Goal: Transaction & Acquisition: Download file/media

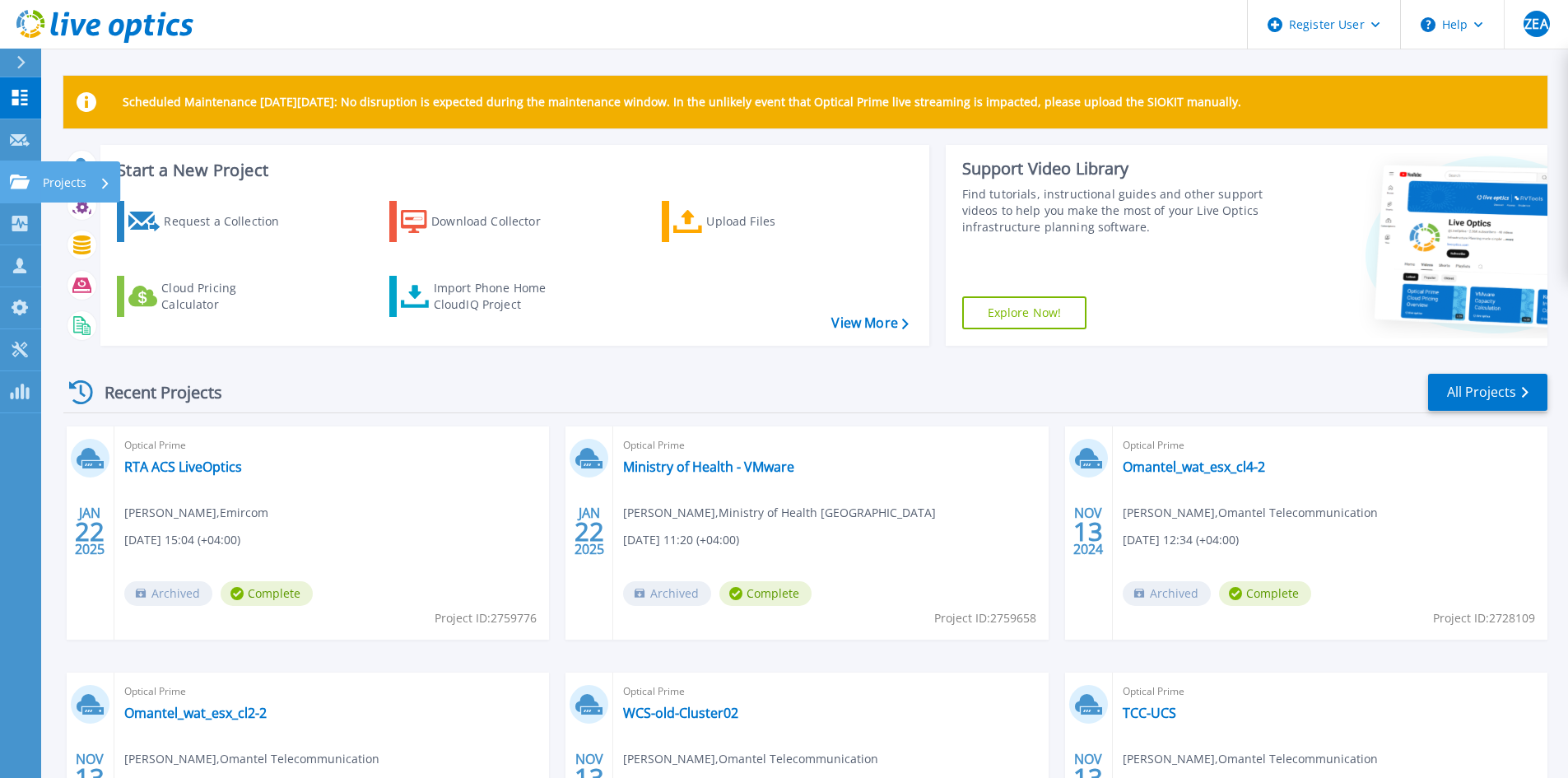
click at [22, 190] on link "Projects Projects" at bounding box center [20, 181] width 41 height 42
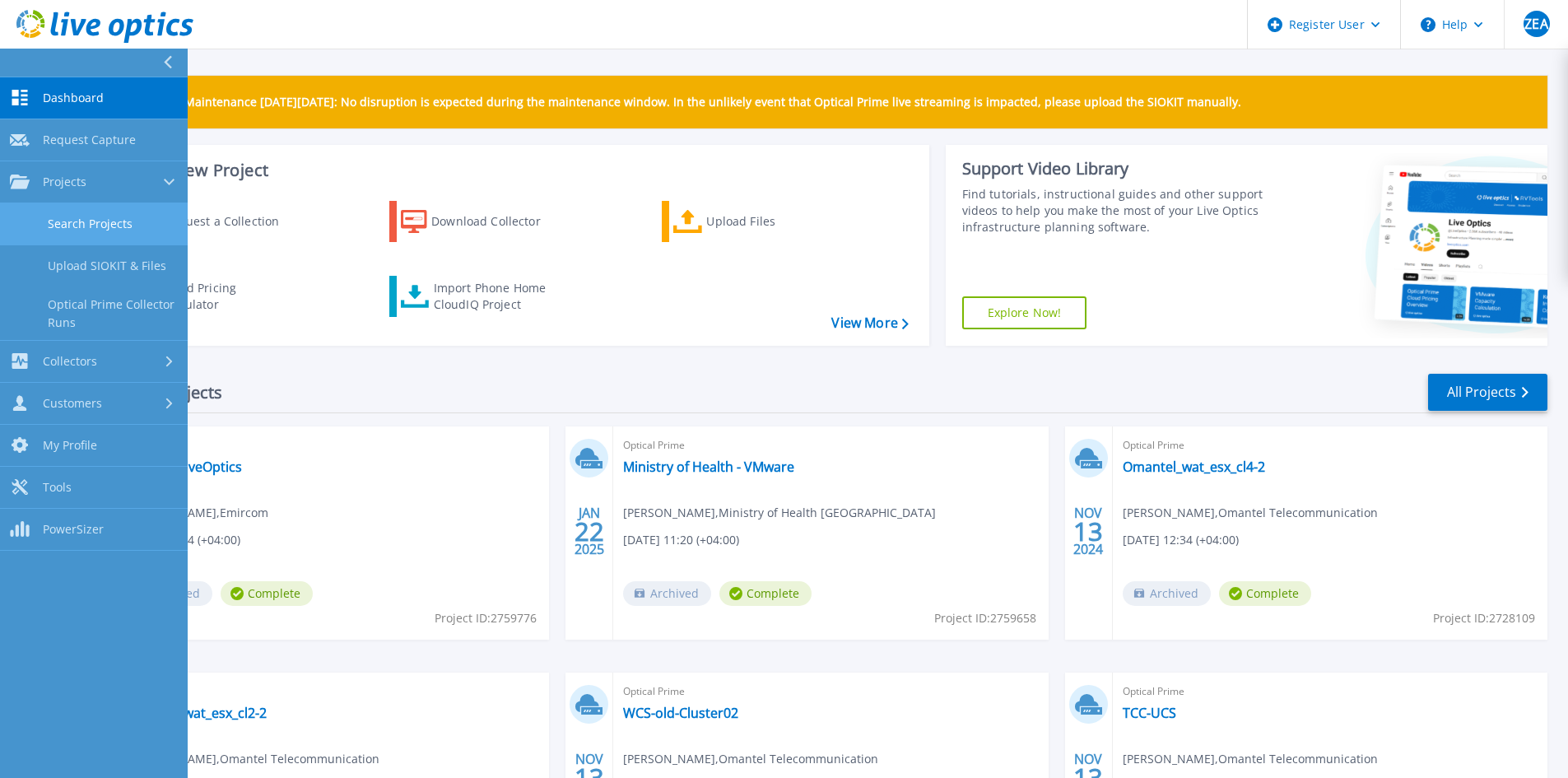
click at [66, 219] on link "Search Projects" at bounding box center [93, 224] width 187 height 42
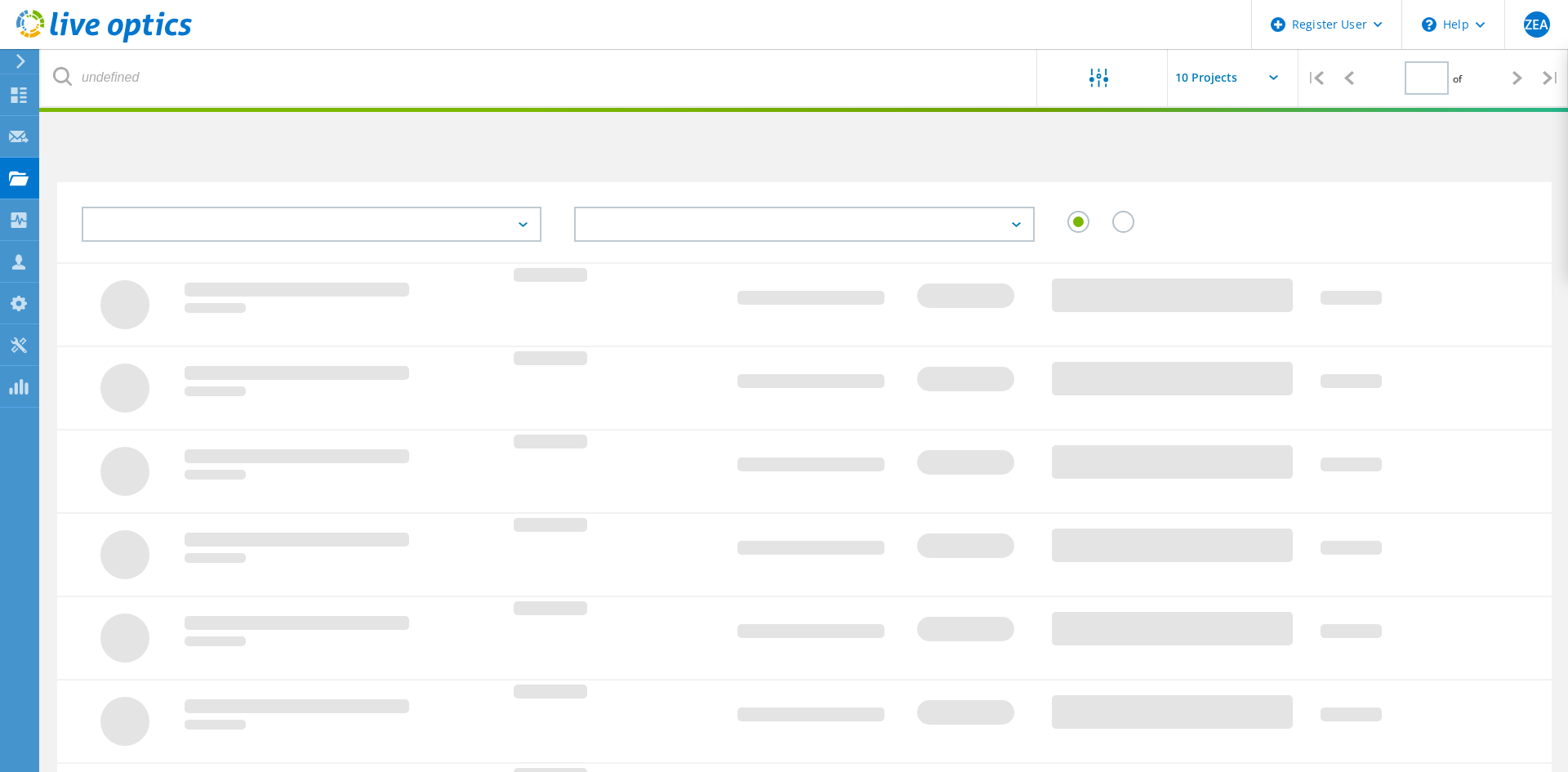
type input "1"
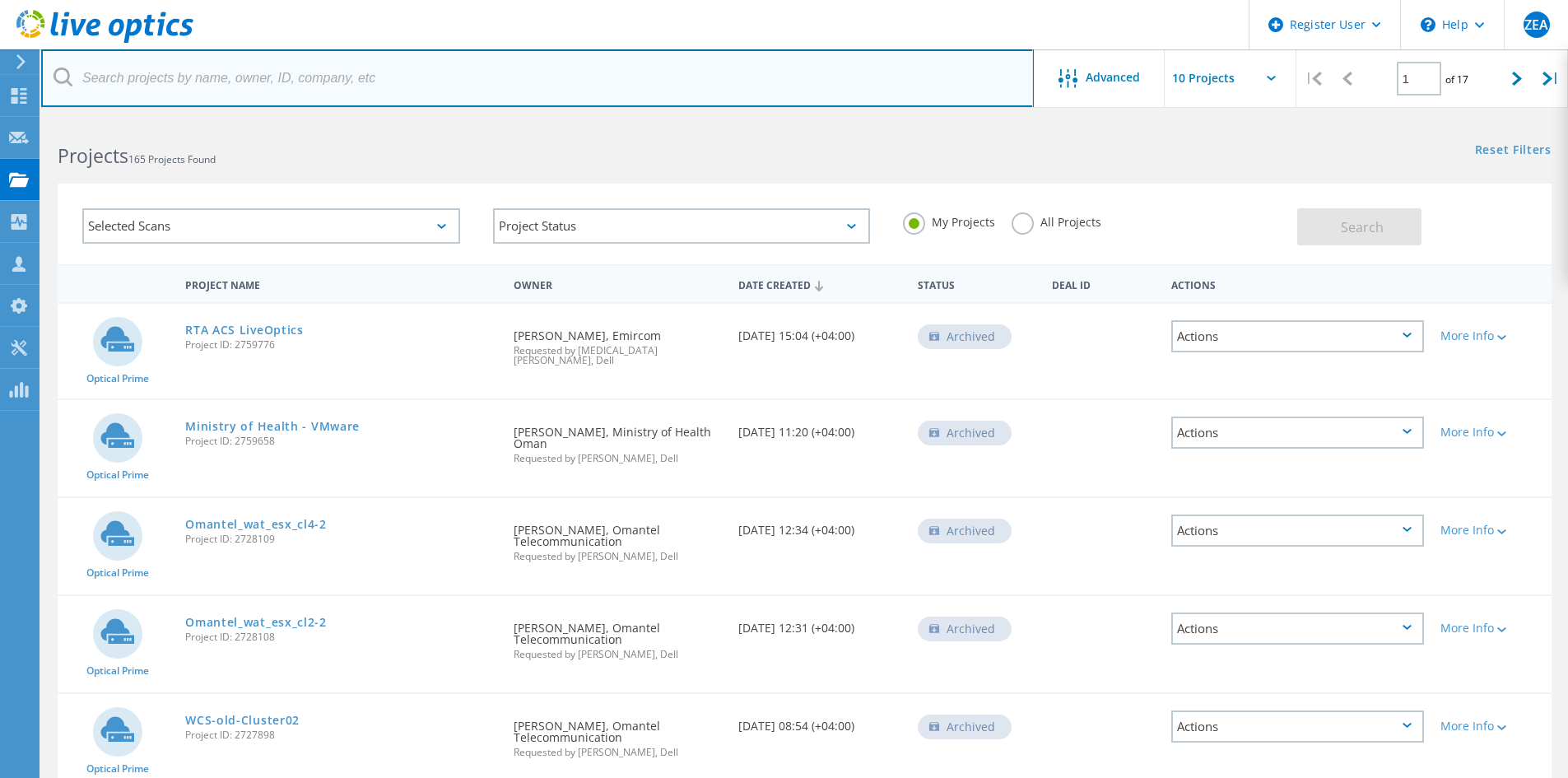
click at [278, 79] on input "text" at bounding box center [537, 78] width 993 height 57
paste input "3046965"
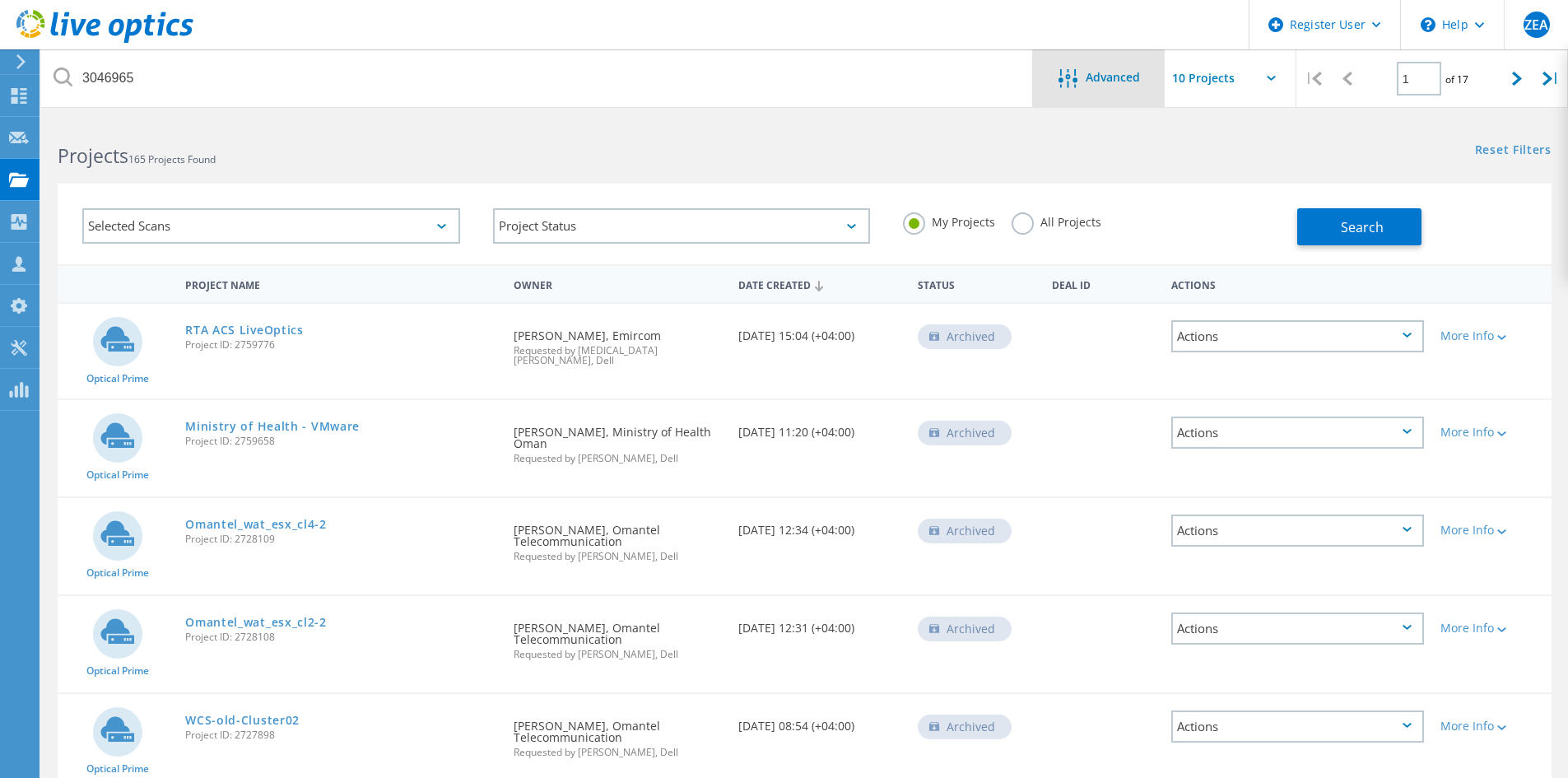
click at [1098, 79] on span "Advanced" at bounding box center [1113, 78] width 54 height 12
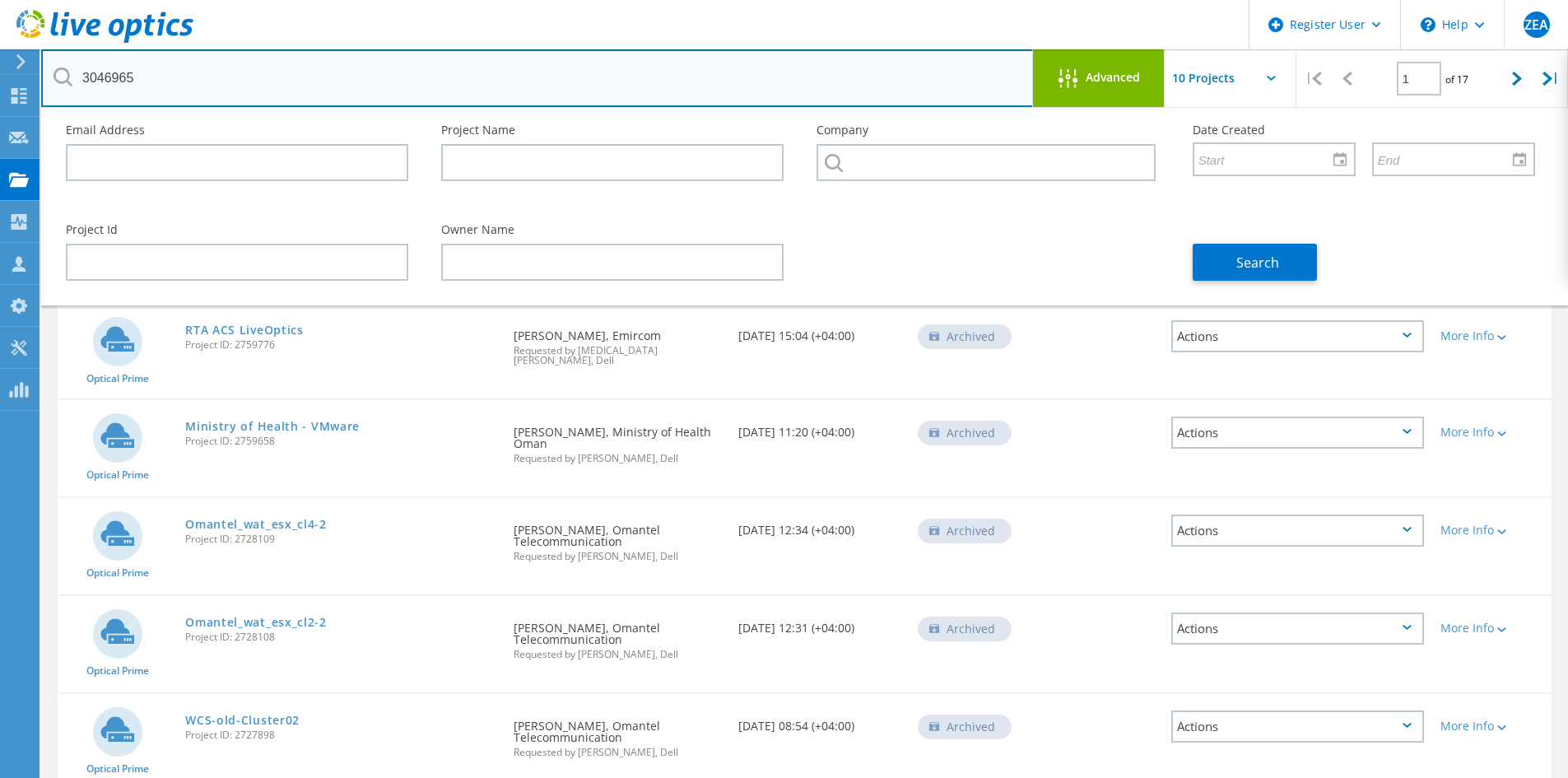
click at [260, 87] on input "3046965" at bounding box center [537, 78] width 993 height 57
type input "3046965a"
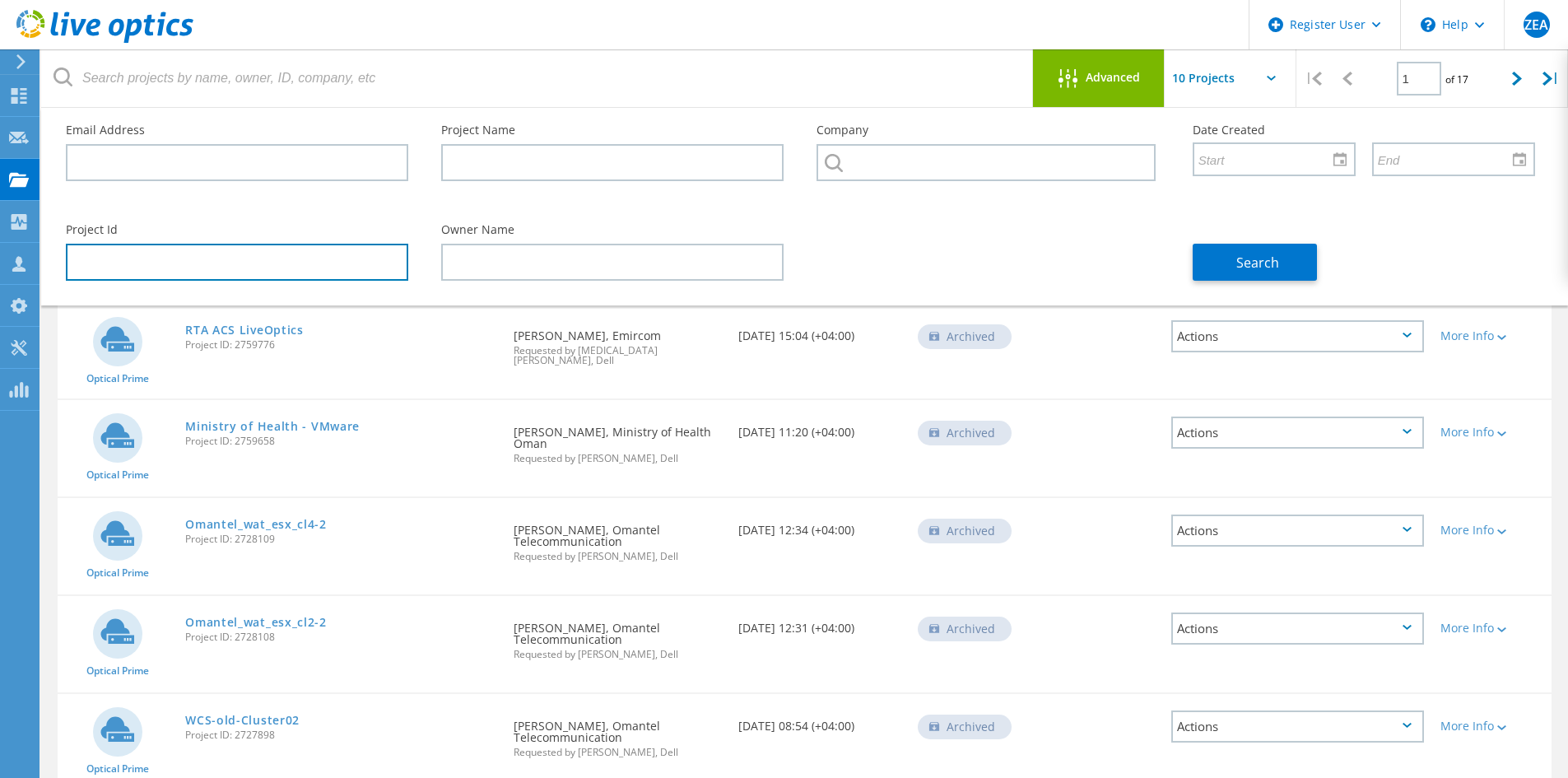
click at [206, 243] on input "text" at bounding box center [237, 262] width 343 height 37
paste input "3046965a"
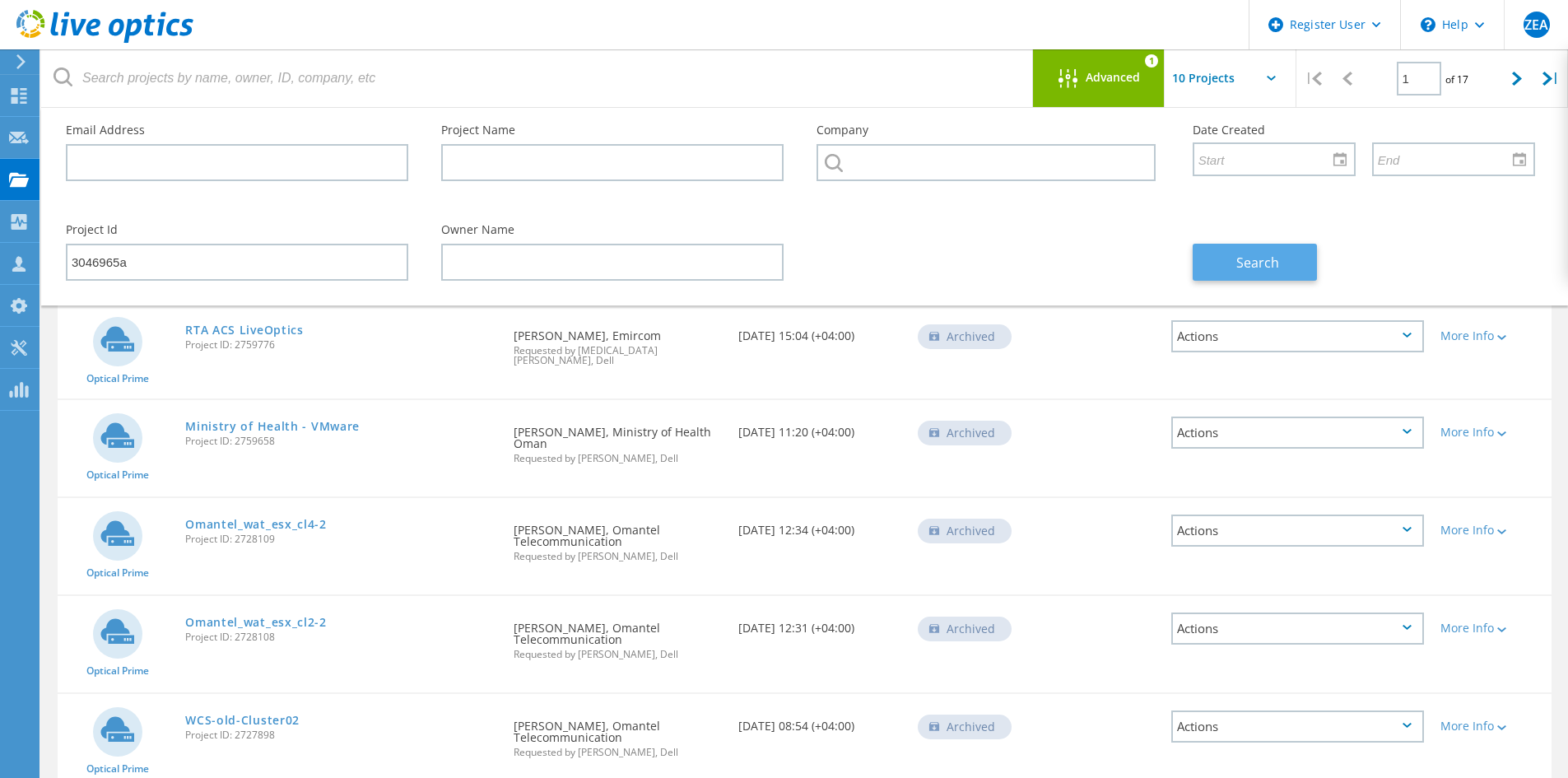
click at [1242, 246] on button "Search" at bounding box center [1255, 262] width 124 height 37
click at [1094, 81] on span "Advanced" at bounding box center [1113, 78] width 54 height 12
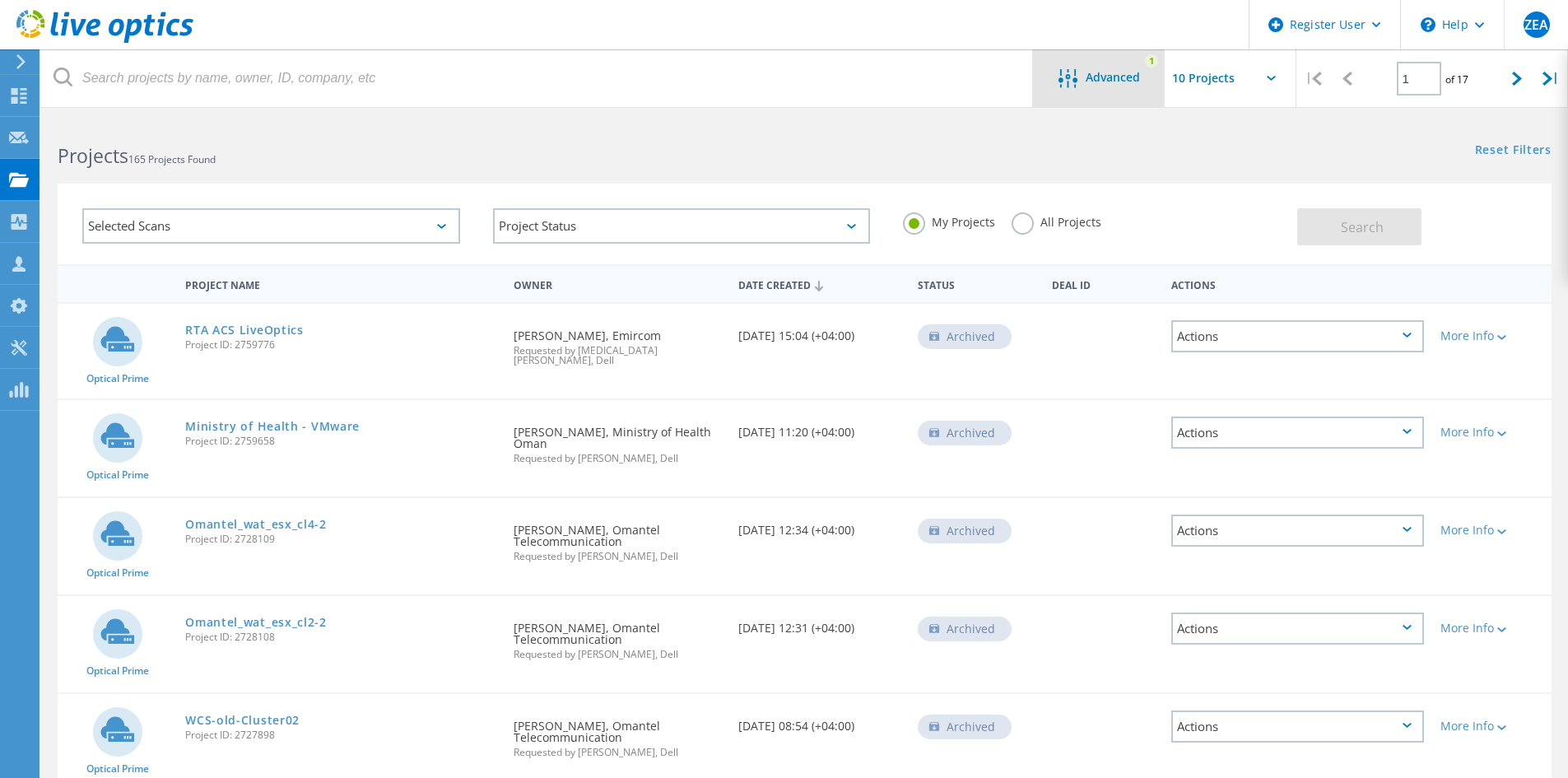
click at [1067, 85] on icon at bounding box center [1067, 79] width 19 height 19
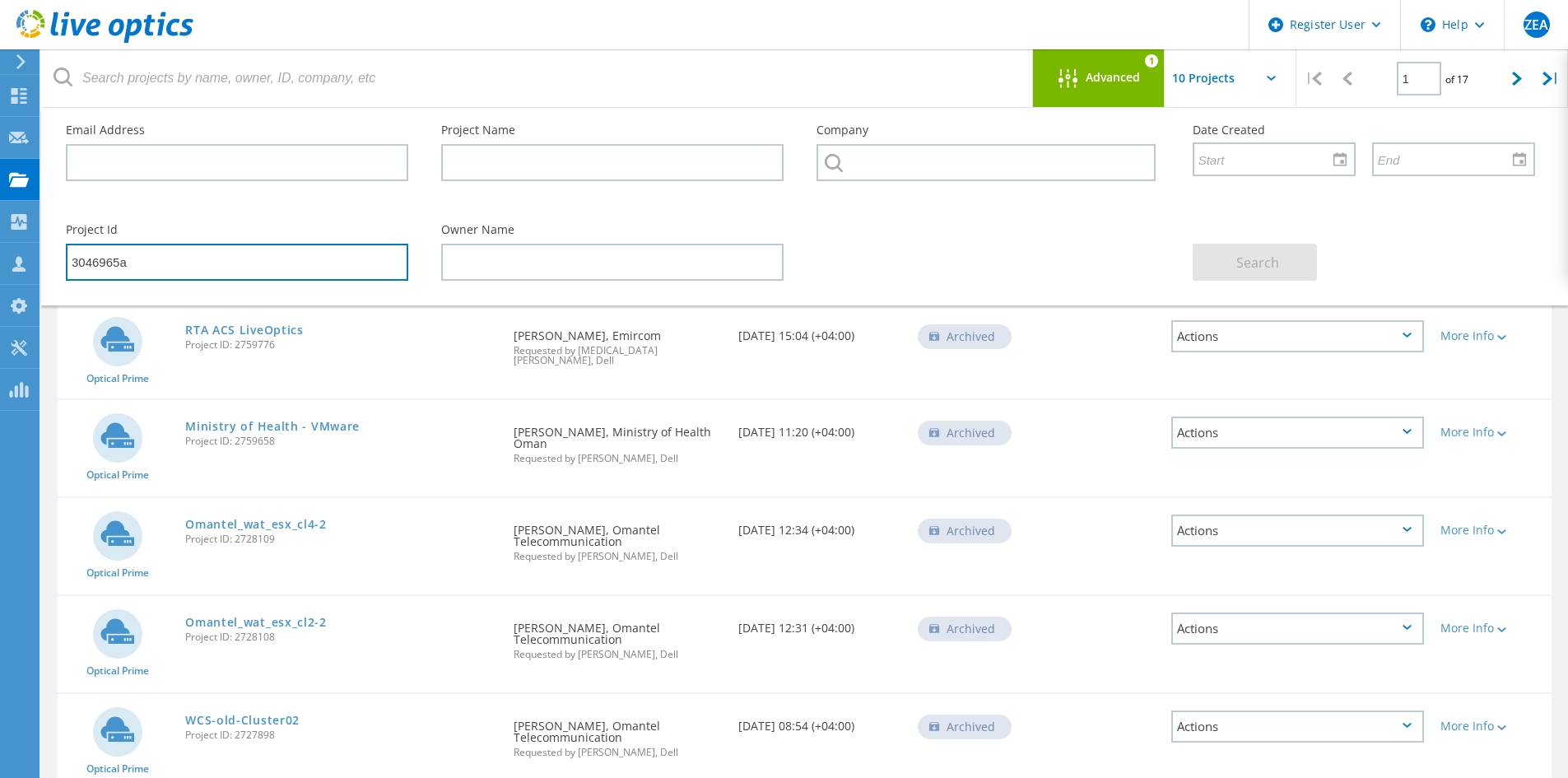
click at [242, 258] on input "3046965a" at bounding box center [237, 262] width 343 height 37
type input "3046965"
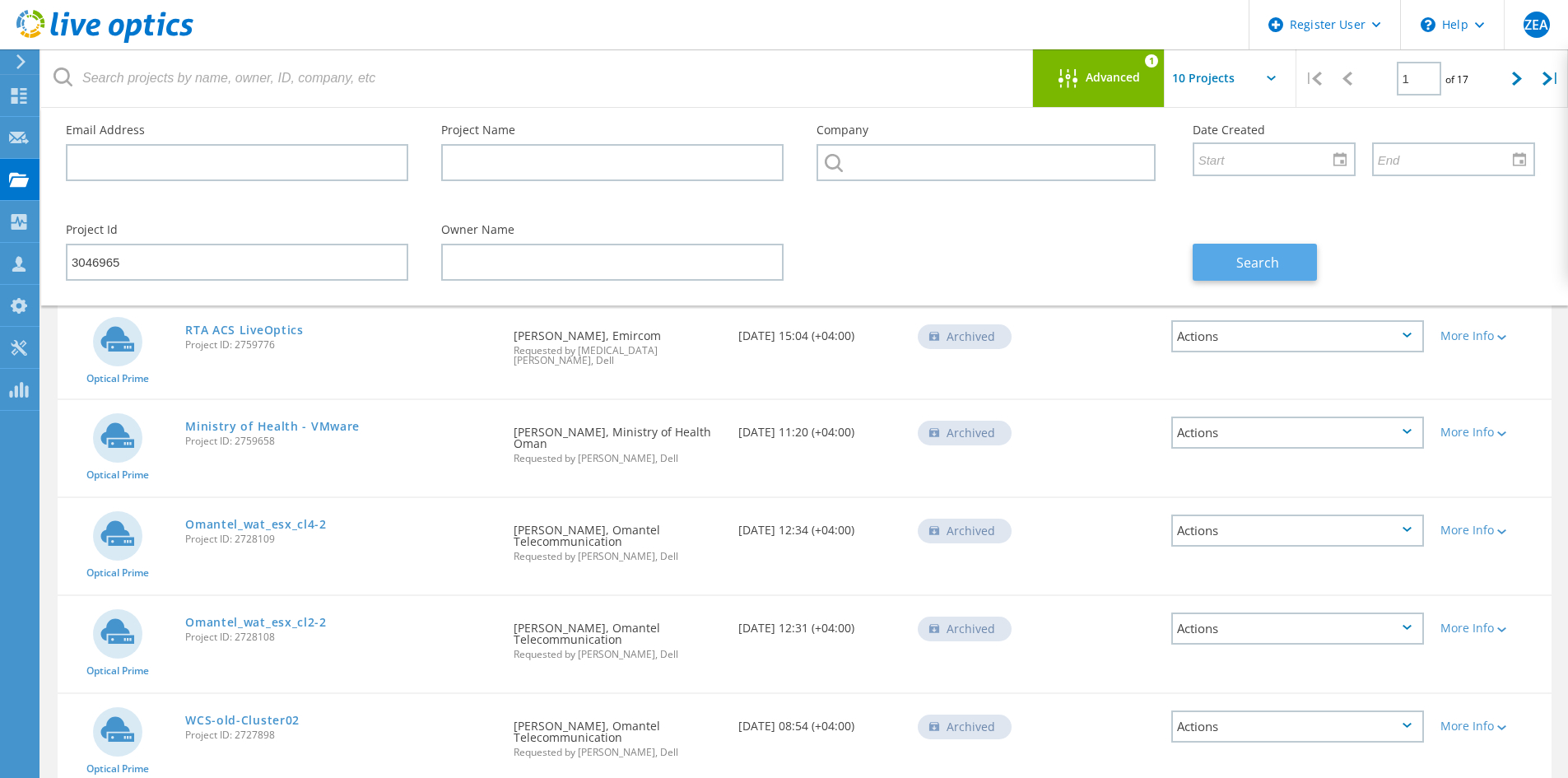
click at [1272, 261] on span "Search" at bounding box center [1258, 262] width 43 height 18
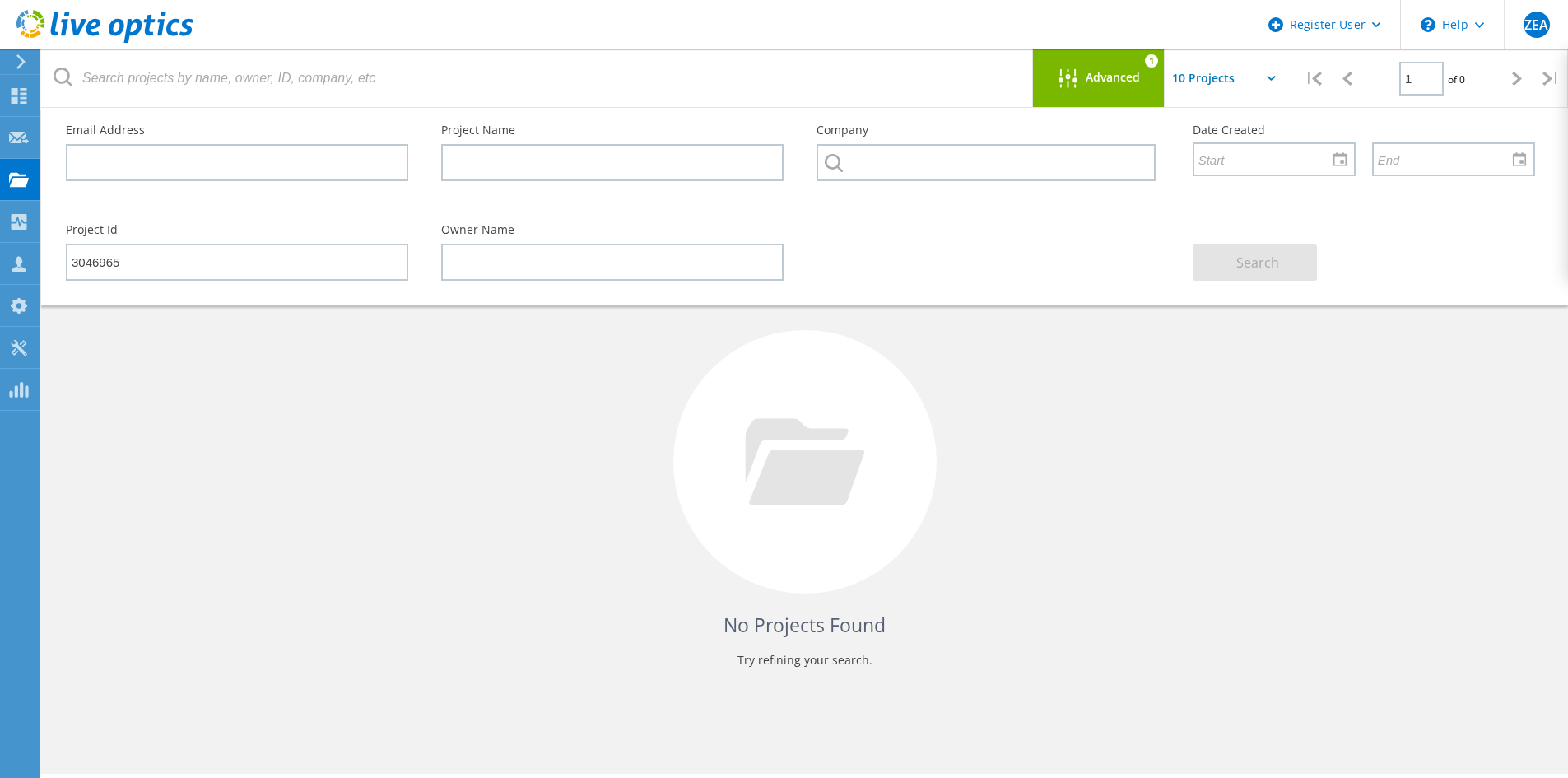
click at [1024, 412] on div "No Projects Found Try refining your search." at bounding box center [804, 476] width 1494 height 426
click at [195, 259] on input "3046965" at bounding box center [237, 262] width 343 height 37
click at [361, 406] on div "No Projects Found Try refining your search." at bounding box center [804, 476] width 1494 height 426
click at [1135, 82] on span "Advanced" at bounding box center [1113, 78] width 54 height 12
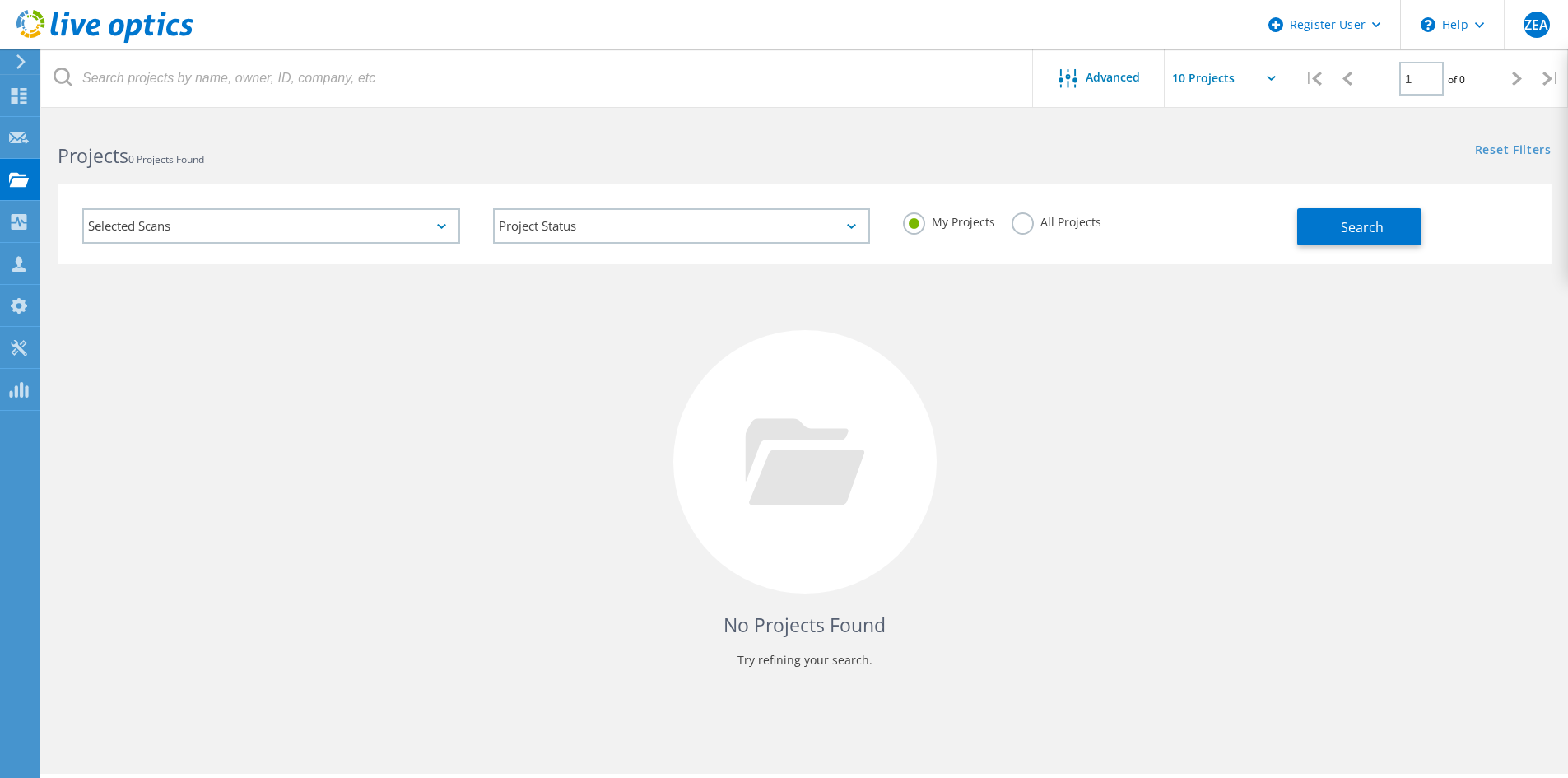
click at [1023, 219] on label "All Projects" at bounding box center [1057, 220] width 89 height 16
click at [0, 0] on input "All Projects" at bounding box center [0, 0] width 0 height 0
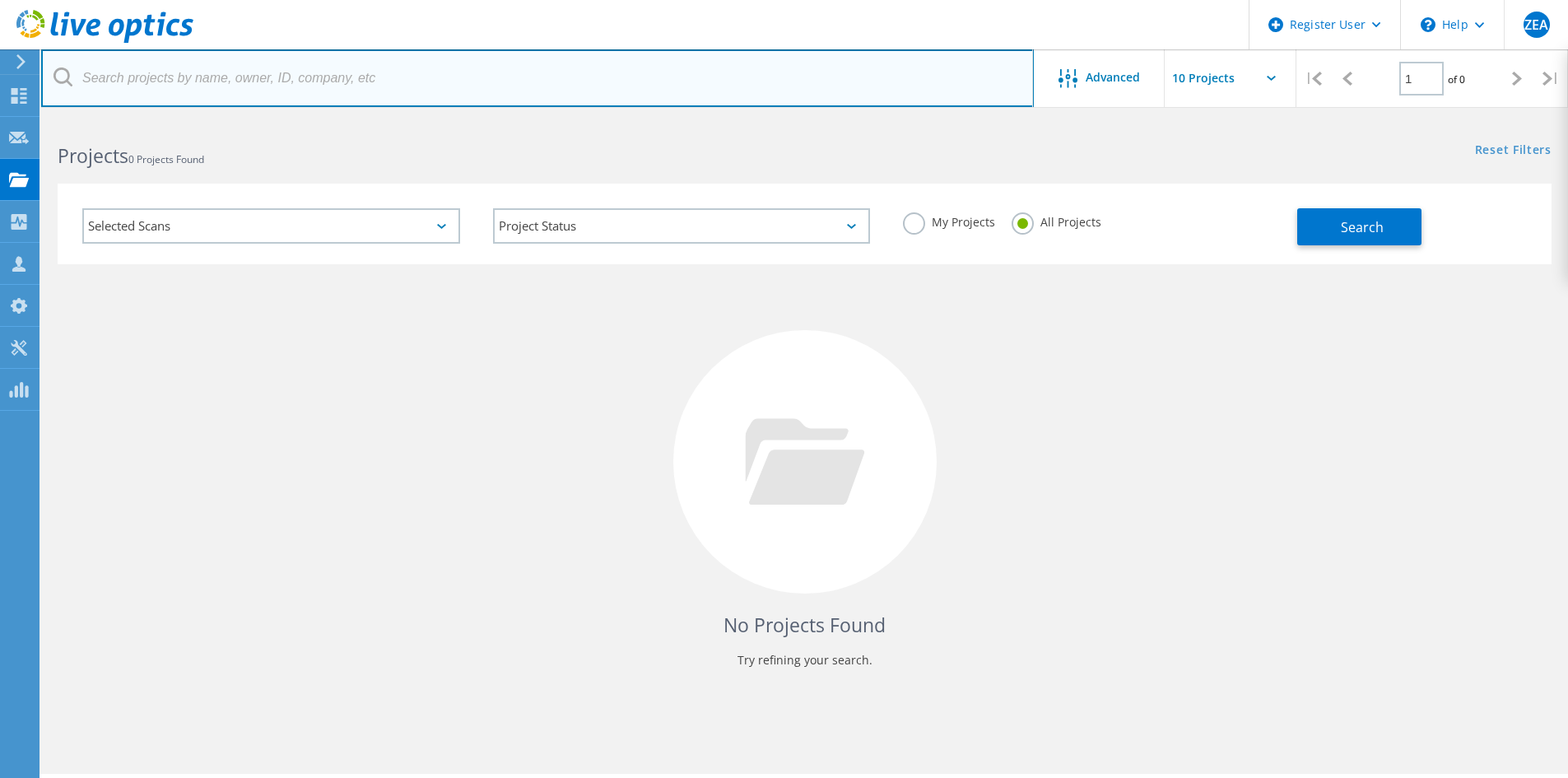
click at [625, 79] on input "text" at bounding box center [537, 78] width 993 height 57
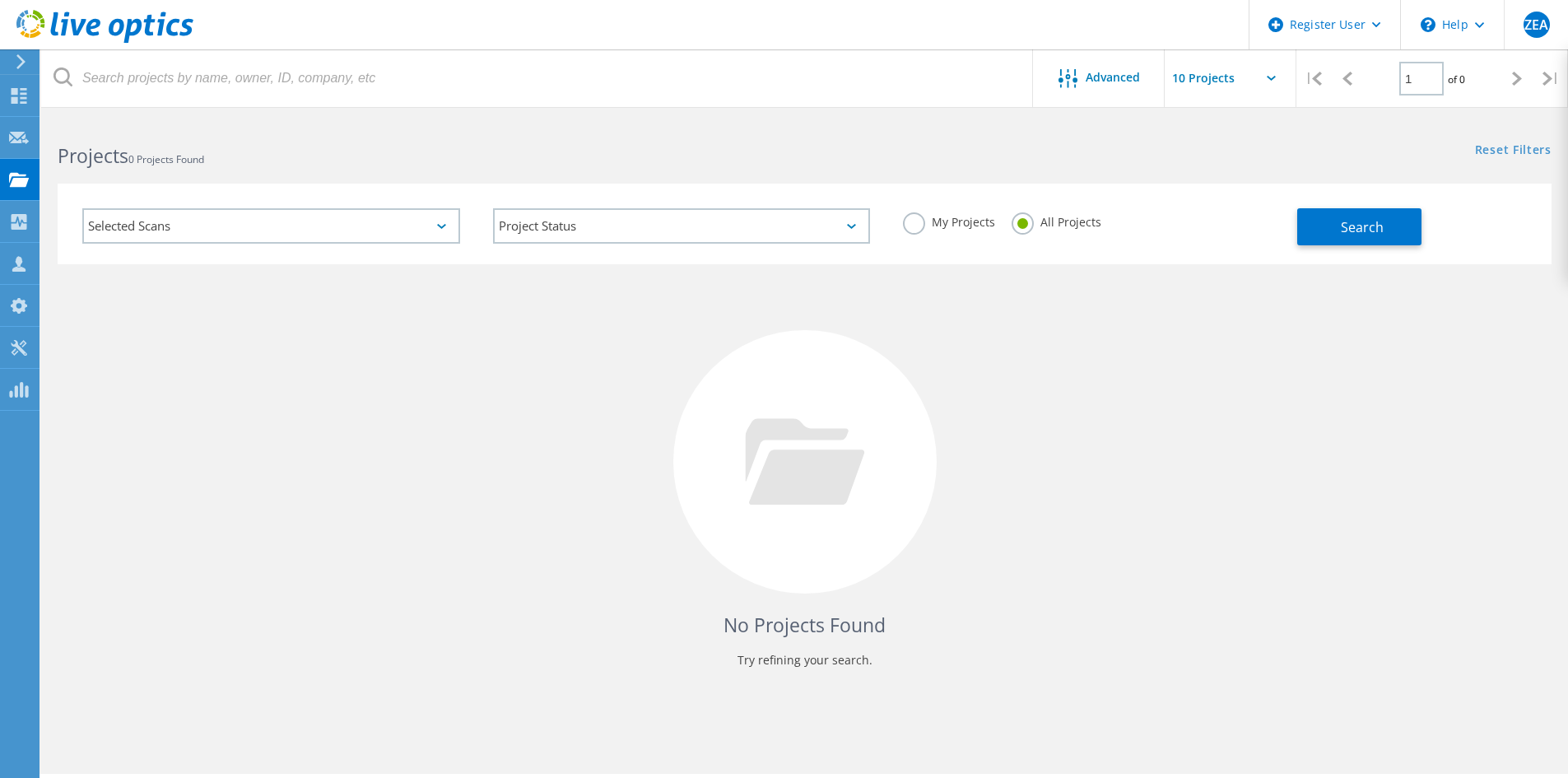
drag, startPoint x: 1089, startPoint y: 99, endPoint x: 835, endPoint y: 140, distance: 257.3
click at [1089, 100] on div "Advanced" at bounding box center [1099, 78] width 132 height 57
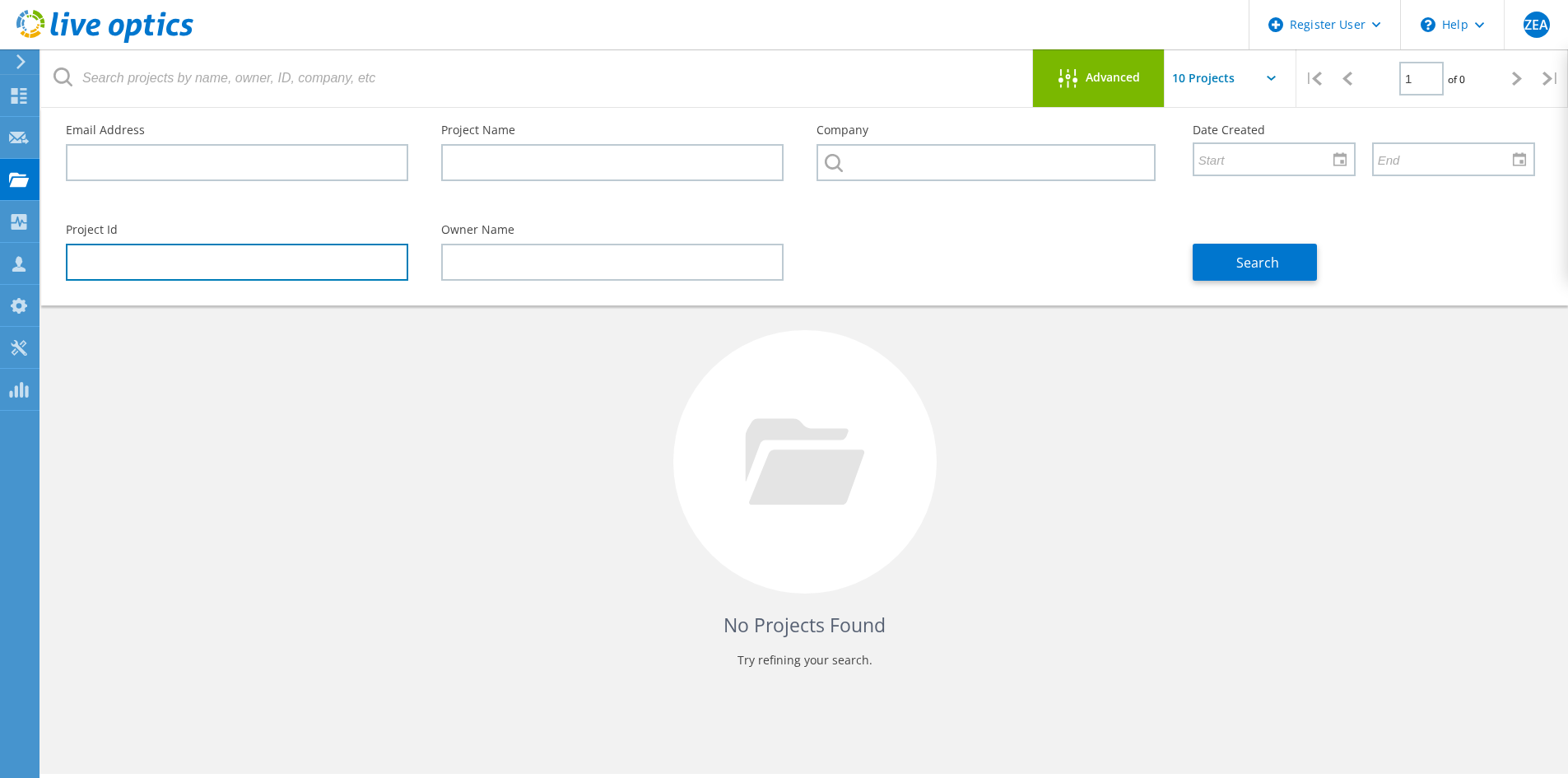
click at [184, 266] on input "text" at bounding box center [237, 262] width 343 height 37
paste input "3046965a"
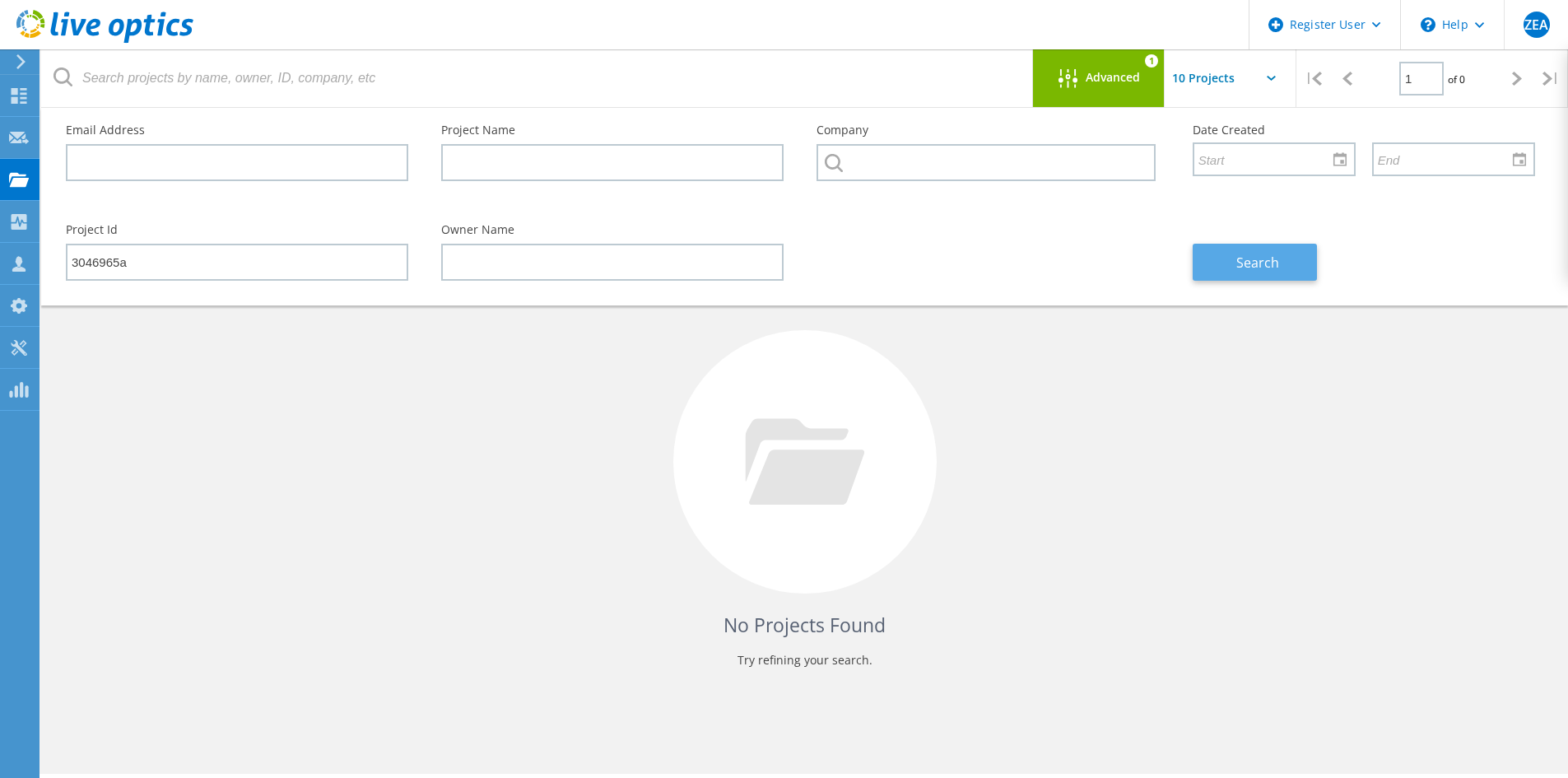
click at [1238, 263] on span "Search" at bounding box center [1258, 262] width 43 height 18
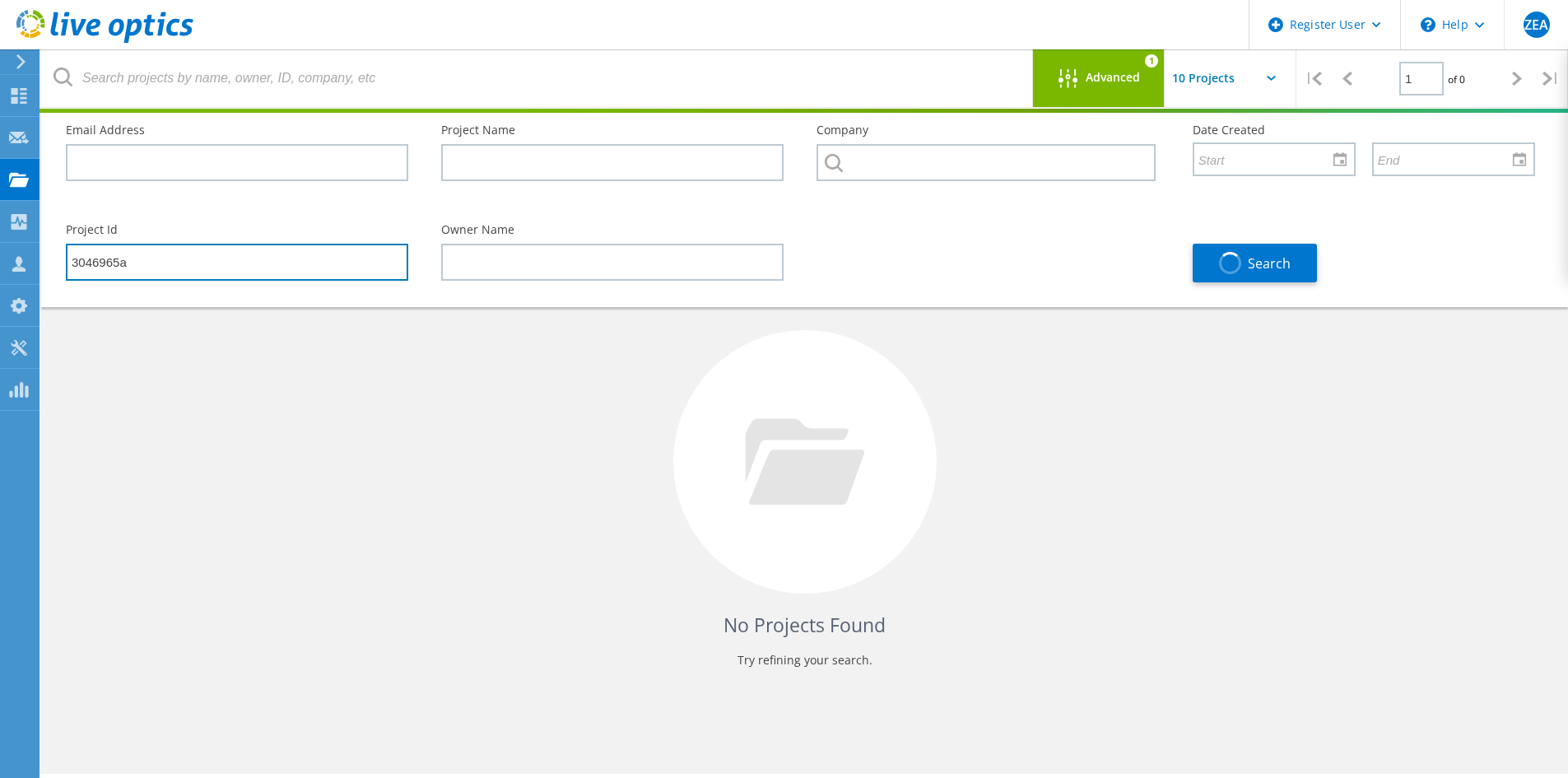
click at [297, 277] on input "3046965a" at bounding box center [237, 262] width 343 height 37
type input "3046965"
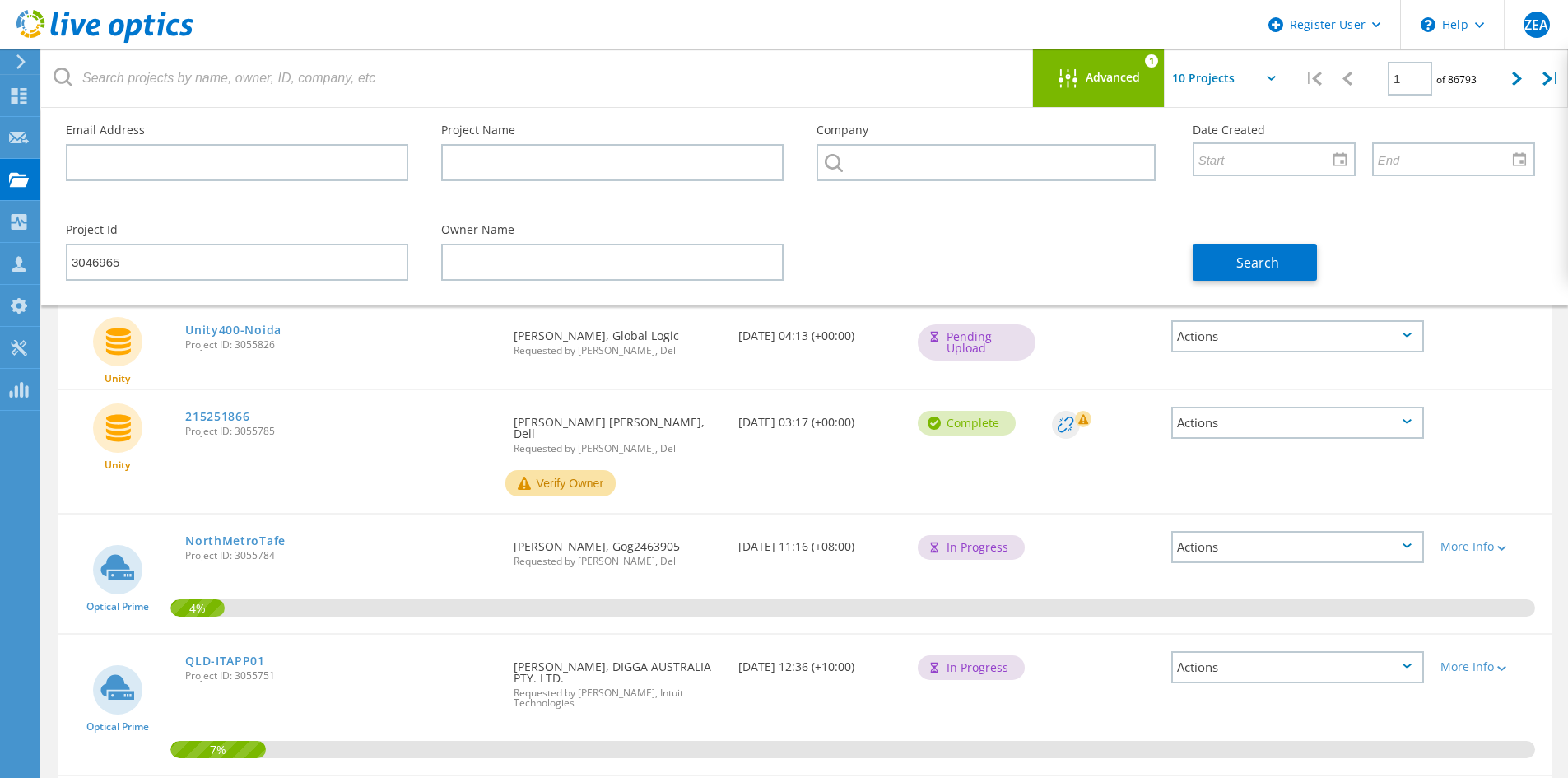
click at [420, 365] on div "Unity400-Noida Project ID: 3055826" at bounding box center [341, 335] width 328 height 62
click at [260, 254] on input "3046965" at bounding box center [237, 262] width 343 height 37
click at [1210, 252] on button "Search" at bounding box center [1255, 262] width 124 height 37
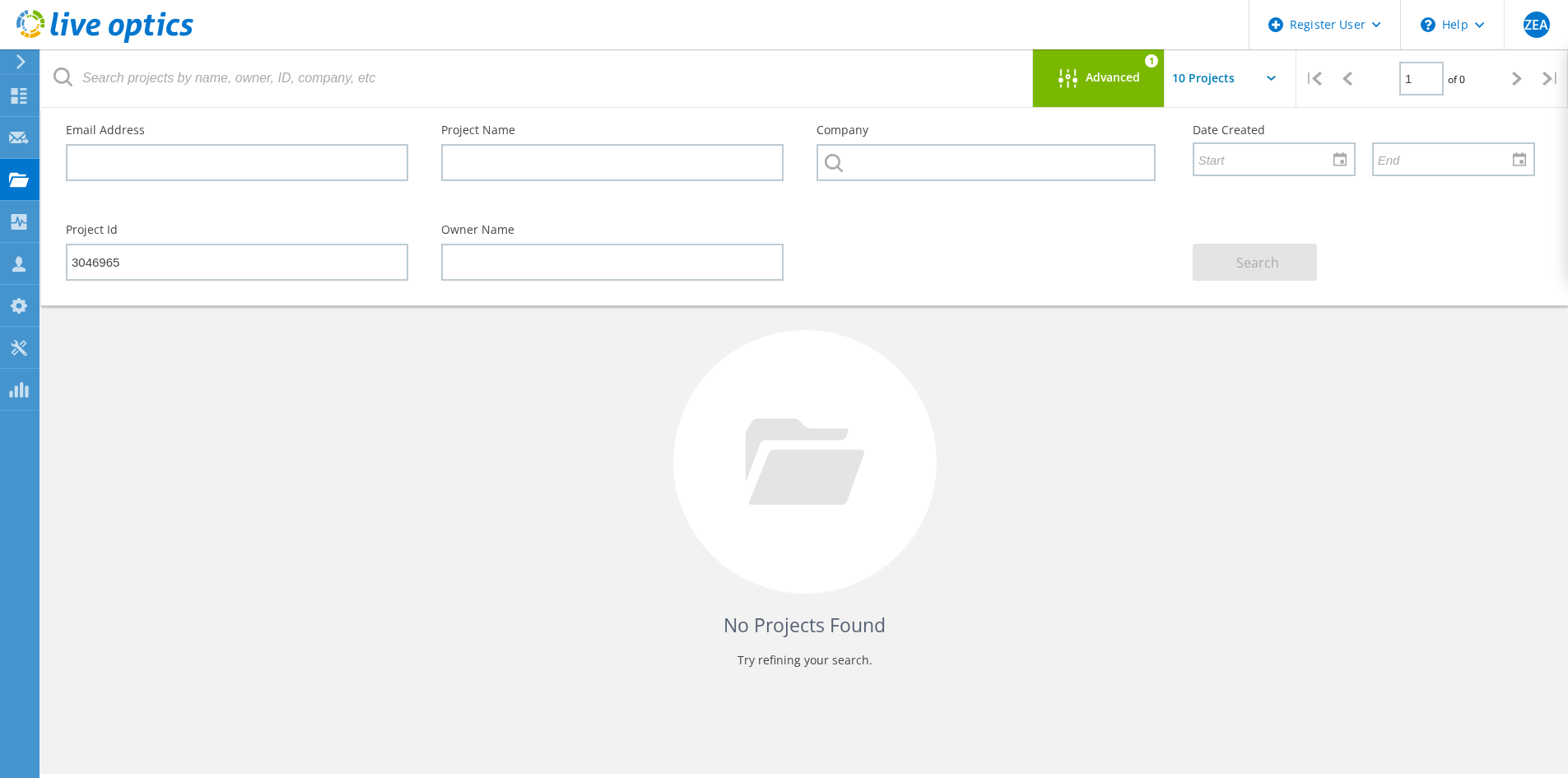
click at [1116, 334] on div "No Projects Found Try refining your search." at bounding box center [804, 476] width 1494 height 426
click at [1076, 89] on div at bounding box center [1072, 79] width 27 height 20
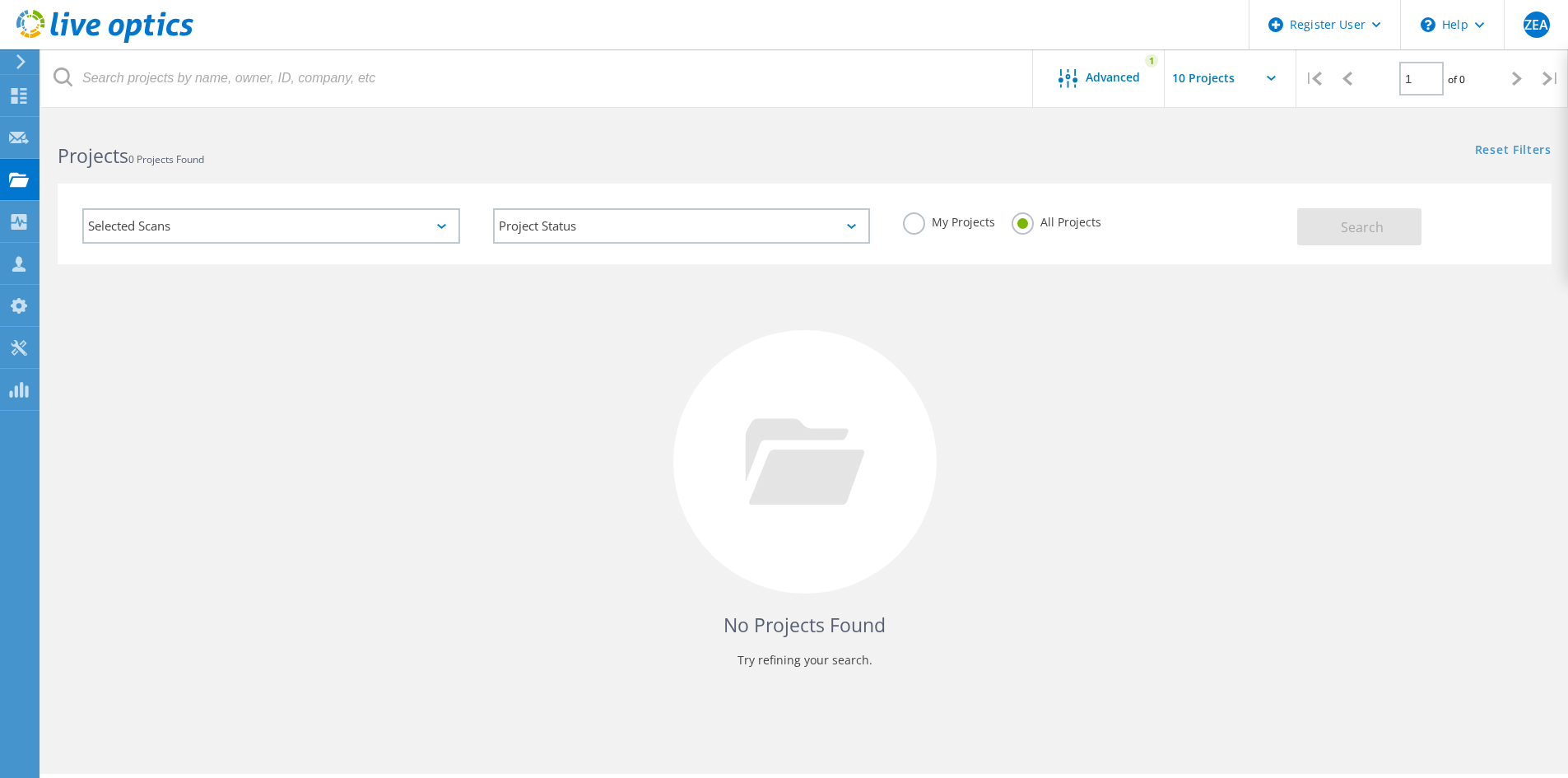
click at [1023, 228] on label "All Projects" at bounding box center [1057, 220] width 89 height 16
click at [0, 0] on input "All Projects" at bounding box center [0, 0] width 0 height 0
click at [1111, 85] on div "Advanced" at bounding box center [1099, 79] width 132 height 20
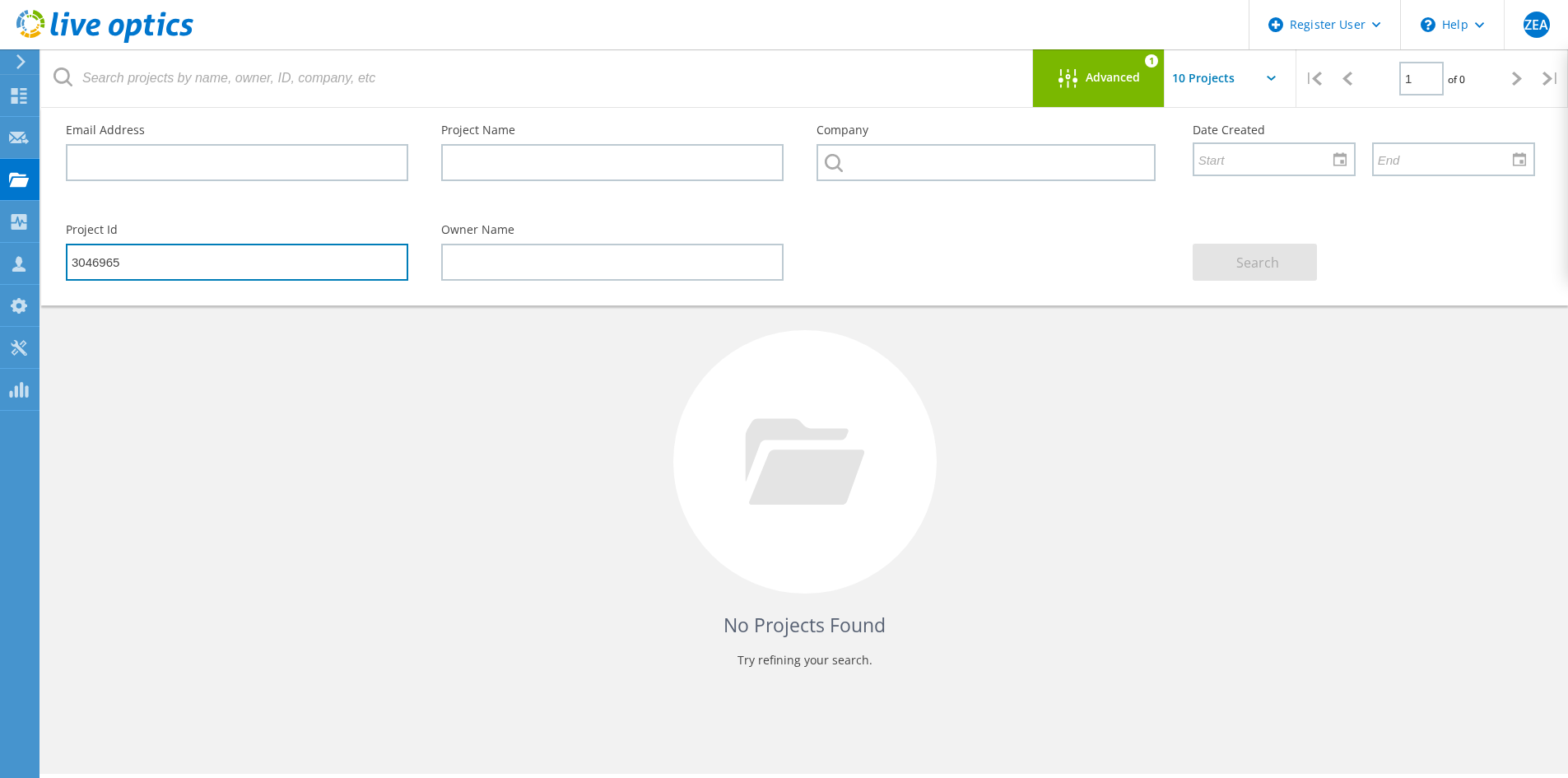
click at [145, 262] on input "3046965" at bounding box center [237, 262] width 343 height 37
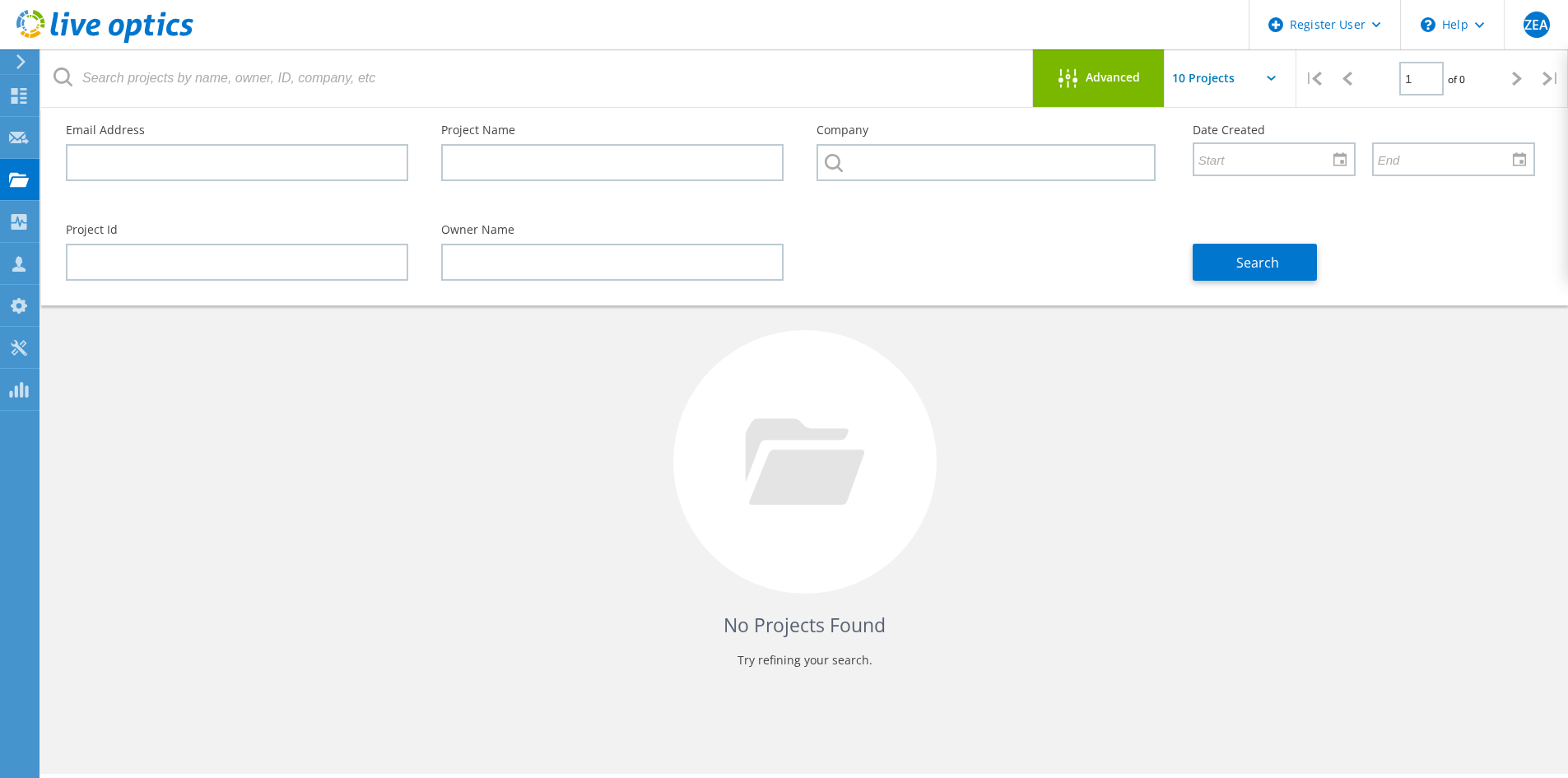
click at [866, 443] on div at bounding box center [804, 461] width 263 height 263
click at [605, 152] on input "text" at bounding box center [612, 162] width 343 height 37
paste input "BN-PR-PowerMax-techRefresh"
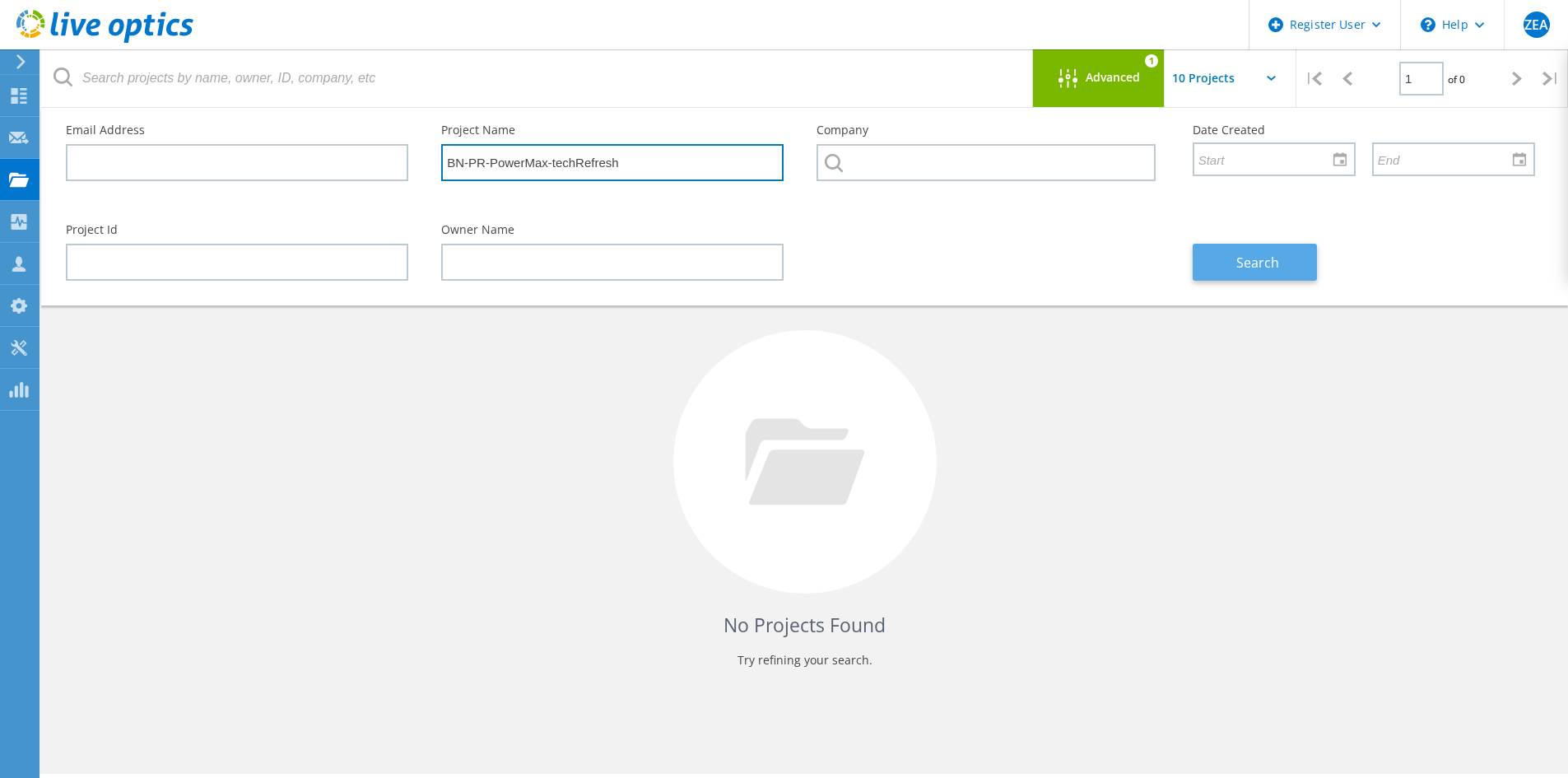
type input "BN-PR-PowerMax-techRefresh"
click at [1230, 264] on button "Search" at bounding box center [1255, 262] width 124 height 37
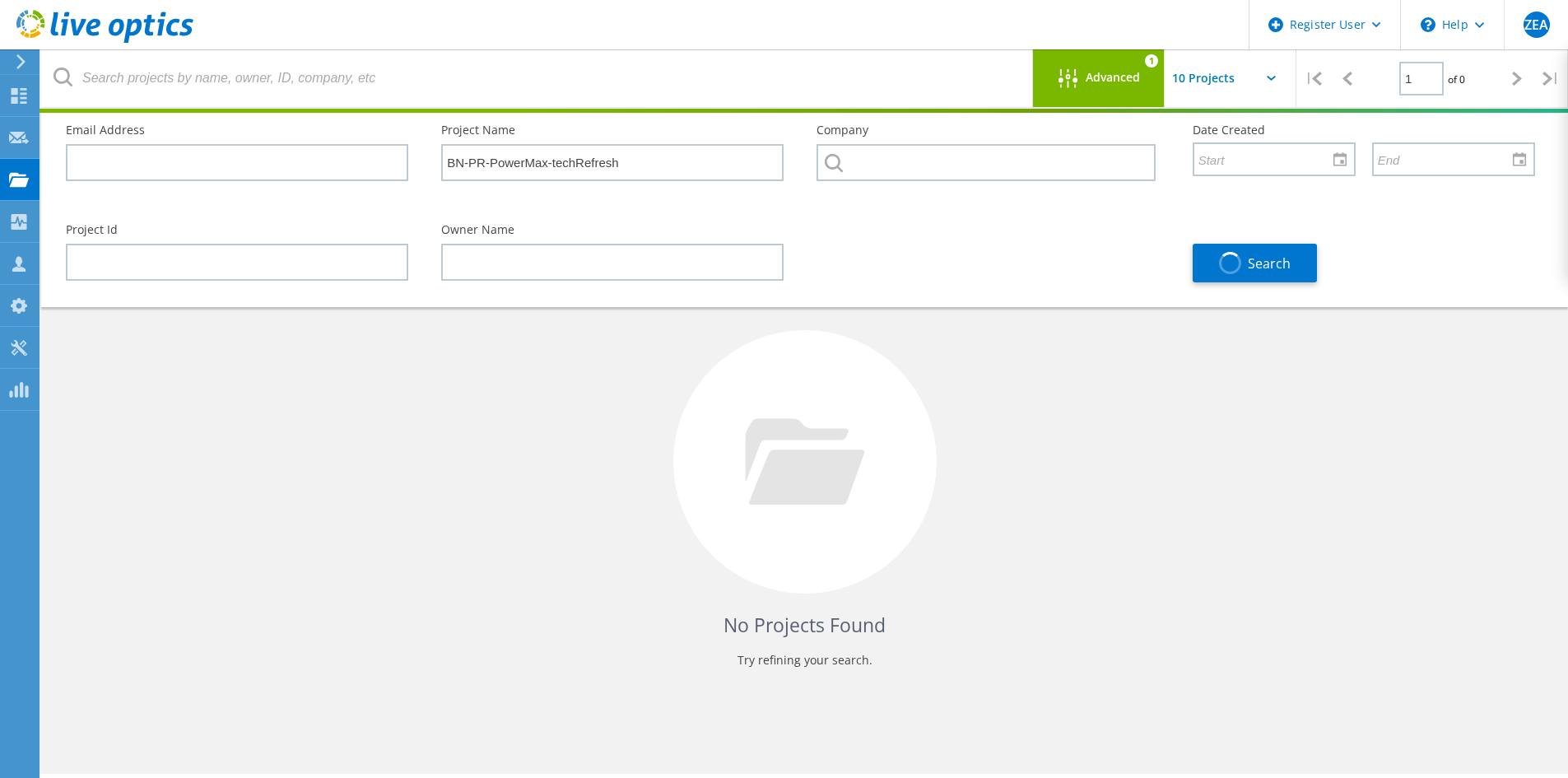
click at [1108, 95] on div "Advanced 1" at bounding box center [1099, 78] width 132 height 57
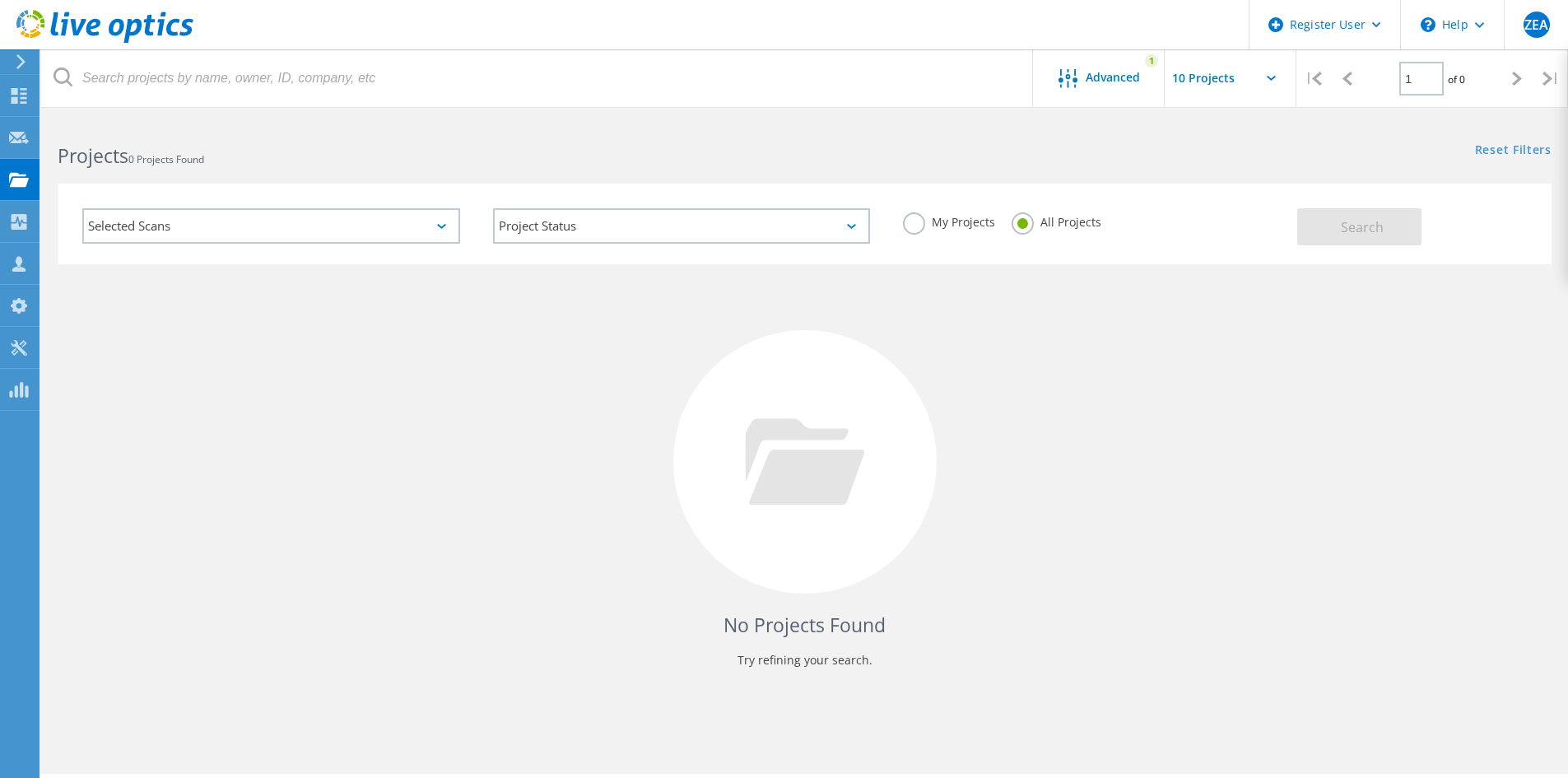
click at [916, 221] on label "My Projects" at bounding box center [949, 220] width 92 height 16
click at [0, 0] on input "My Projects" at bounding box center [0, 0] width 0 height 0
click at [1356, 231] on span "Search" at bounding box center [1362, 227] width 43 height 18
click at [1030, 223] on label "All Projects" at bounding box center [1057, 220] width 89 height 16
click at [0, 0] on input "All Projects" at bounding box center [0, 0] width 0 height 0
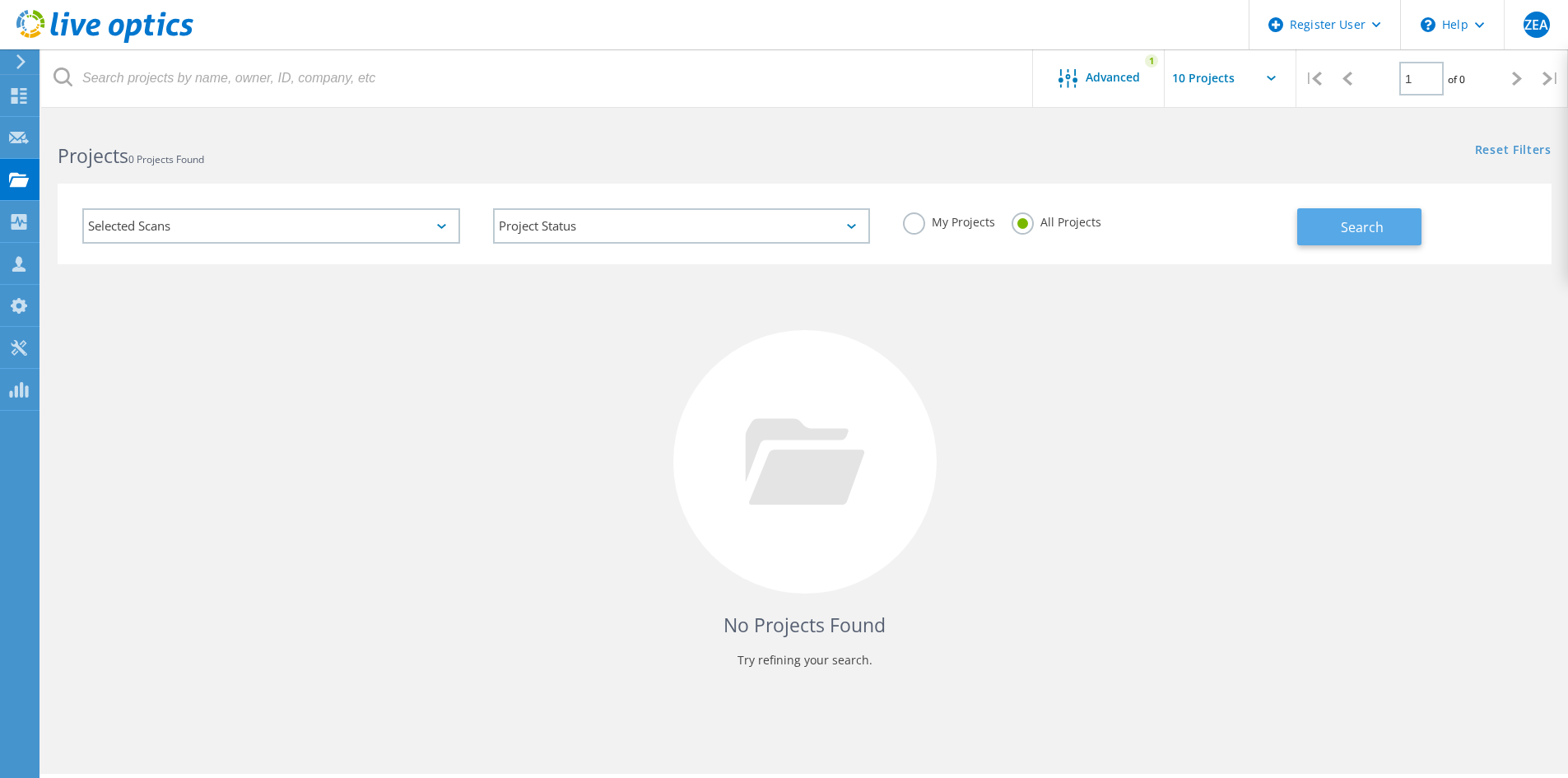
click at [1406, 233] on button "Search" at bounding box center [1359, 227] width 124 height 37
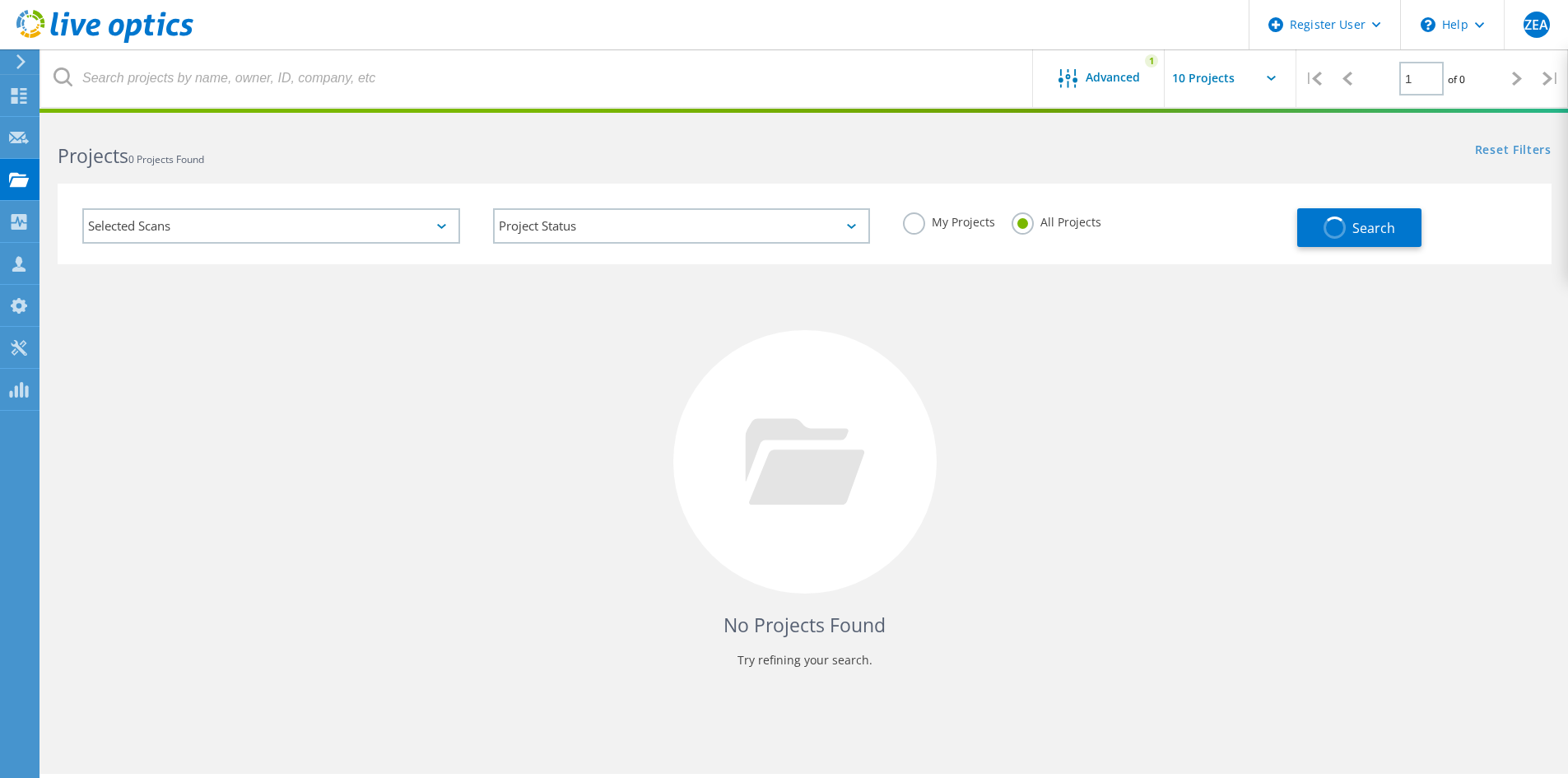
click at [1258, 83] on input "text" at bounding box center [1247, 78] width 165 height 57
click at [1227, 207] on div "Show 40 Projects" at bounding box center [1247, 203] width 163 height 27
type input "Show 40 Projects"
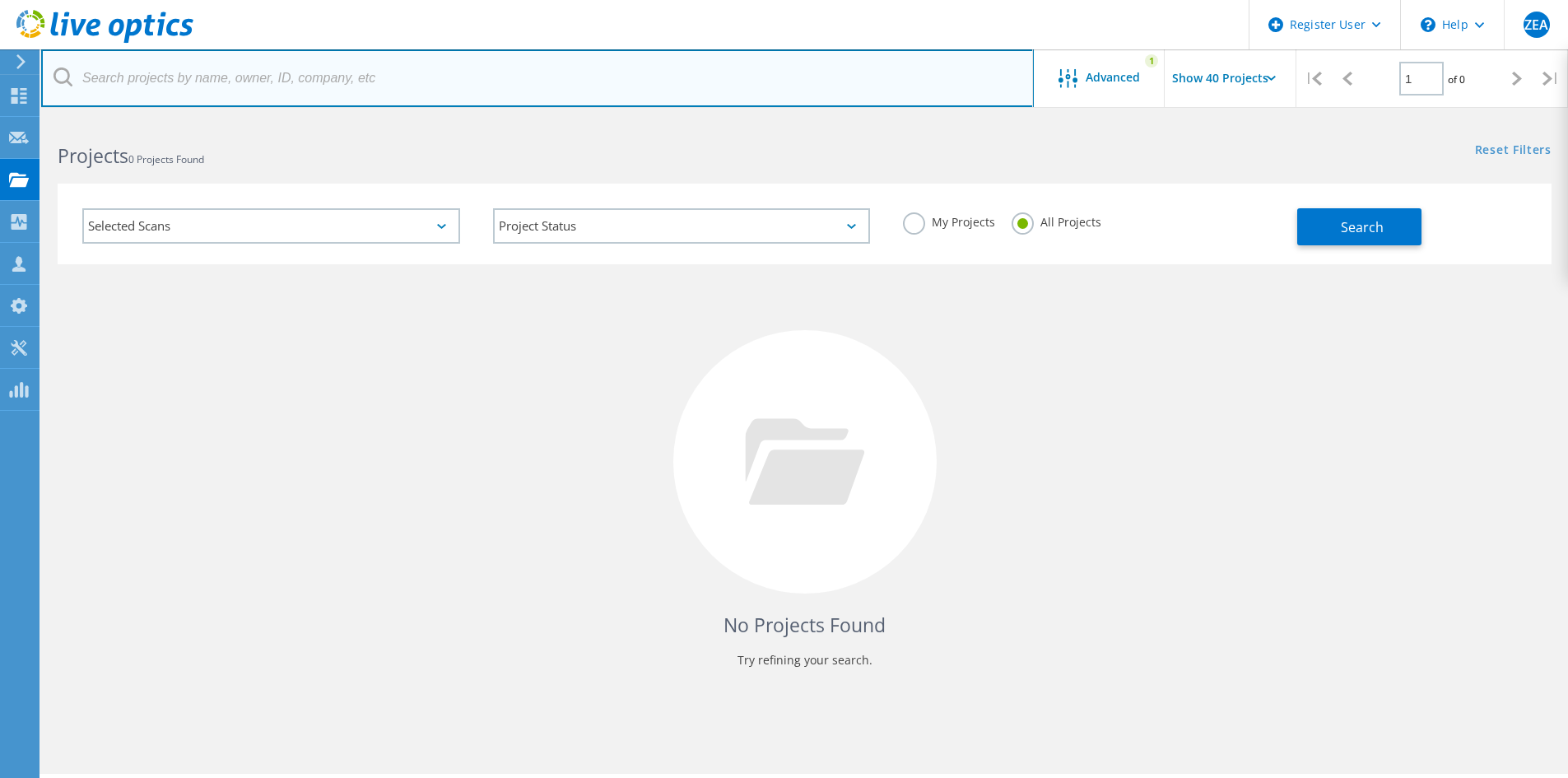
click at [318, 84] on input "text" at bounding box center [537, 78] width 993 height 57
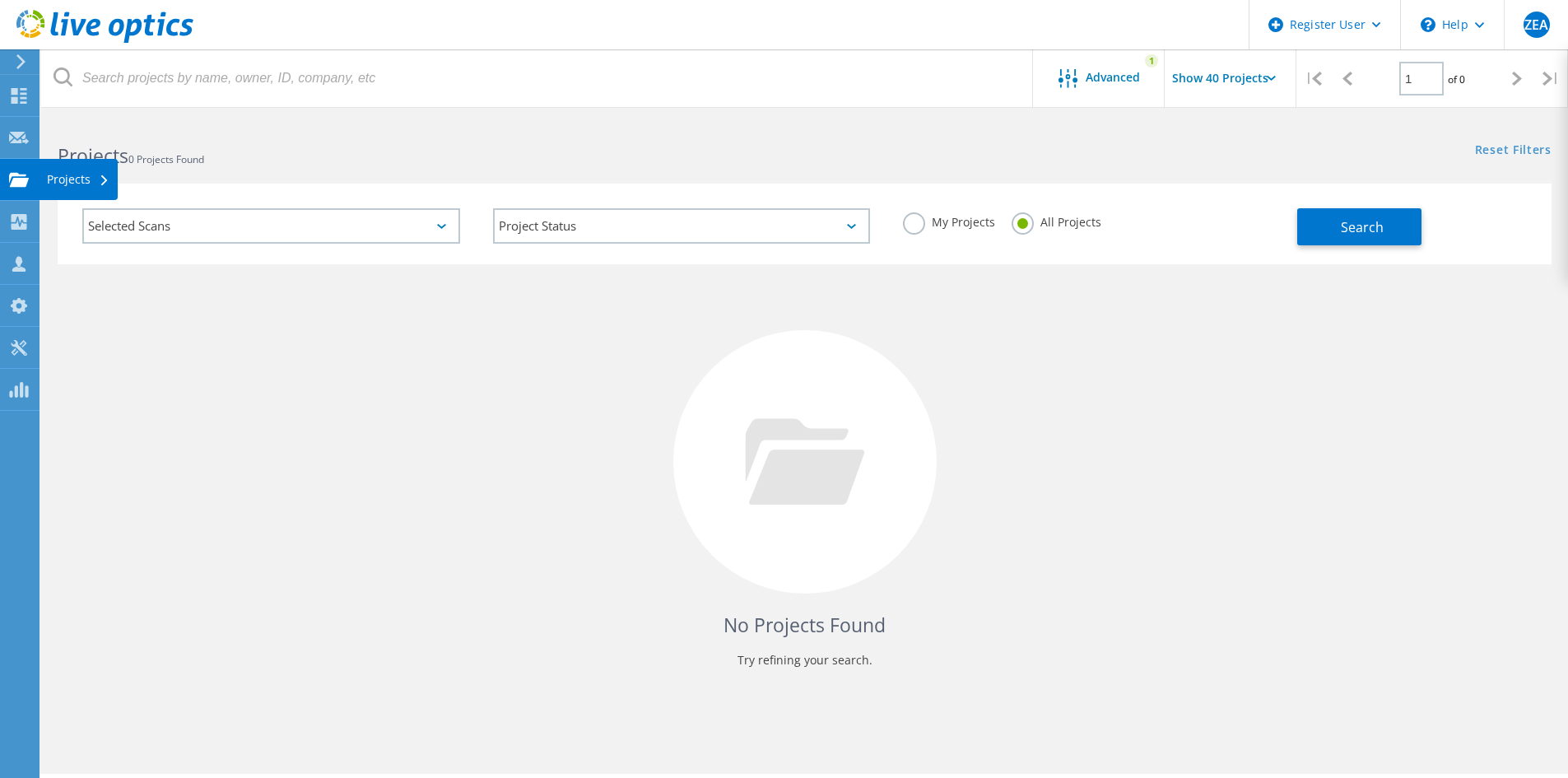
click at [11, 178] on use at bounding box center [18, 178] width 19 height 14
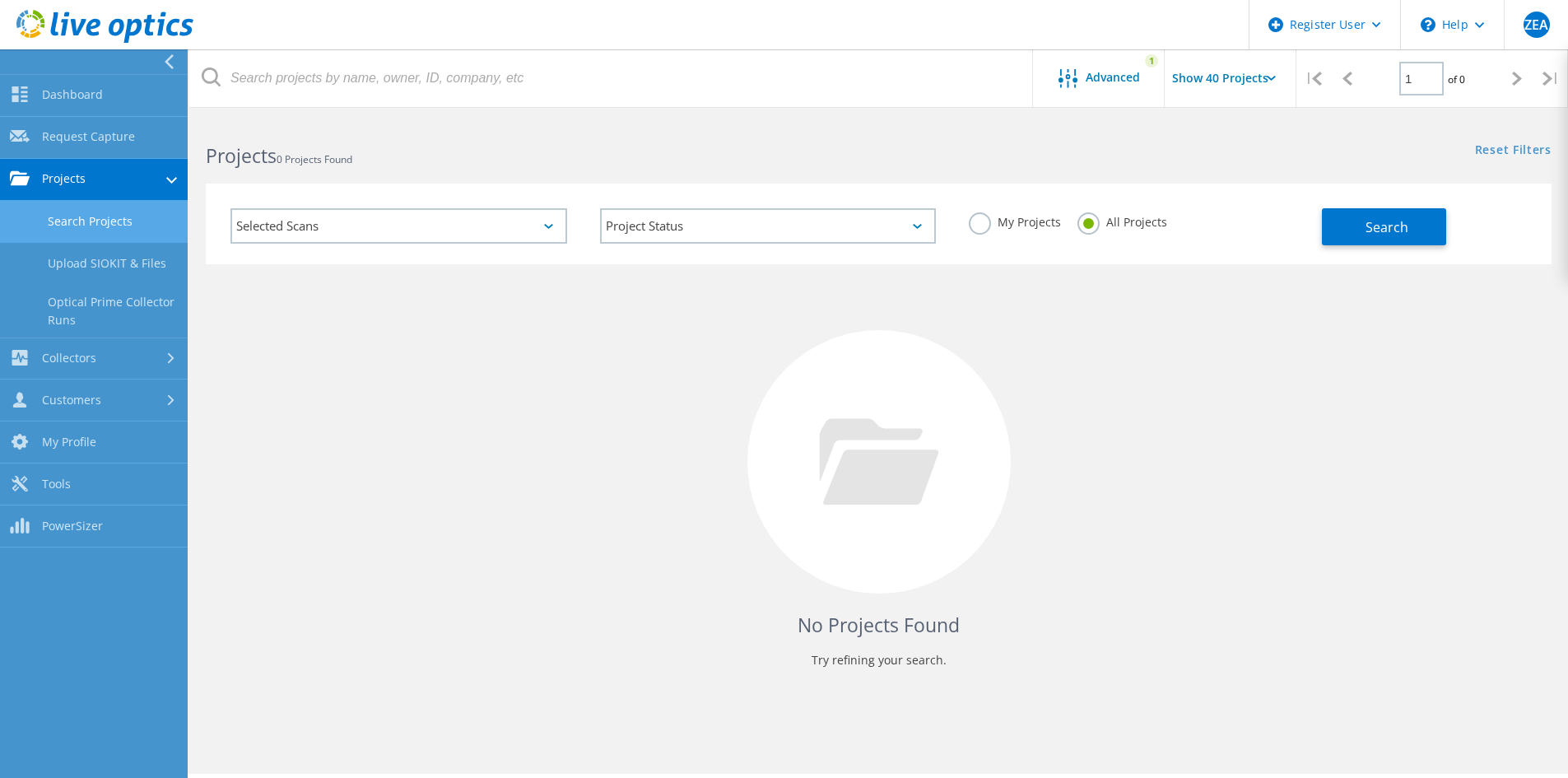
click at [96, 231] on link "Search Projects" at bounding box center [93, 221] width 187 height 42
click at [130, 88] on link "Dashboard" at bounding box center [93, 95] width 187 height 42
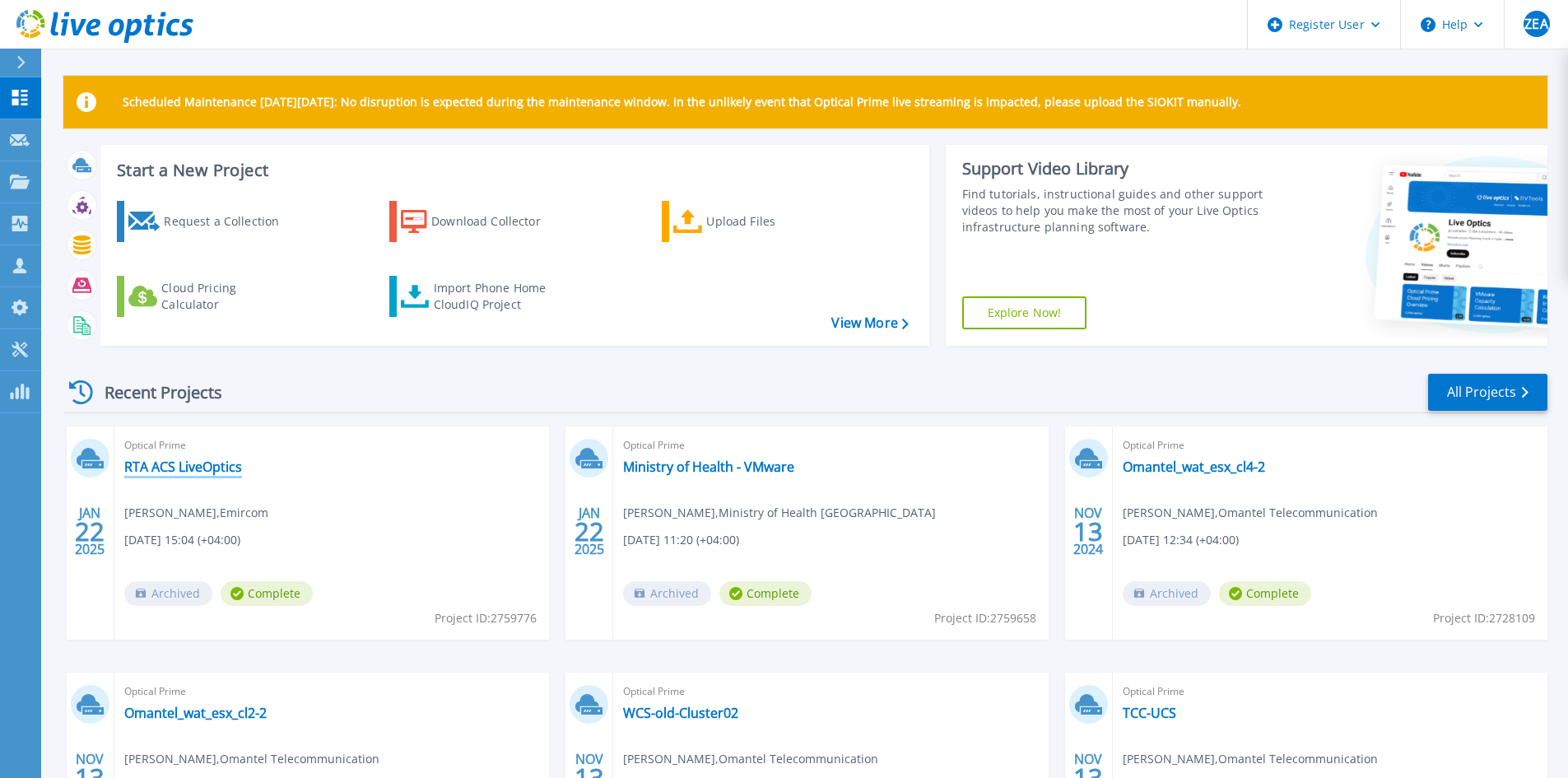
click at [207, 468] on link "RTA ACS LiveOptics" at bounding box center [182, 467] width 117 height 16
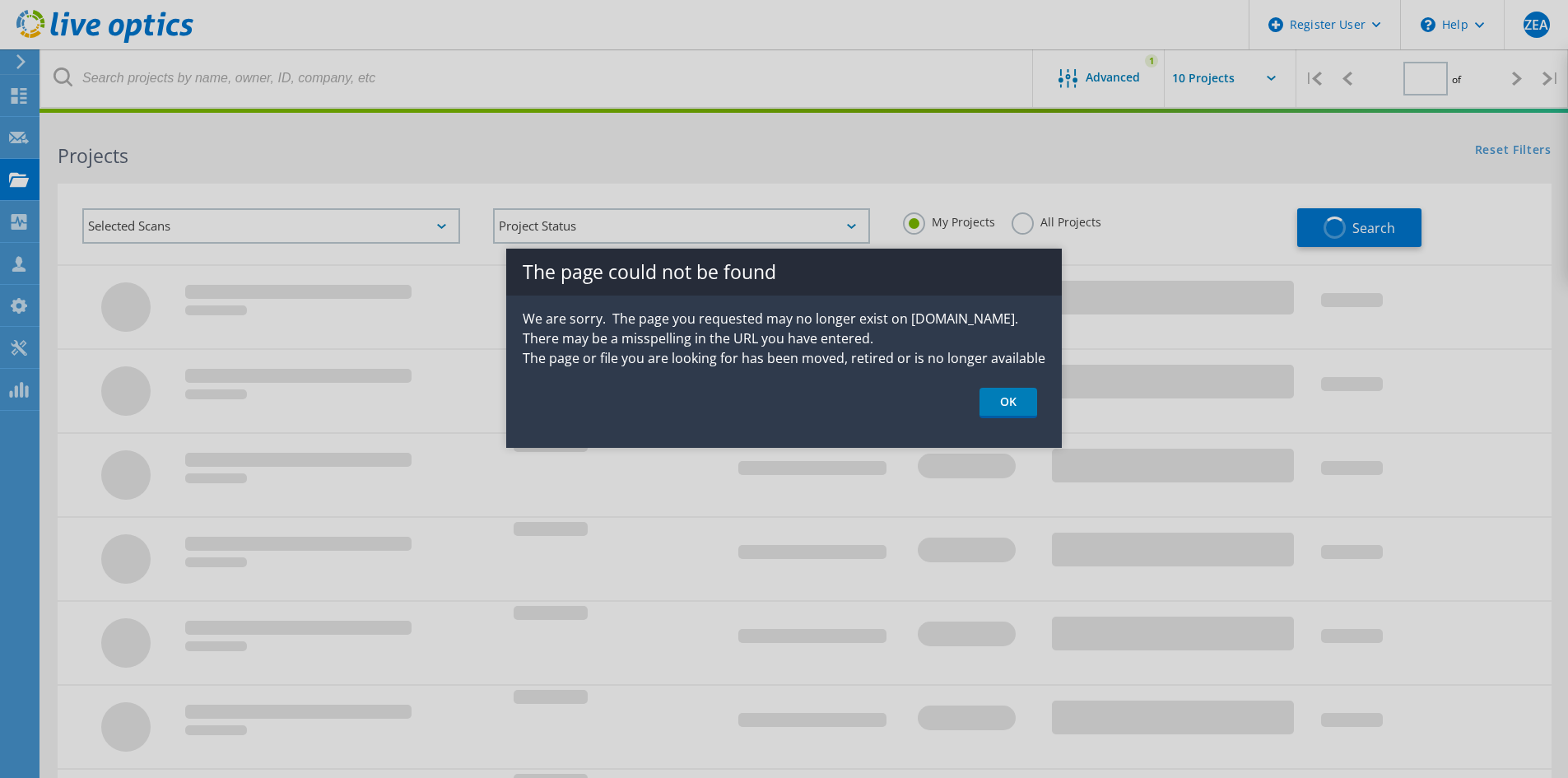
type input "1"
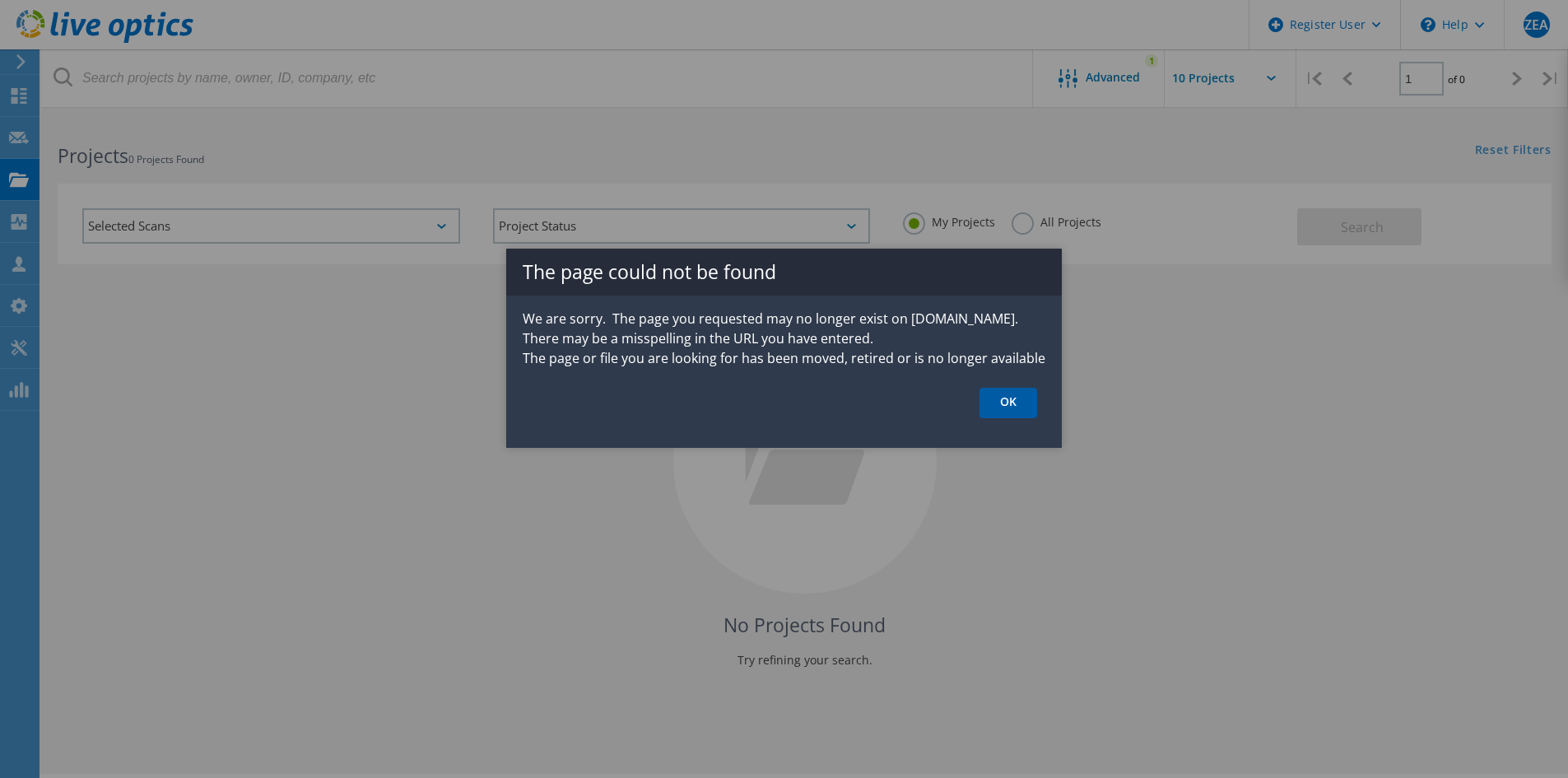
click at [1024, 399] on link "OK" at bounding box center [1007, 403] width 57 height 30
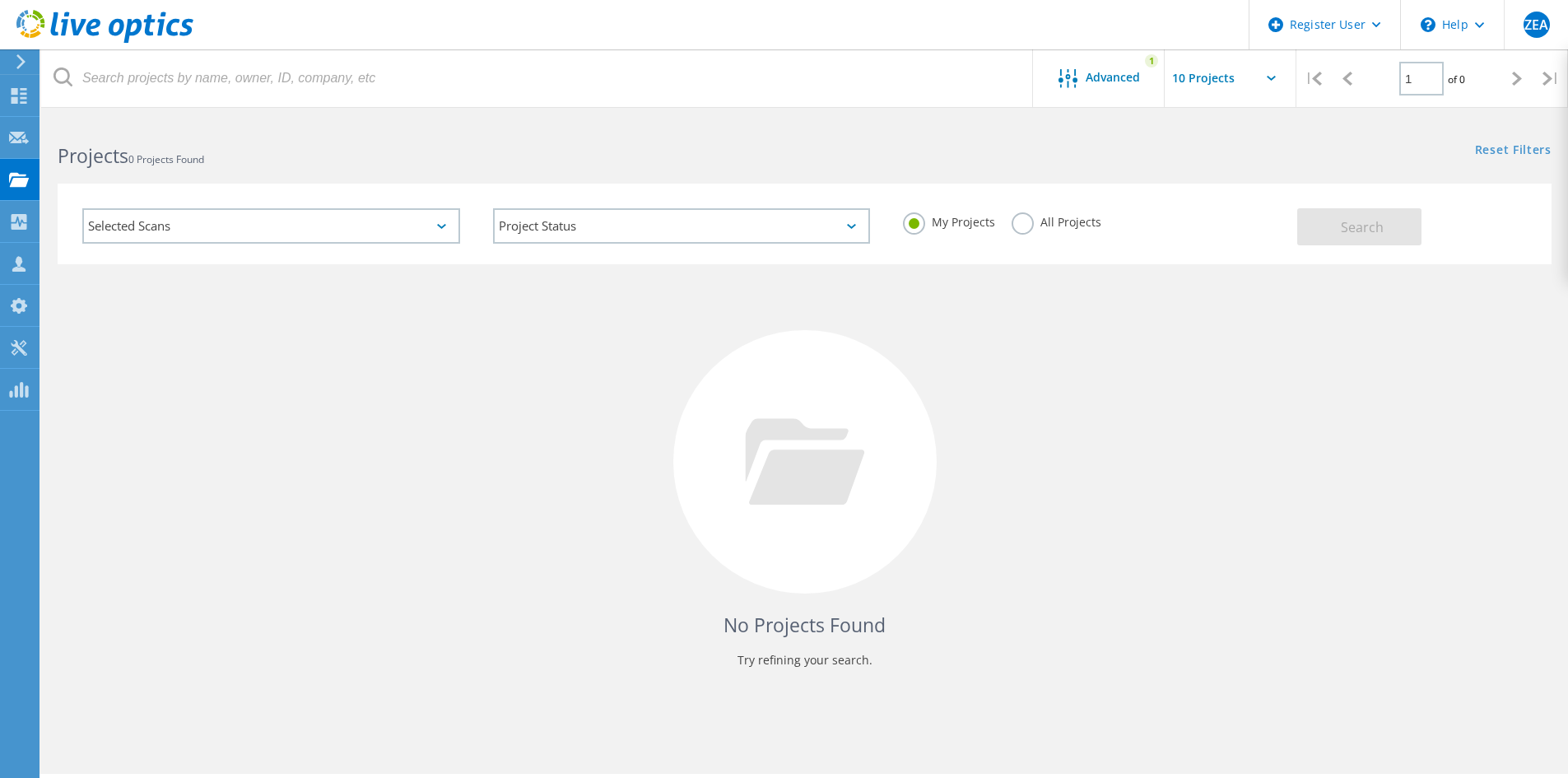
click at [1033, 226] on label "All Projects" at bounding box center [1057, 220] width 89 height 16
click at [0, 0] on input "All Projects" at bounding box center [0, 0] width 0 height 0
click at [1323, 226] on button "Search" at bounding box center [1359, 227] width 124 height 37
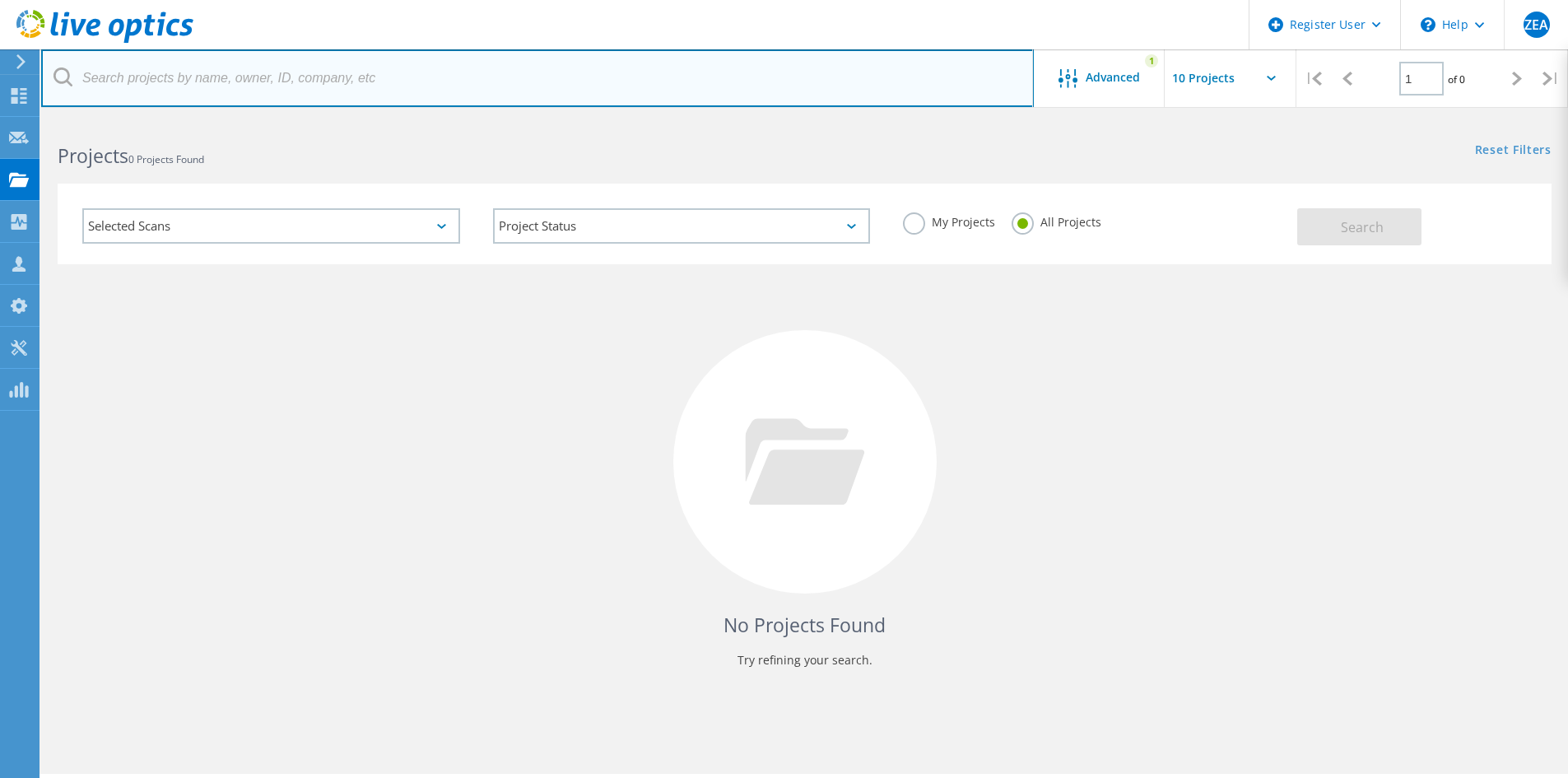
click at [405, 84] on input "text" at bounding box center [537, 78] width 993 height 57
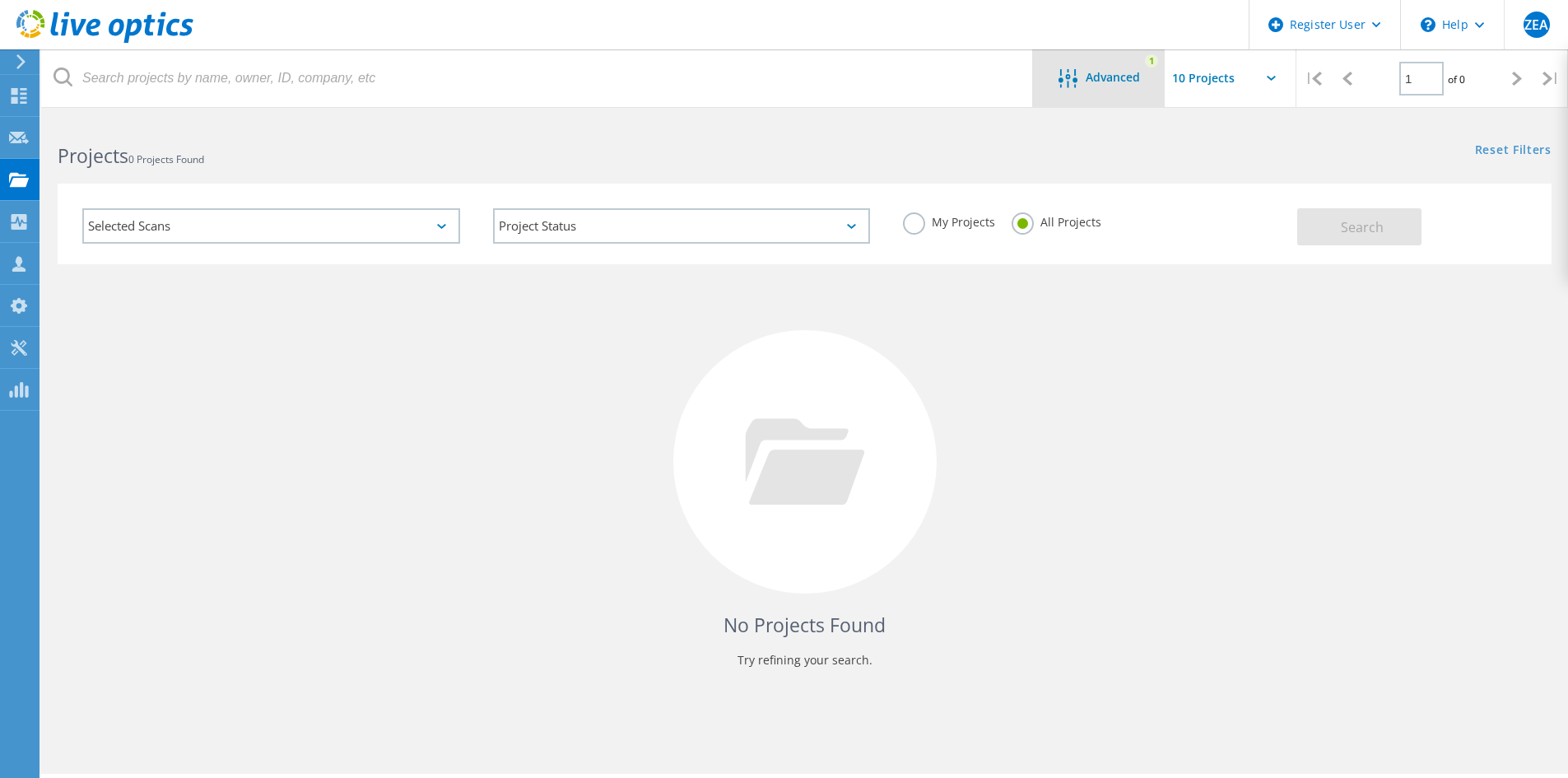
click at [1071, 89] on lo-svg-helper at bounding box center [1072, 84] width 27 height 14
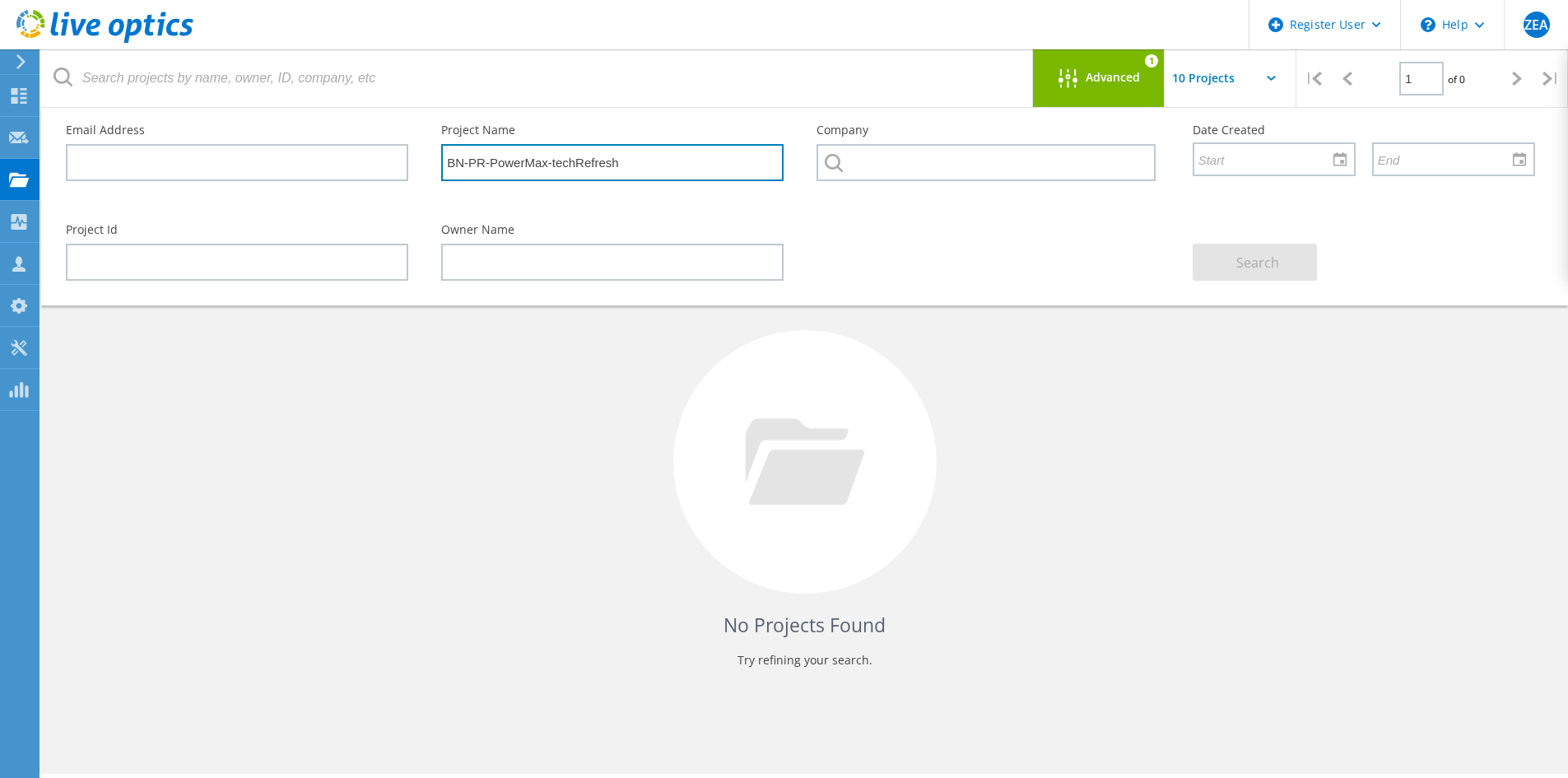
click at [535, 168] on input "BN-PR-PowerMax-techRefresh" at bounding box center [612, 162] width 343 height 37
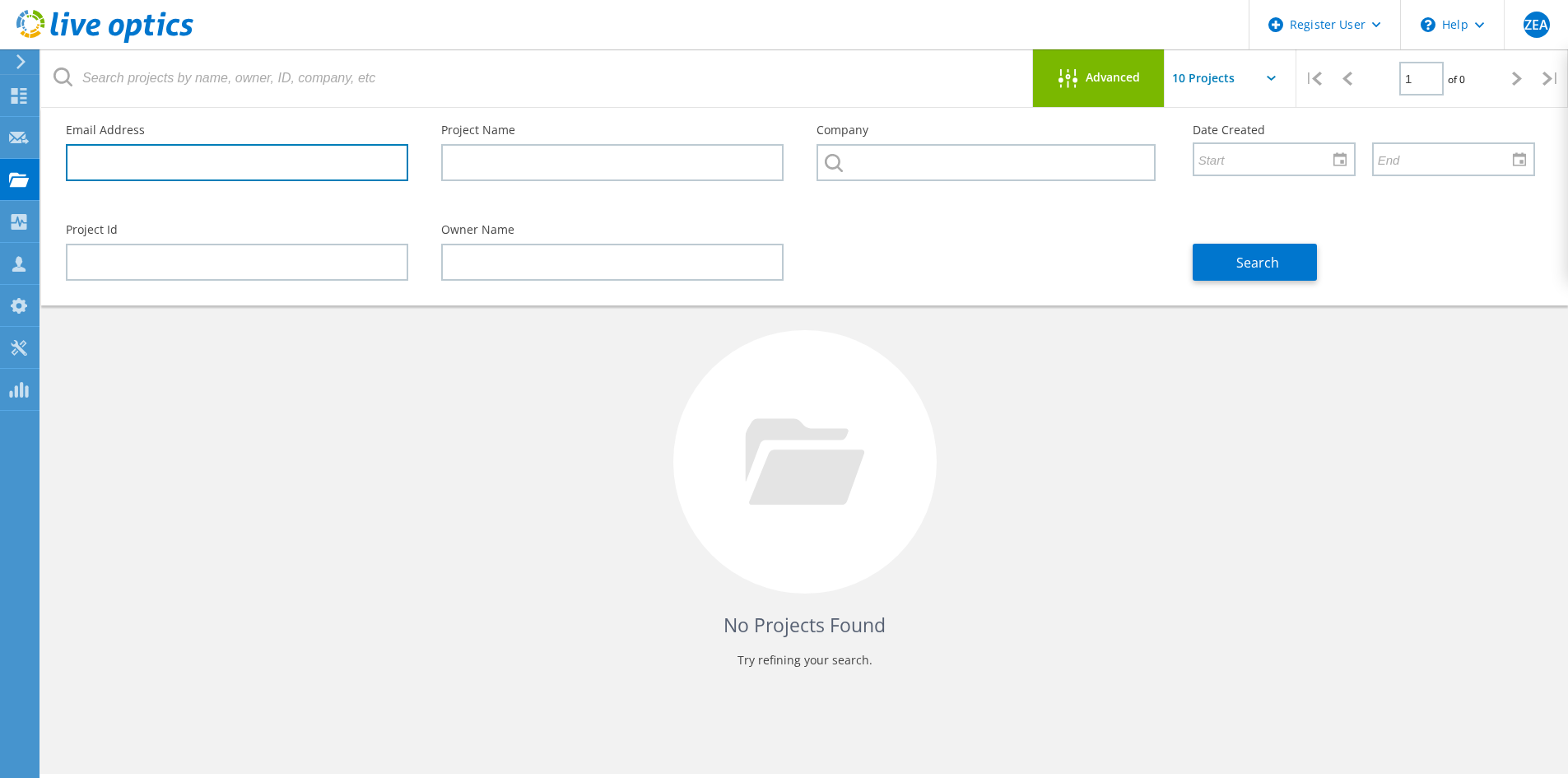
click at [298, 168] on input "text" at bounding box center [237, 162] width 343 height 37
paste input "v.kumaresan@abc-oman.om"
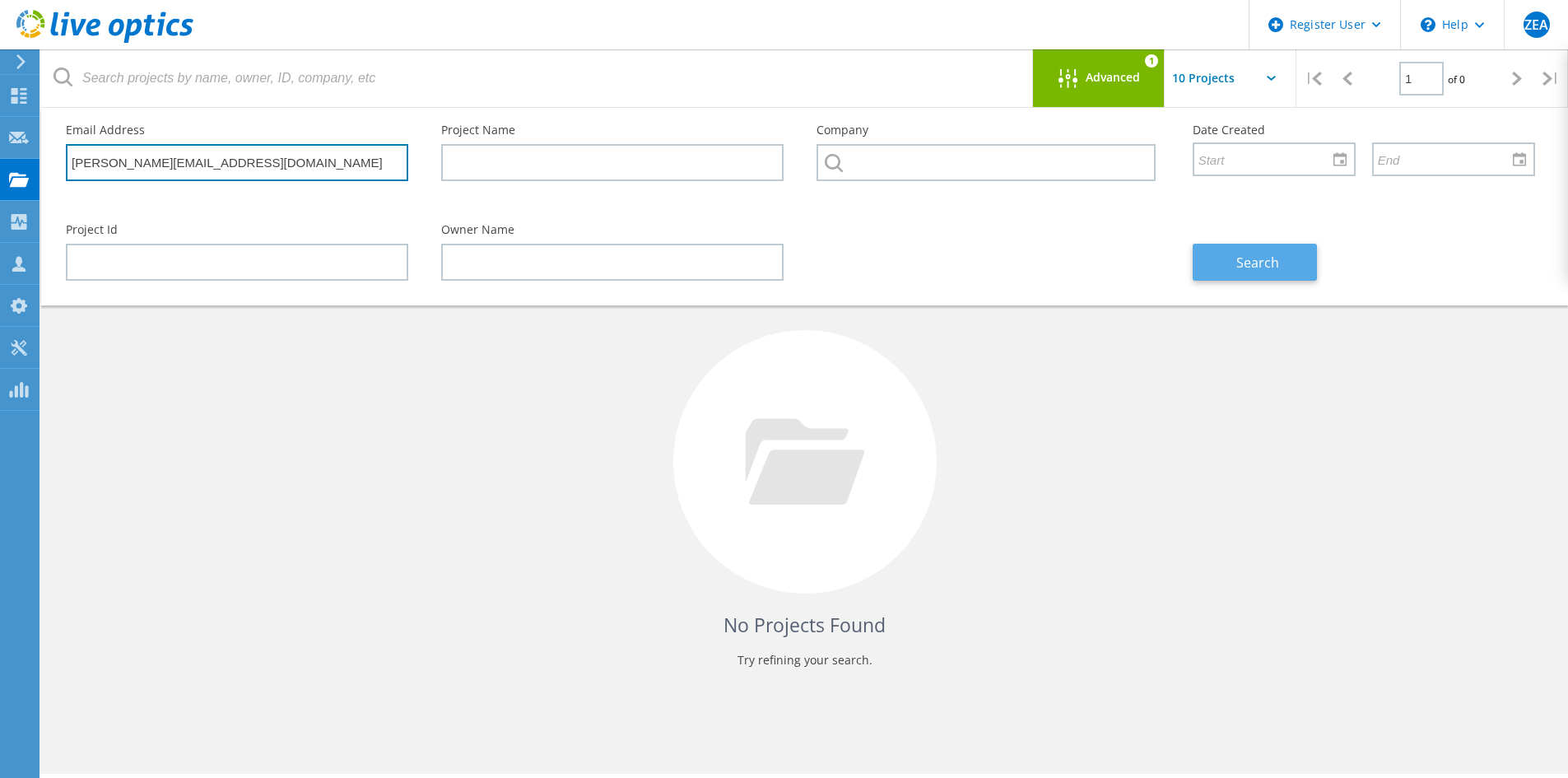
type input "v.kumaresan@abc-oman.om"
click at [1268, 267] on span "Search" at bounding box center [1258, 262] width 43 height 18
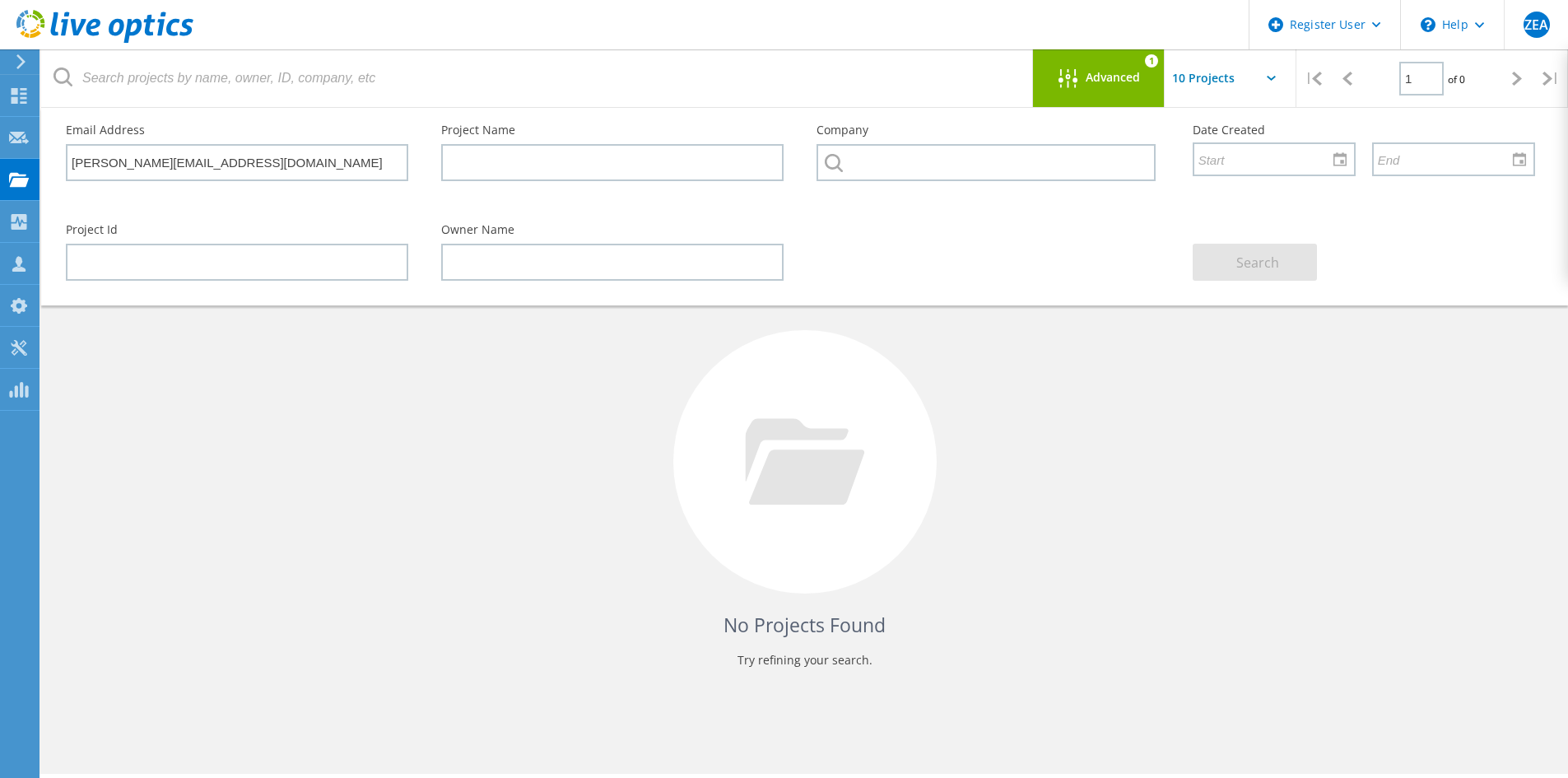
click at [1092, 65] on div "Advanced 1" at bounding box center [1099, 78] width 132 height 57
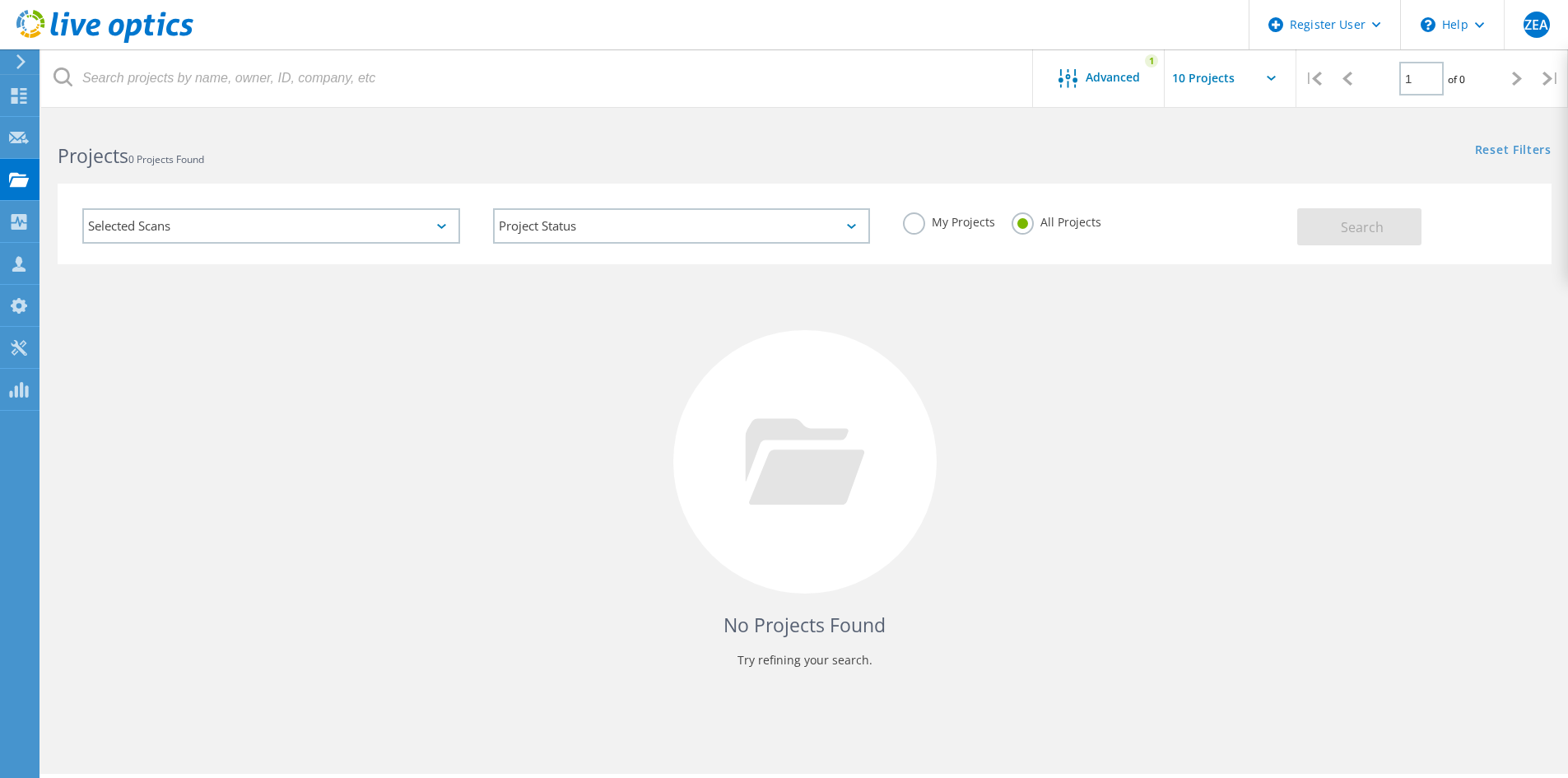
click at [414, 230] on div "Selected Scans" at bounding box center [271, 226] width 377 height 35
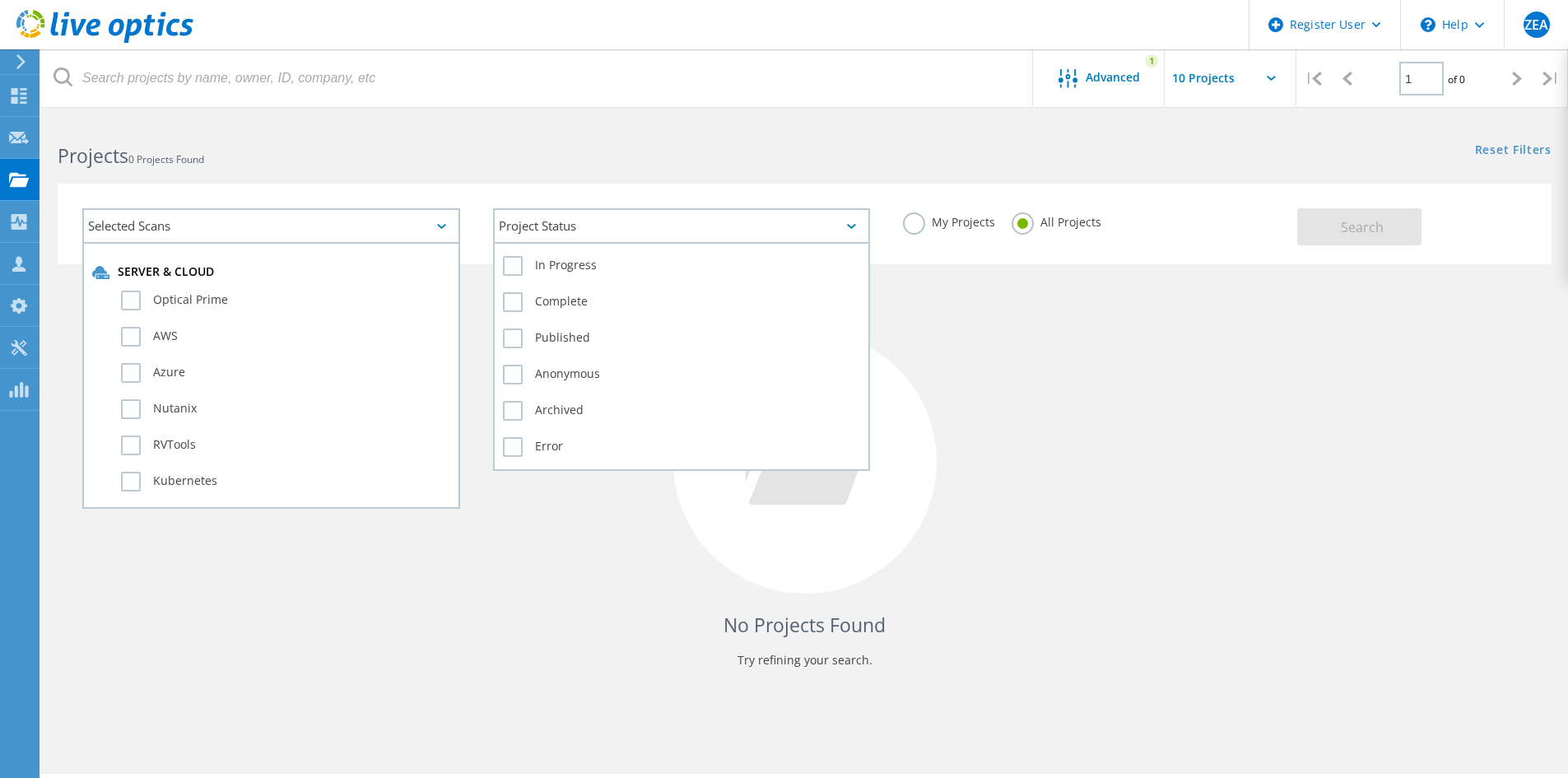
click at [790, 231] on div "Project Status" at bounding box center [681, 226] width 377 height 35
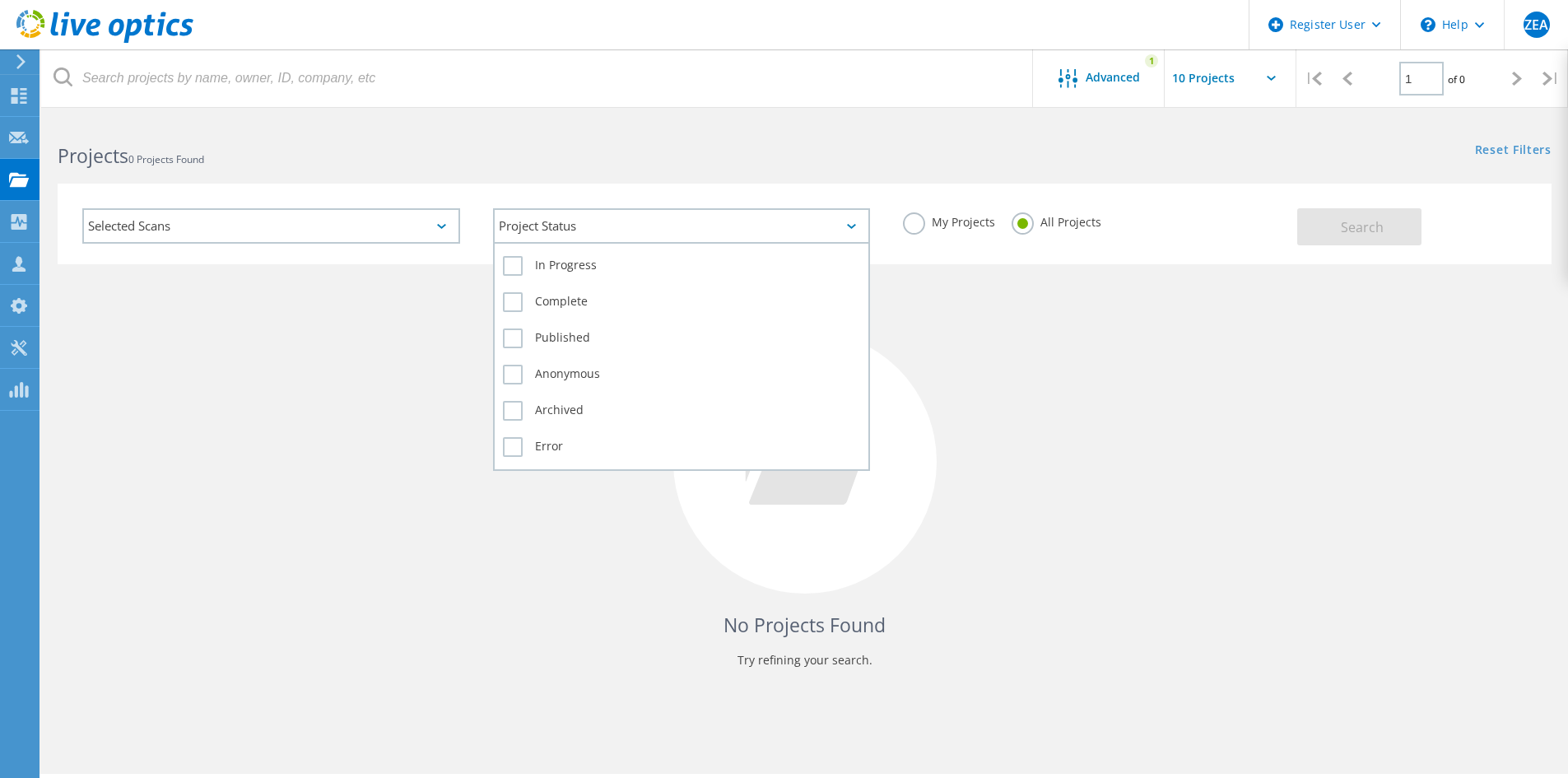
click at [529, 315] on div "Complete" at bounding box center [681, 306] width 358 height 36
click at [555, 301] on label "Complete" at bounding box center [681, 302] width 358 height 19
click at [0, 0] on input "Complete" at bounding box center [0, 0] width 0 height 0
click at [513, 278] on div "In Progress" at bounding box center [681, 270] width 358 height 36
click at [507, 272] on label "In Progress" at bounding box center [681, 266] width 358 height 19
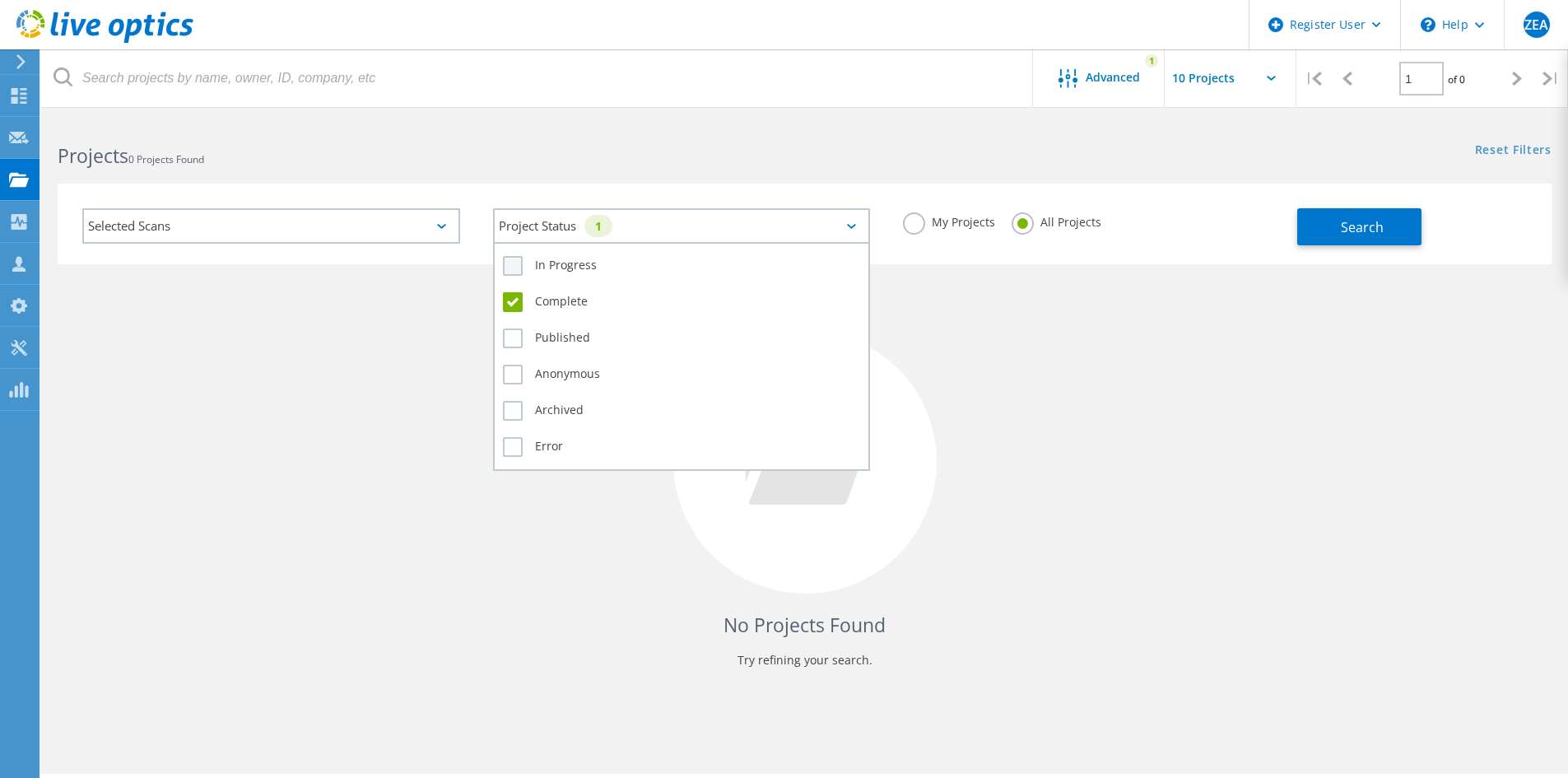
click at [0, 0] on input "In Progress" at bounding box center [0, 0] width 0 height 0
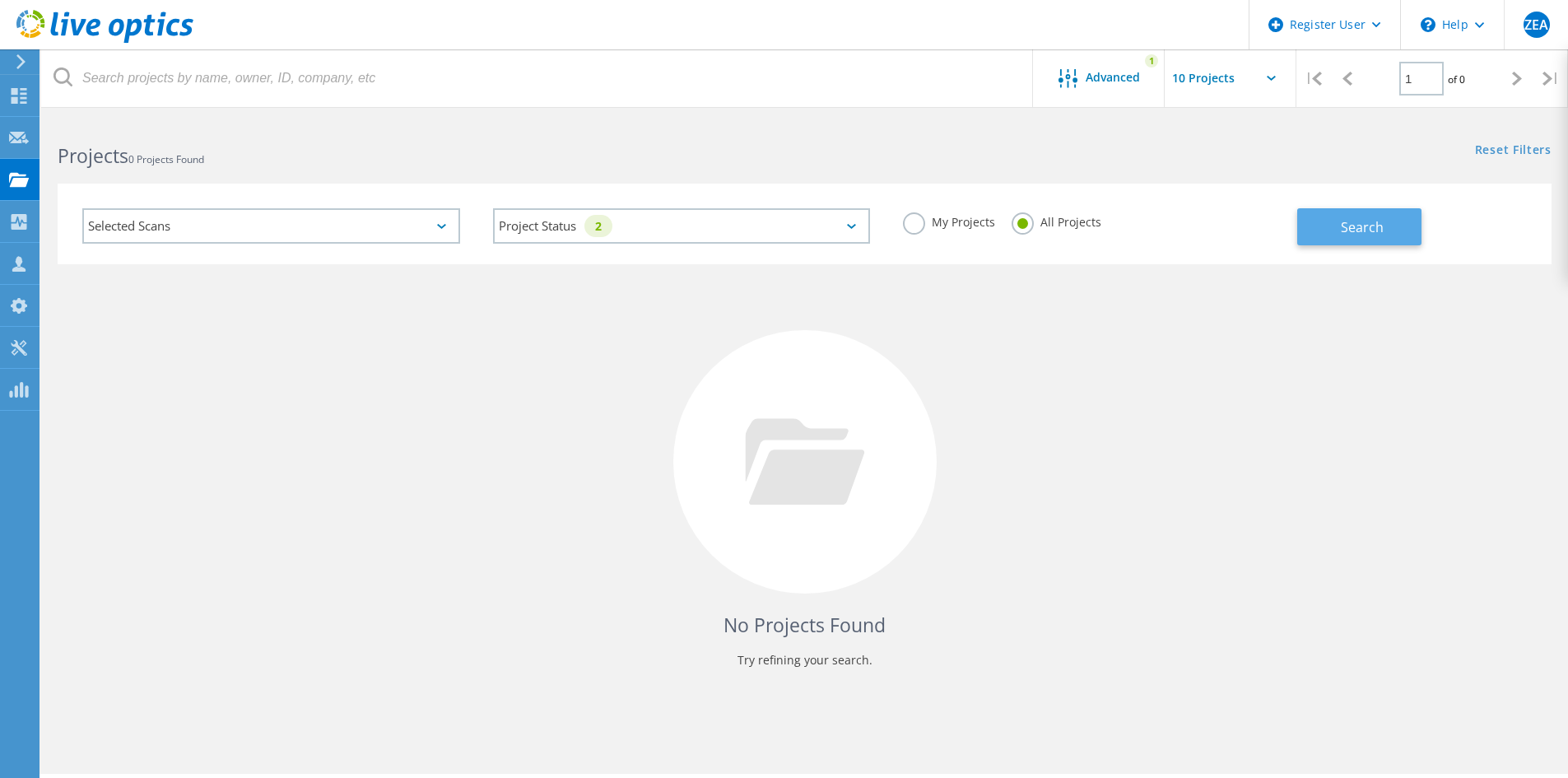
click at [1407, 235] on button "Search" at bounding box center [1359, 227] width 124 height 37
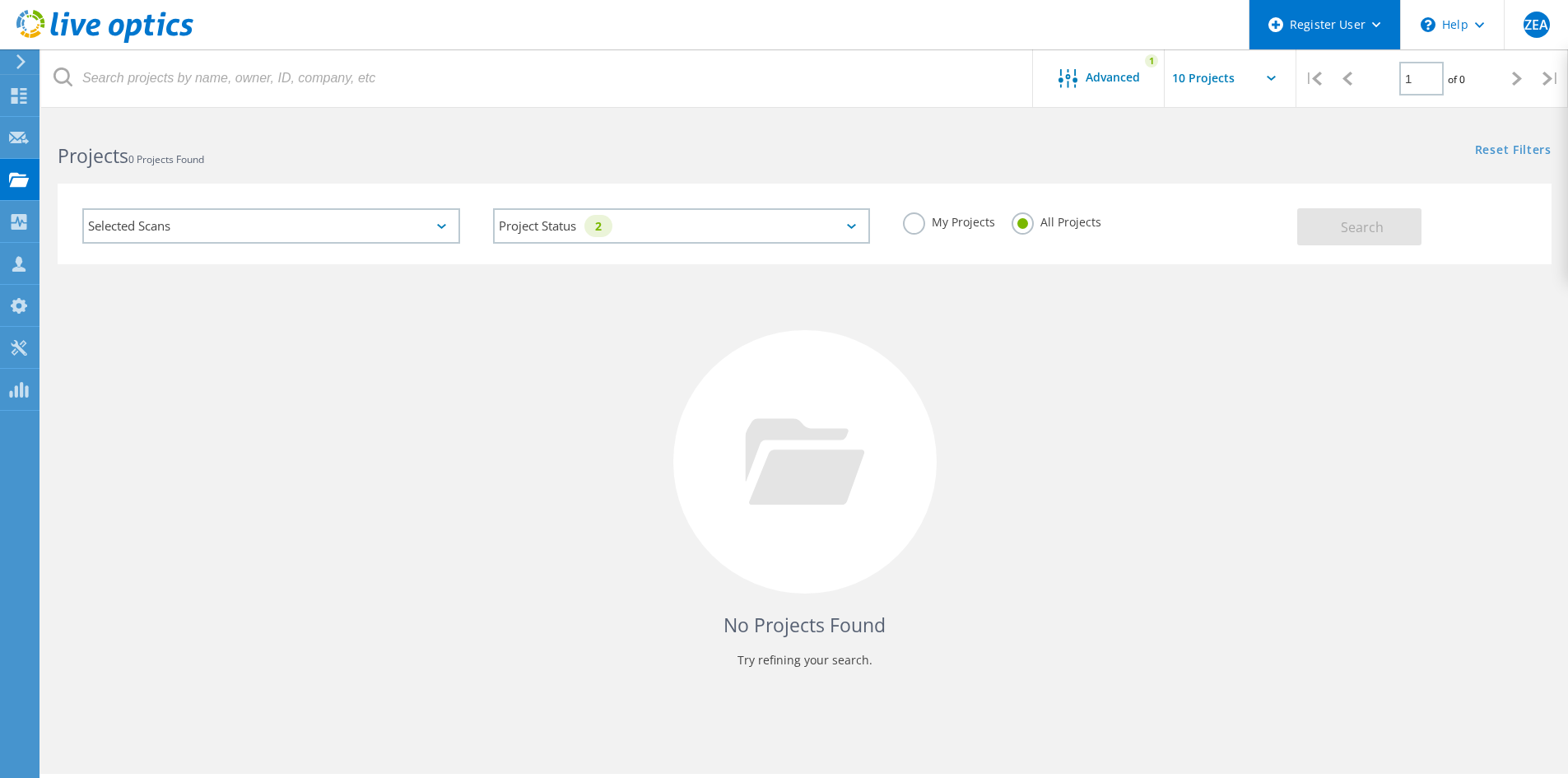
click at [1340, 19] on div "Register User" at bounding box center [1324, 24] width 150 height 49
click at [995, 331] on div "No Projects Found Try refining your search." at bounding box center [804, 476] width 1494 height 426
click at [17, 177] on icon at bounding box center [18, 179] width 19 height 16
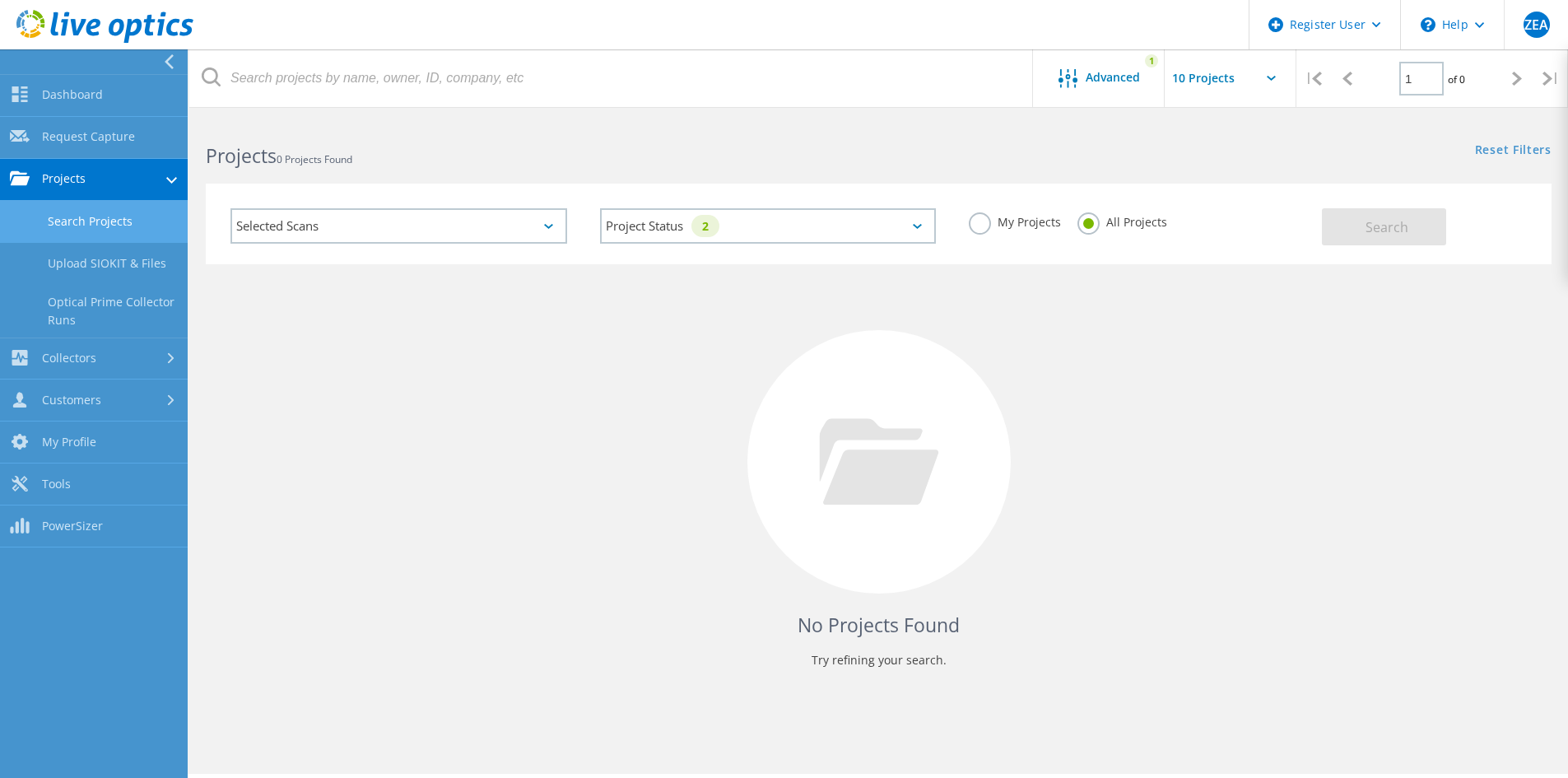
click at [92, 211] on link "Search Projects" at bounding box center [93, 221] width 187 height 42
click at [92, 188] on link "Projects" at bounding box center [93, 179] width 187 height 42
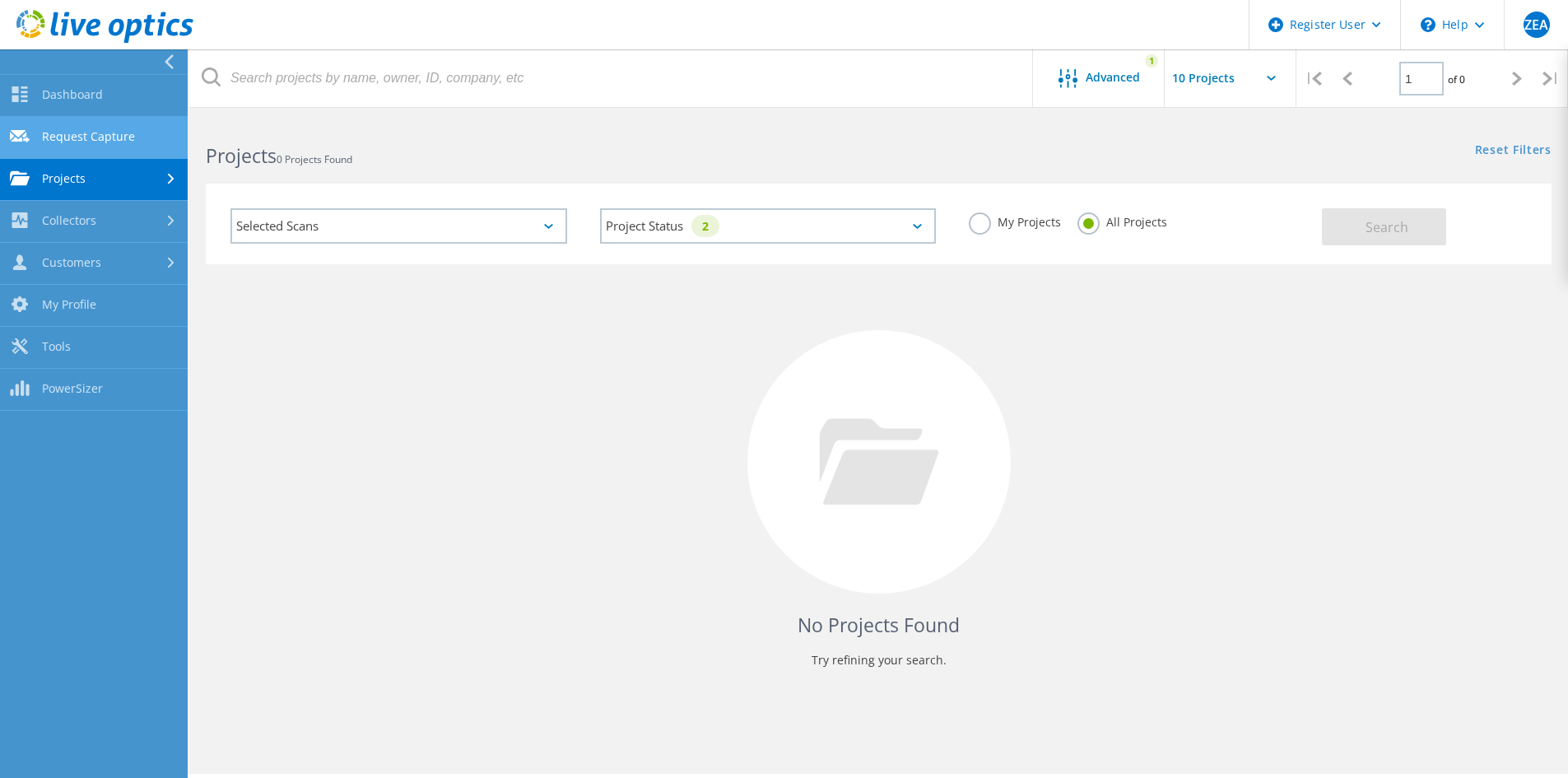
click at [85, 143] on link "Request Capture" at bounding box center [93, 137] width 187 height 42
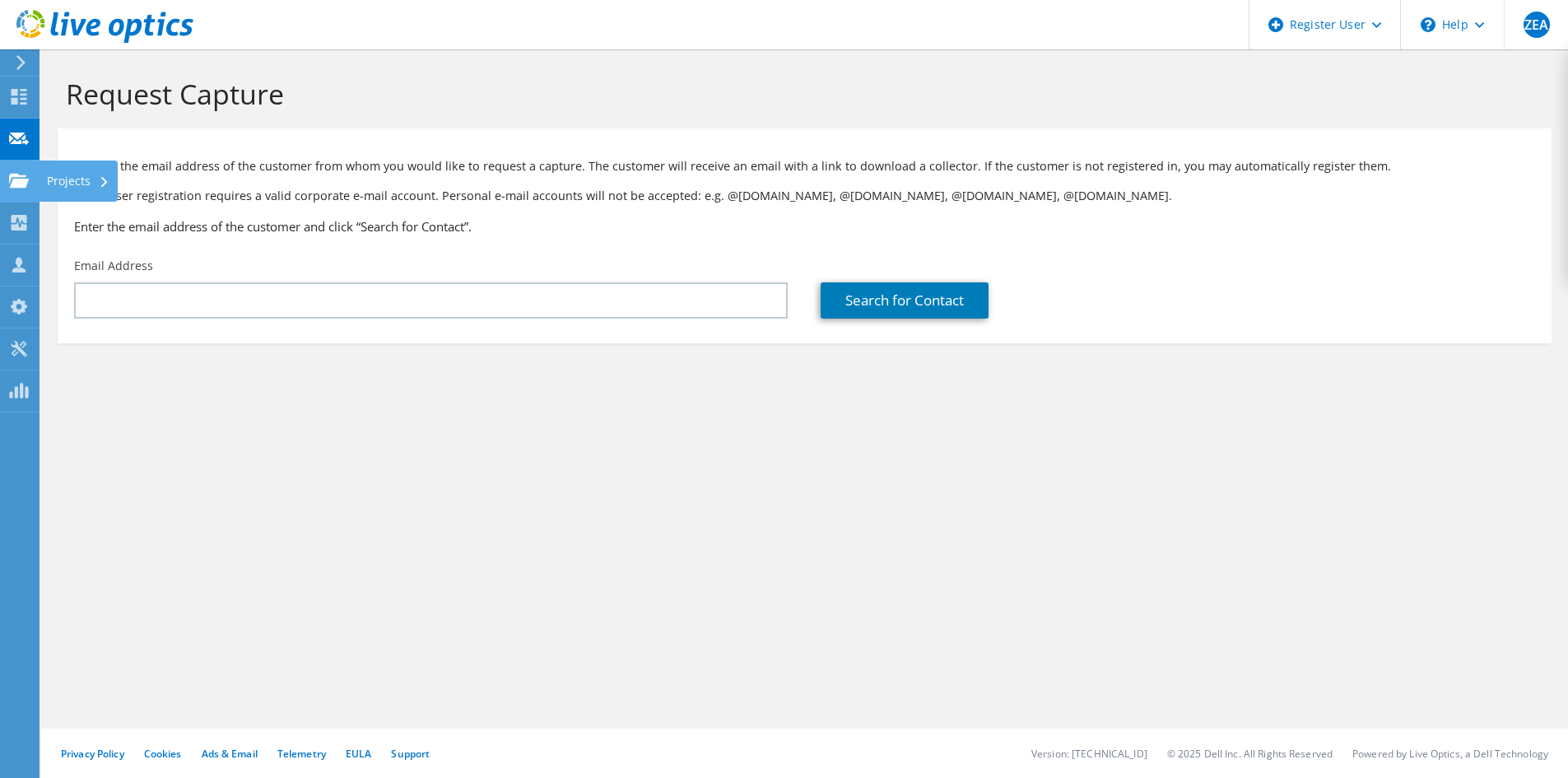
click at [16, 187] on icon at bounding box center [18, 180] width 19 height 16
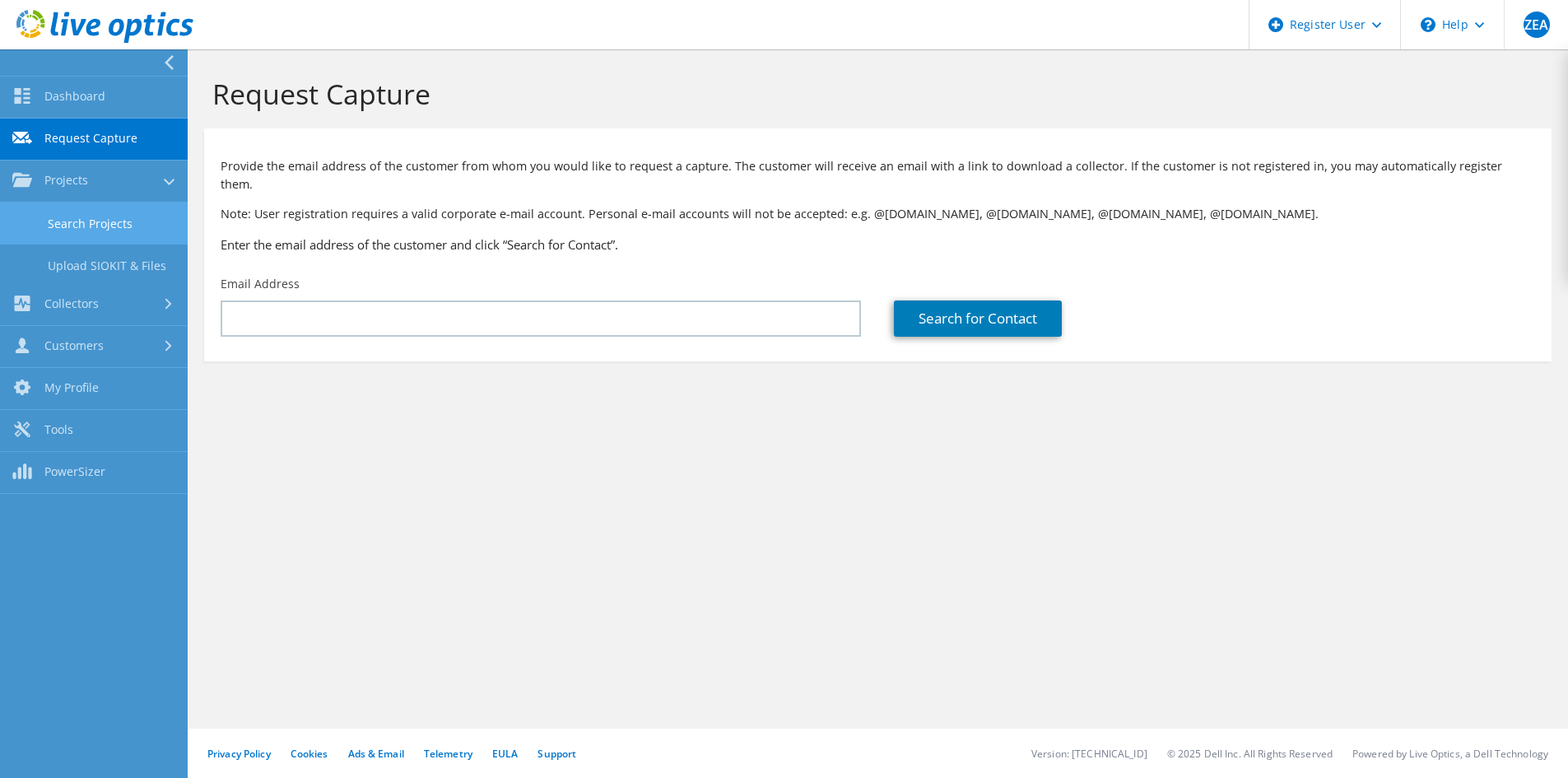
click at [94, 217] on link "Search Projects" at bounding box center [93, 223] width 187 height 42
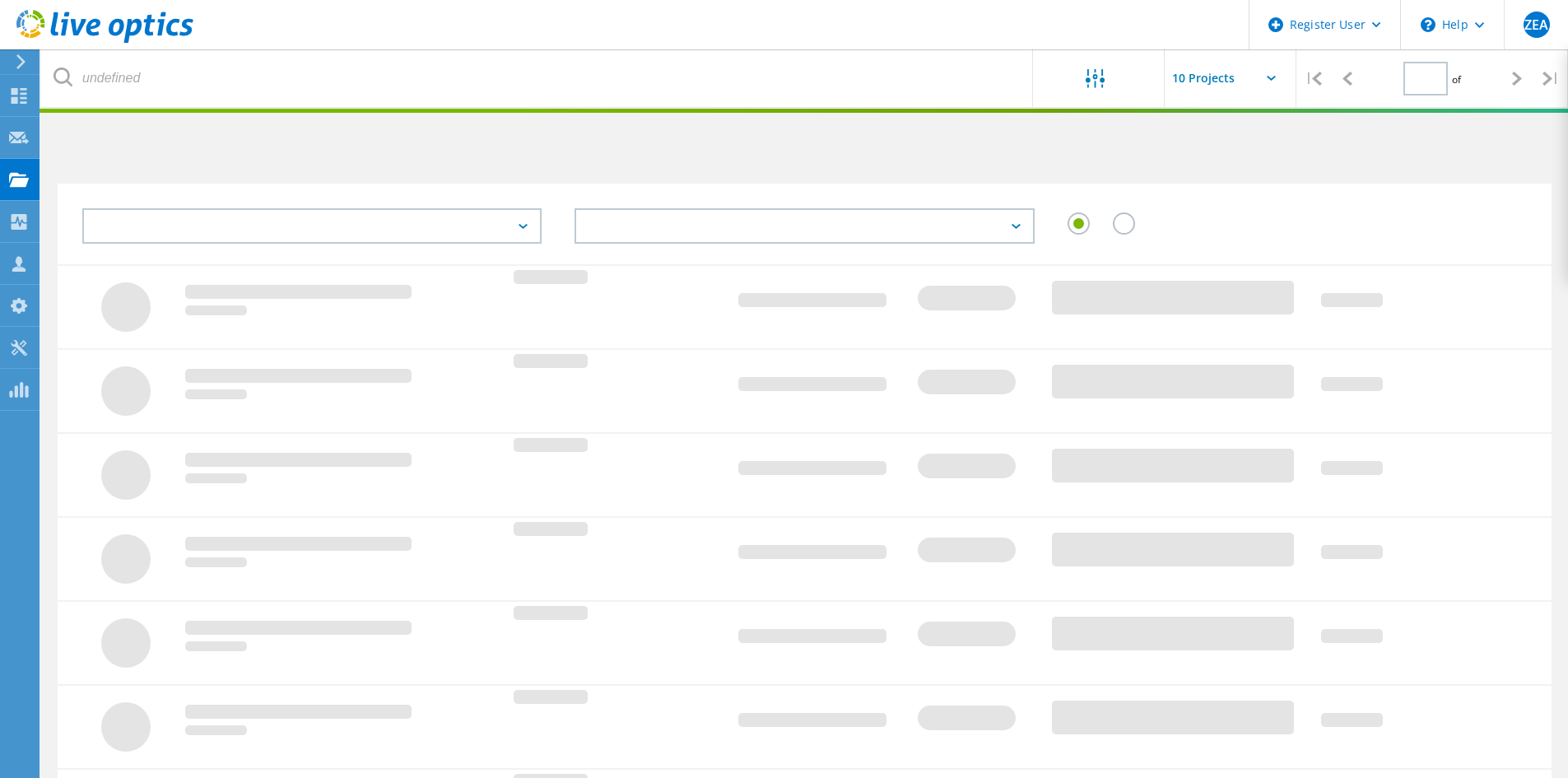
type input "1"
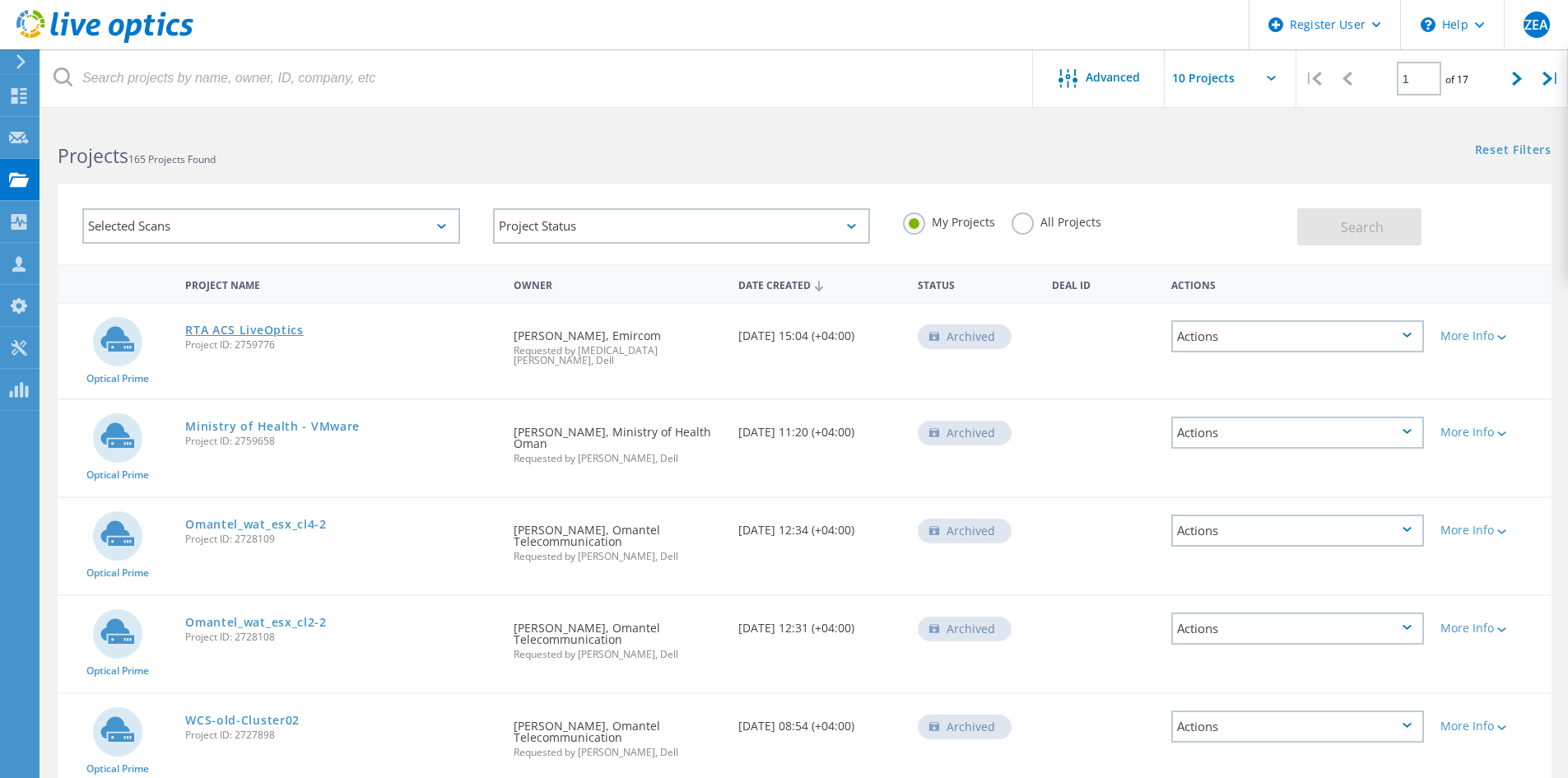
click at [255, 328] on link "RTA ACS LiveOptics" at bounding box center [245, 330] width 118 height 12
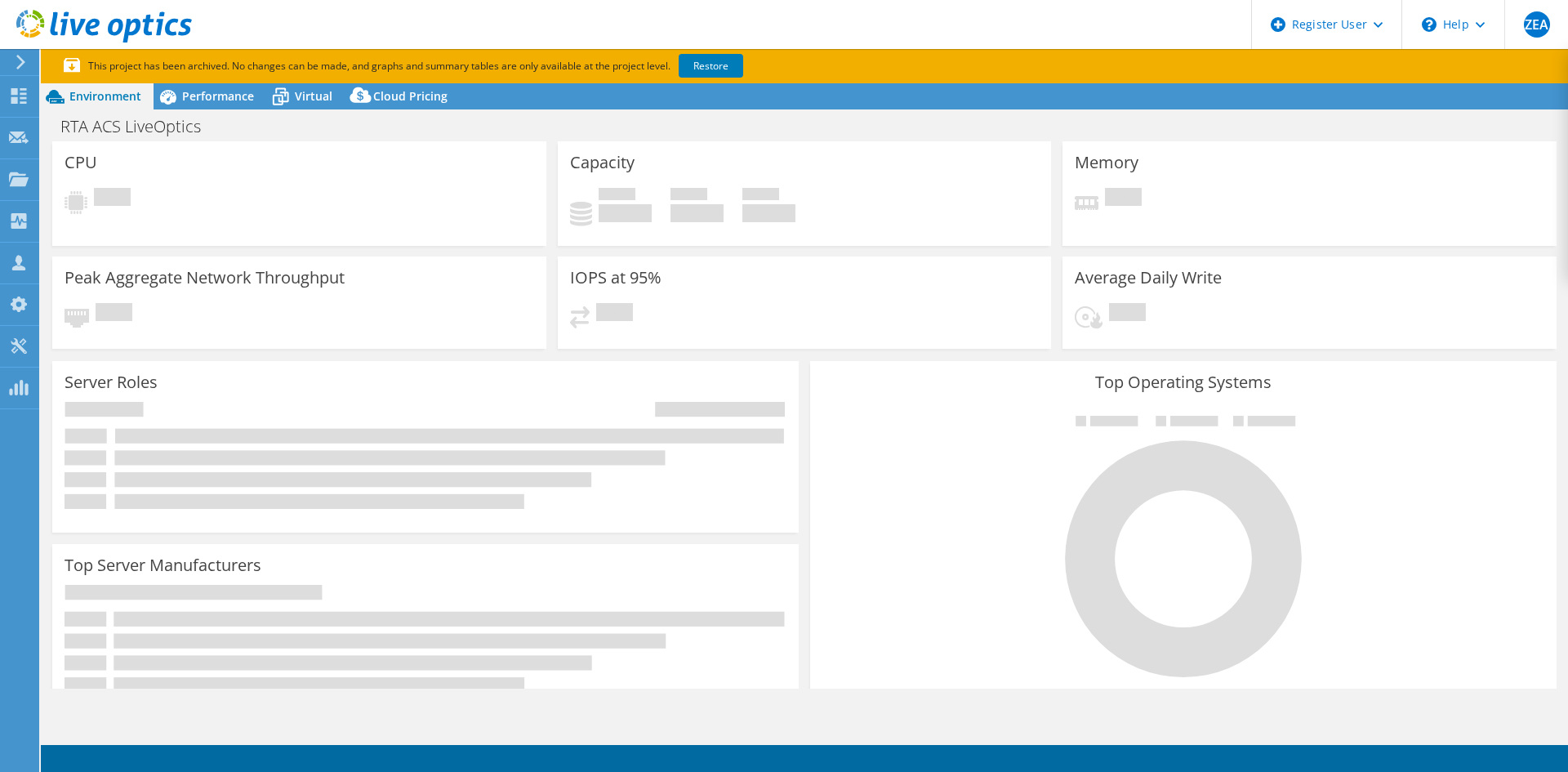
select select "USD"
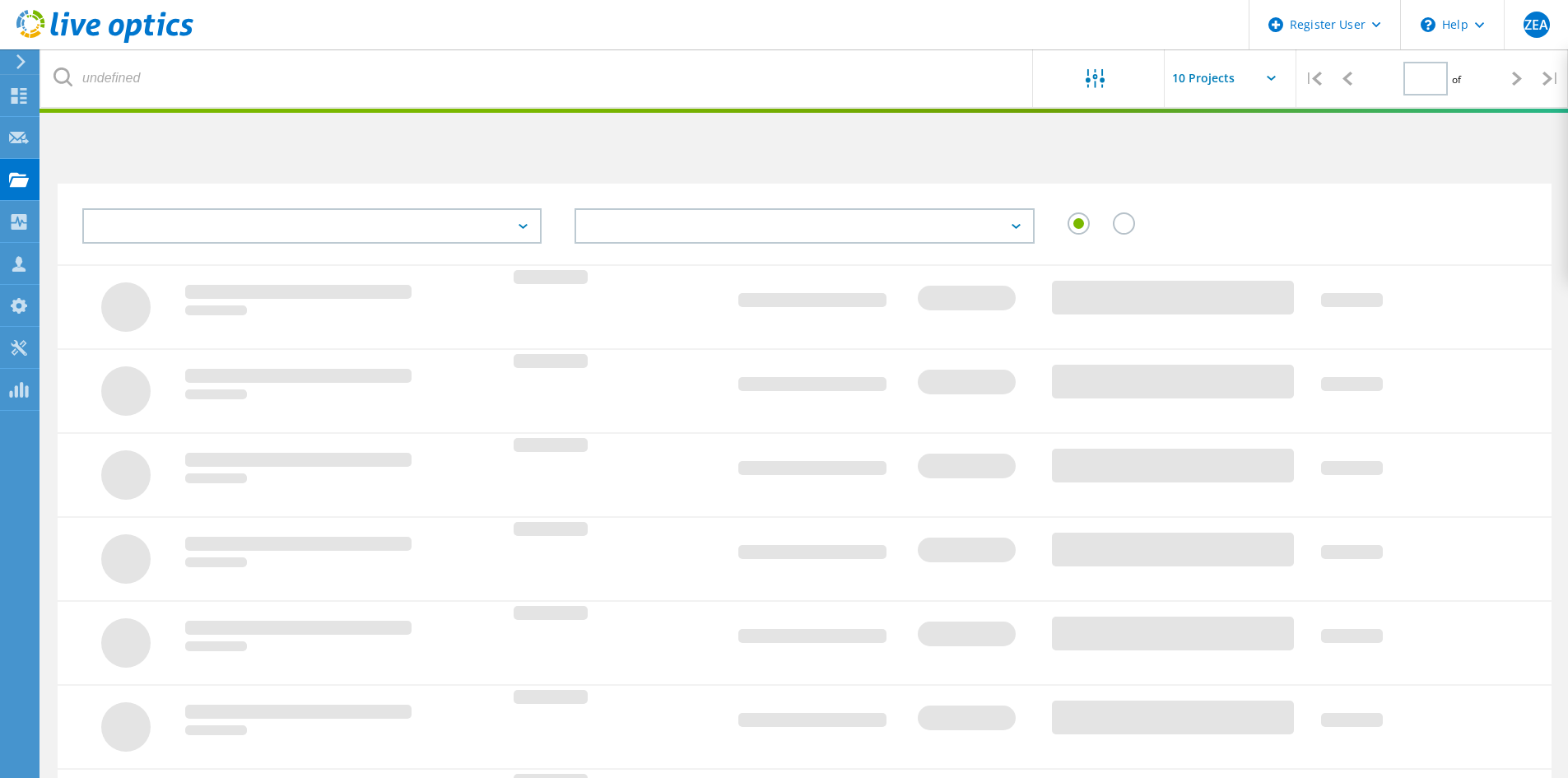
type input "1"
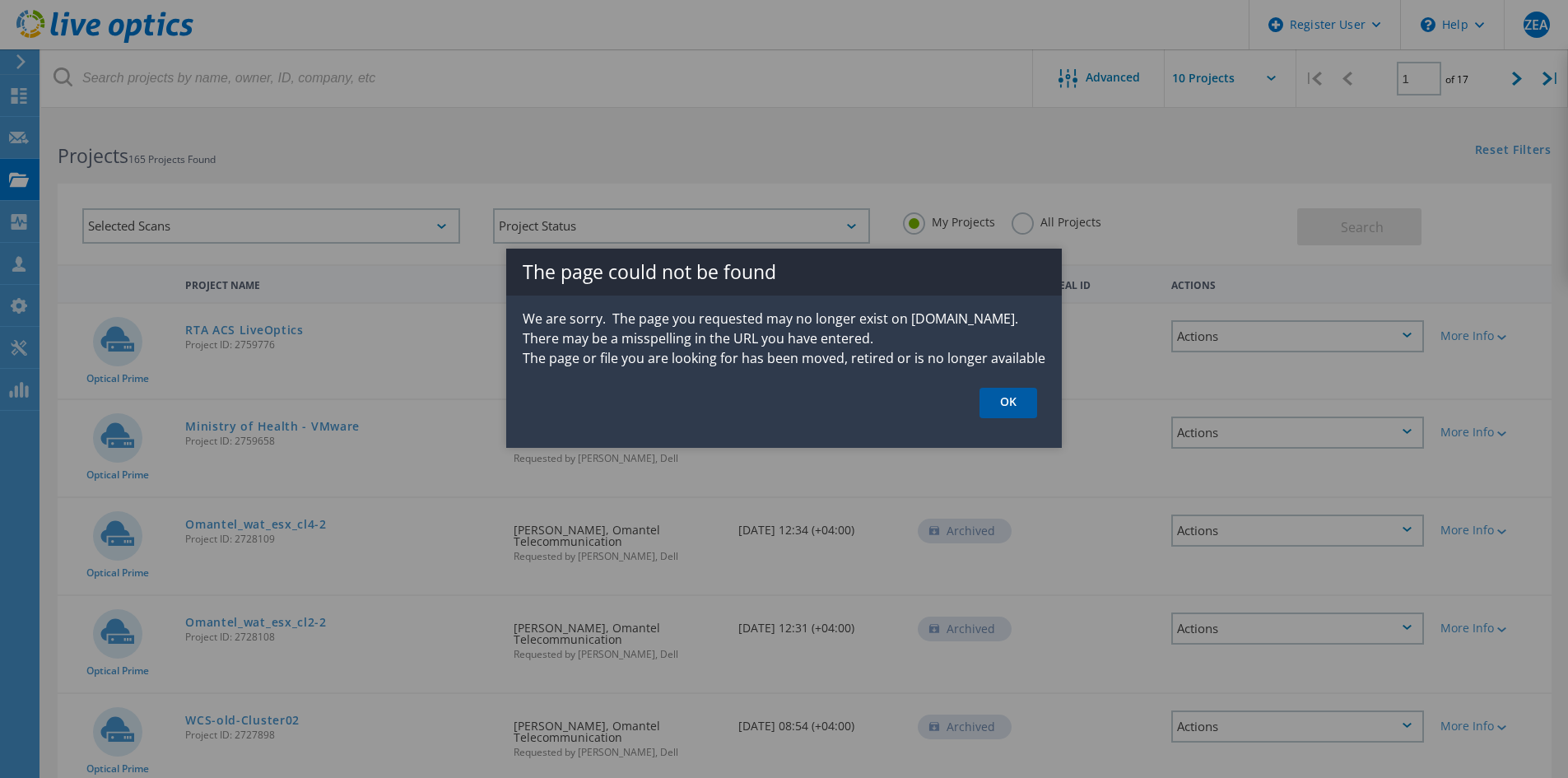
click at [1025, 398] on link "OK" at bounding box center [1007, 403] width 57 height 30
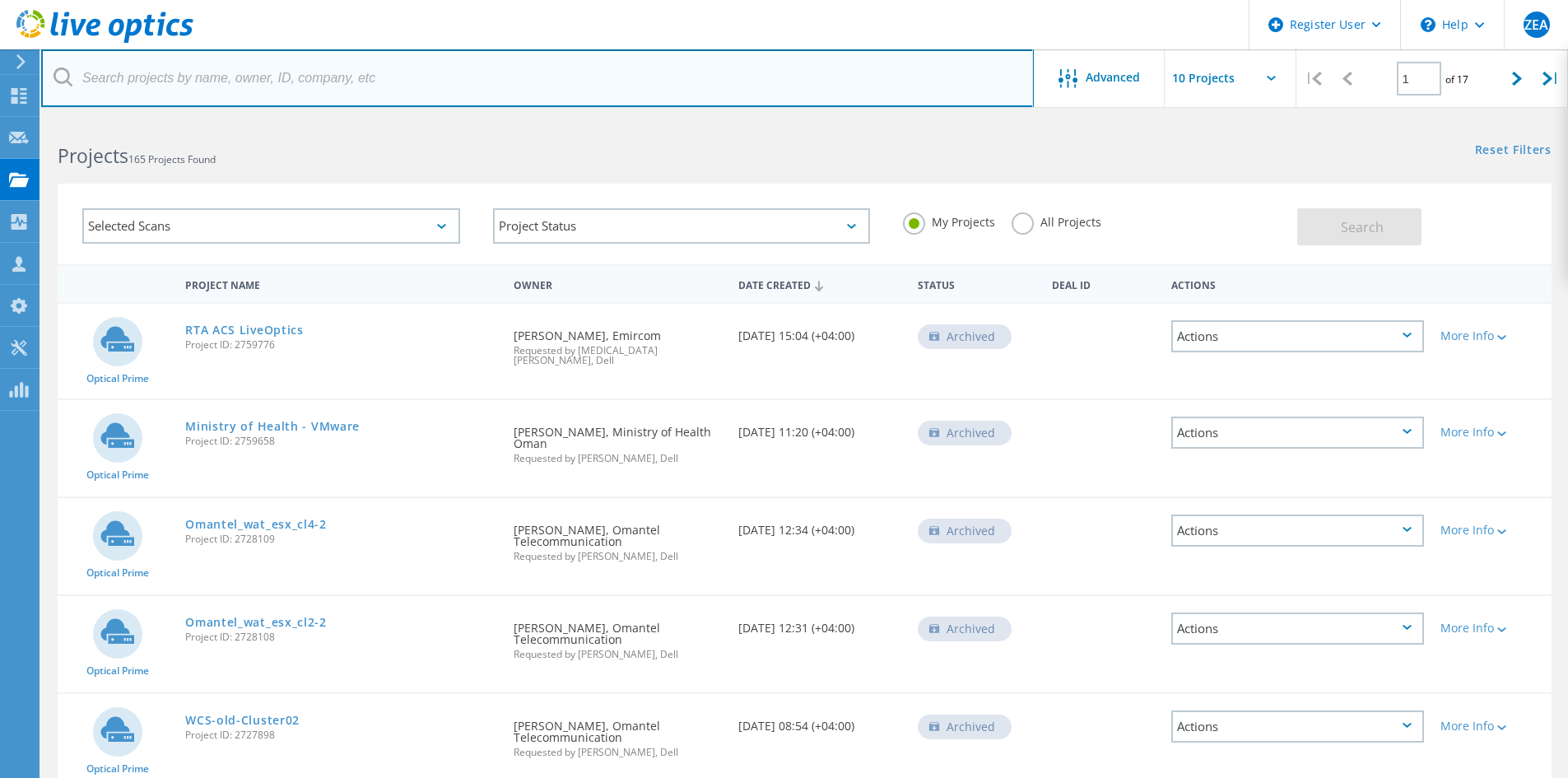
click at [648, 95] on input "text" at bounding box center [537, 78] width 993 height 57
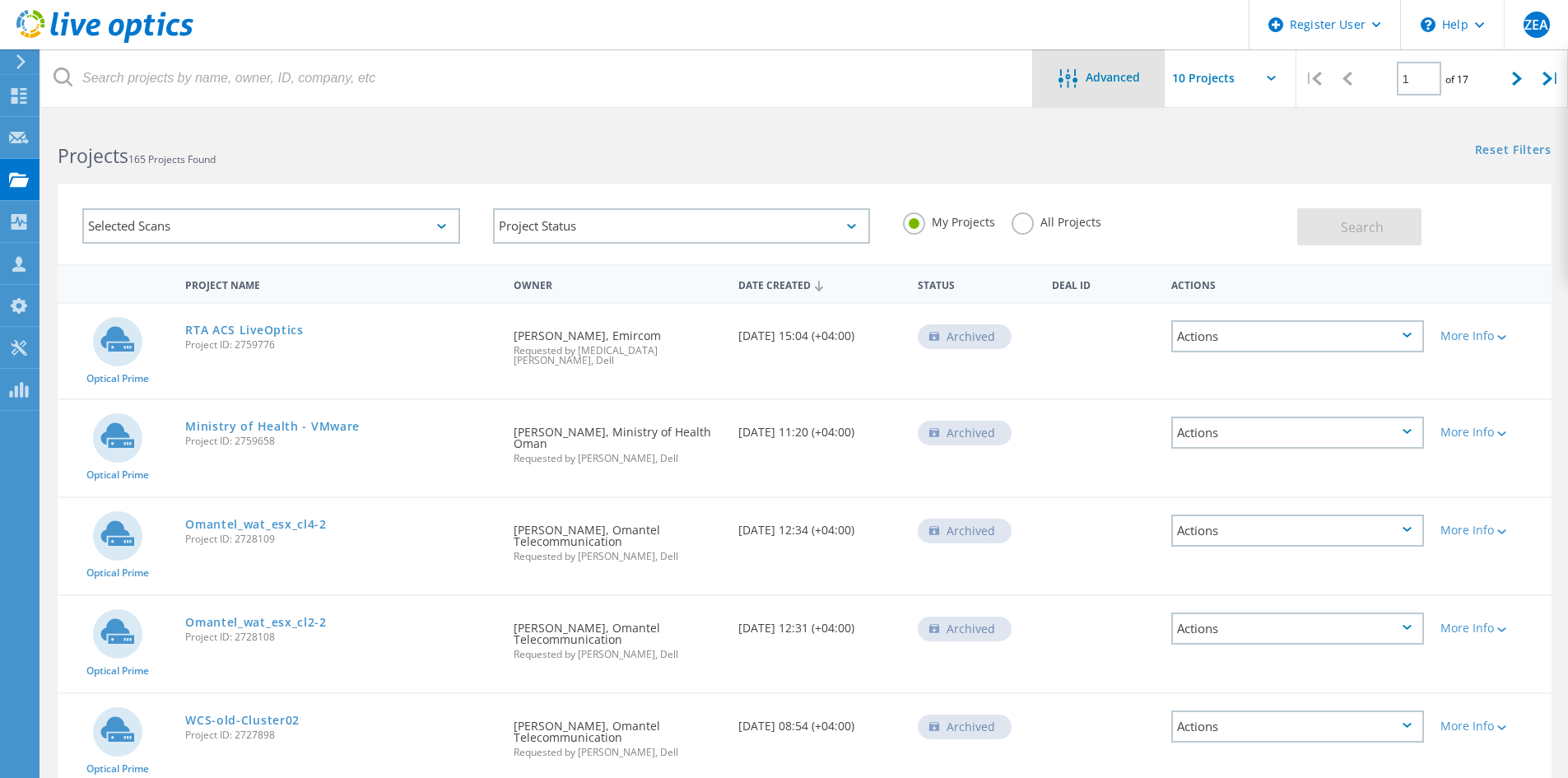
click at [1093, 83] on span "Advanced" at bounding box center [1113, 78] width 54 height 12
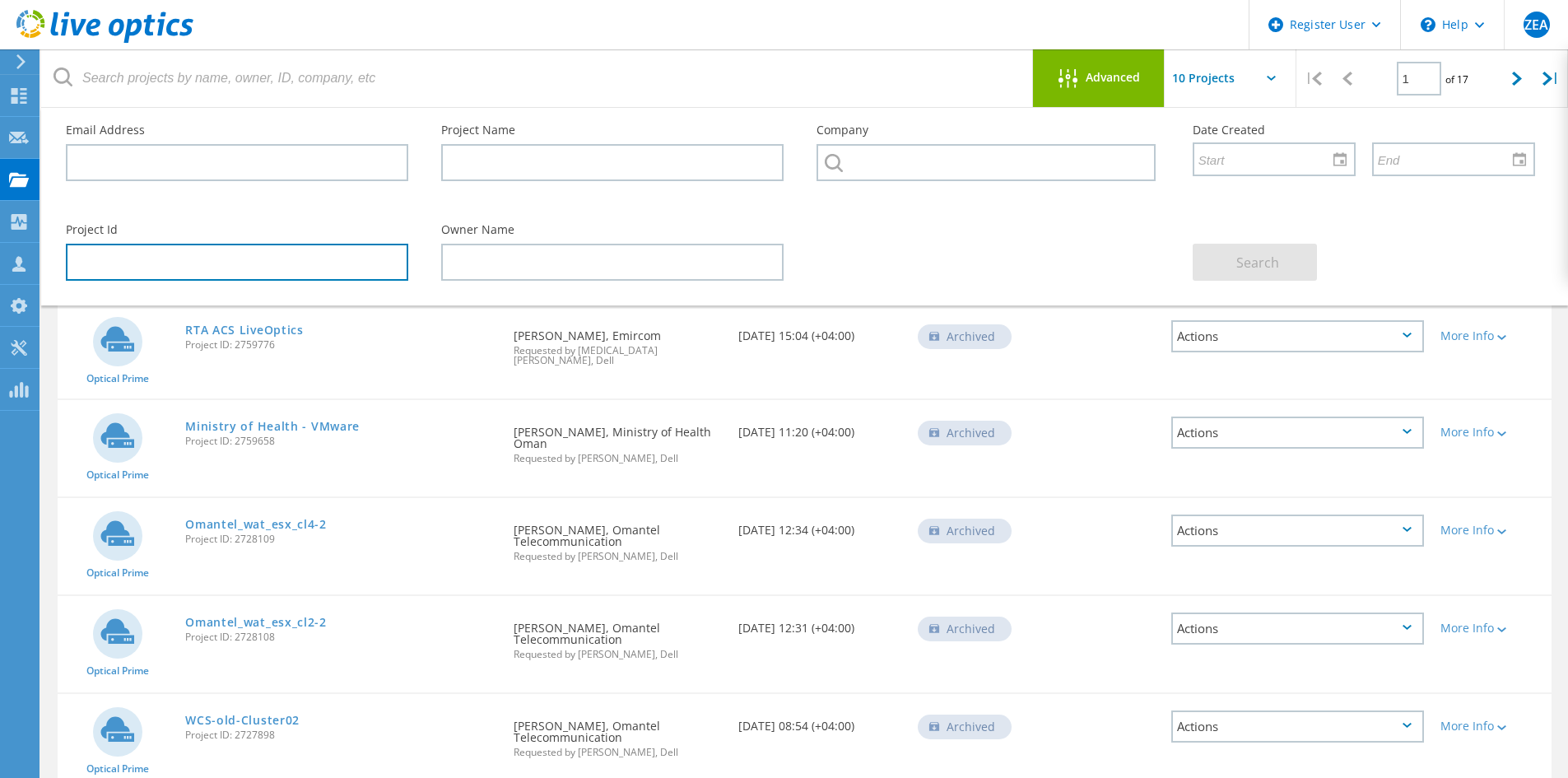
click at [178, 255] on input "text" at bounding box center [237, 262] width 343 height 37
paste input "3047100"
type input "3047100"
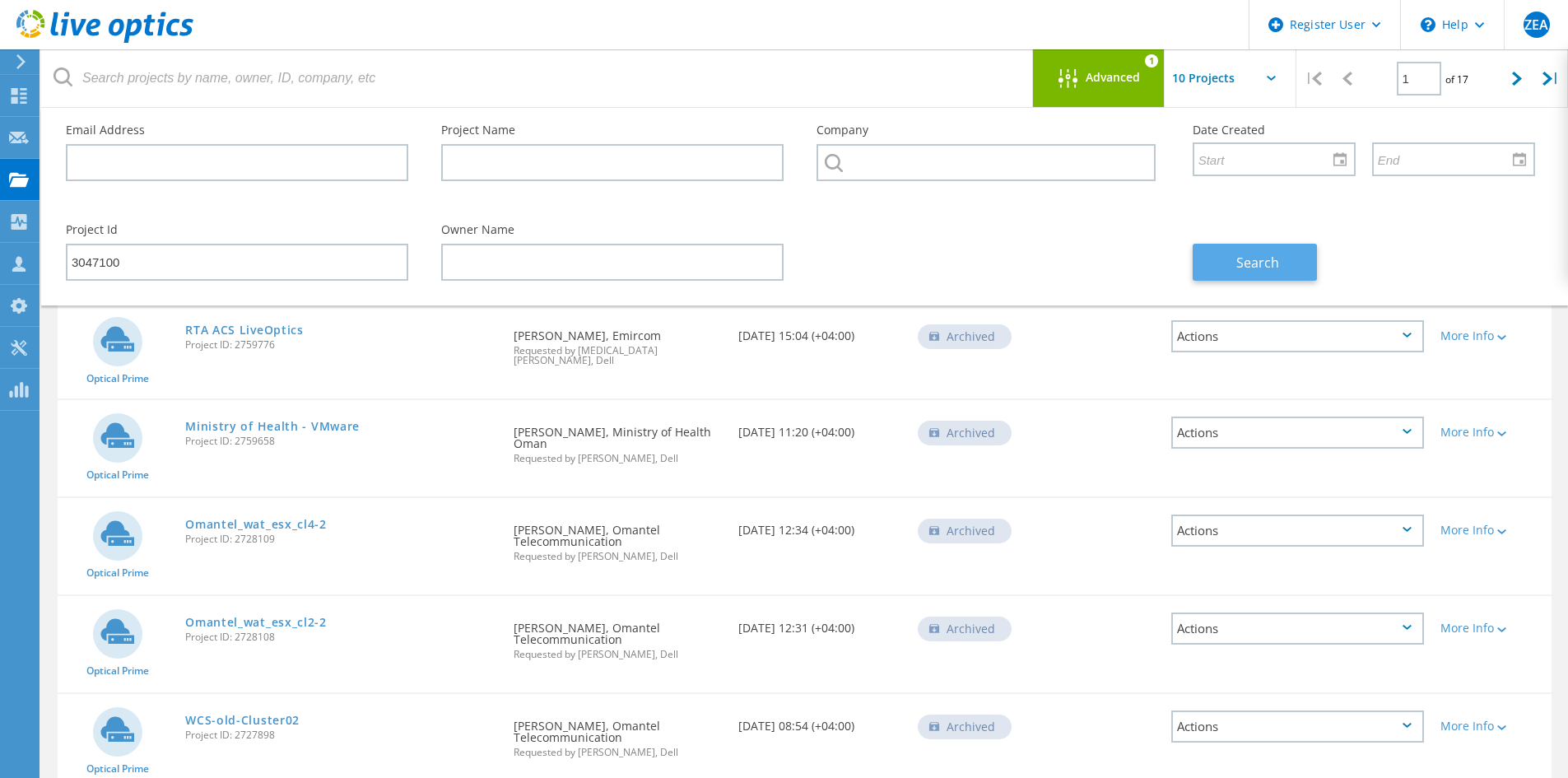
click at [1217, 260] on button "Search" at bounding box center [1255, 262] width 124 height 37
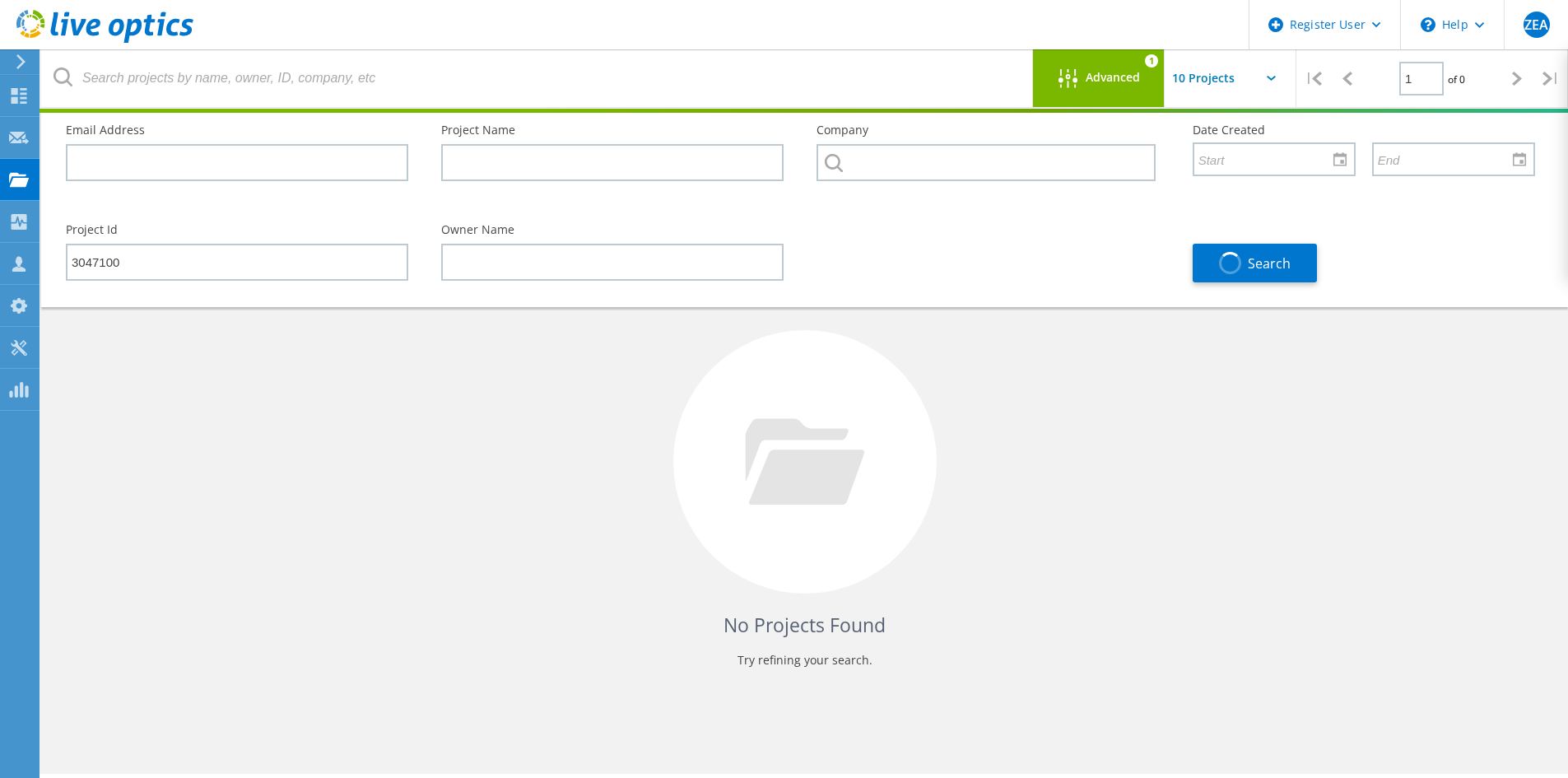
click at [1075, 345] on div "No Projects Found Try refining your search." at bounding box center [804, 476] width 1494 height 426
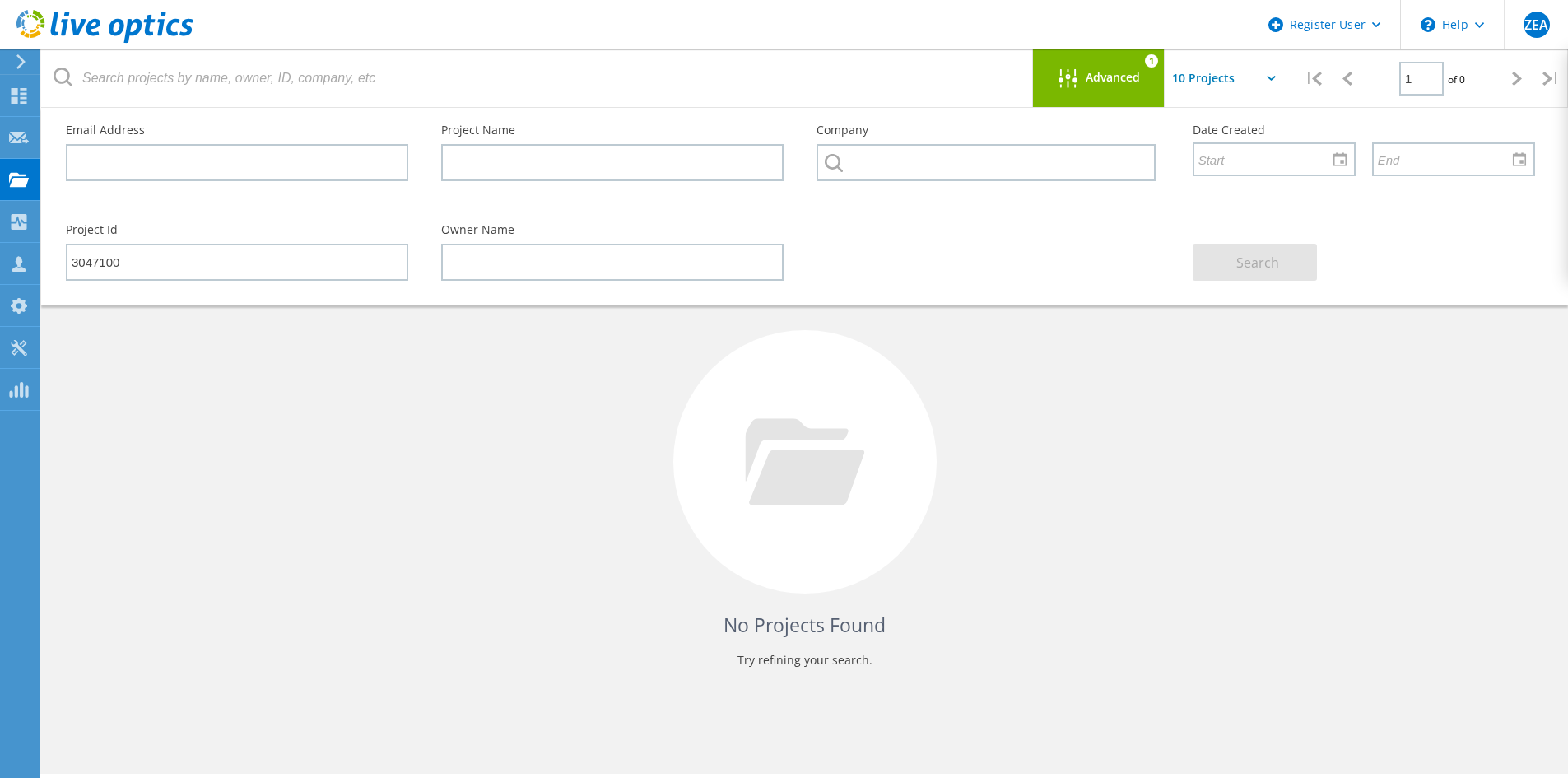
click at [1102, 83] on span "Advanced" at bounding box center [1113, 78] width 54 height 12
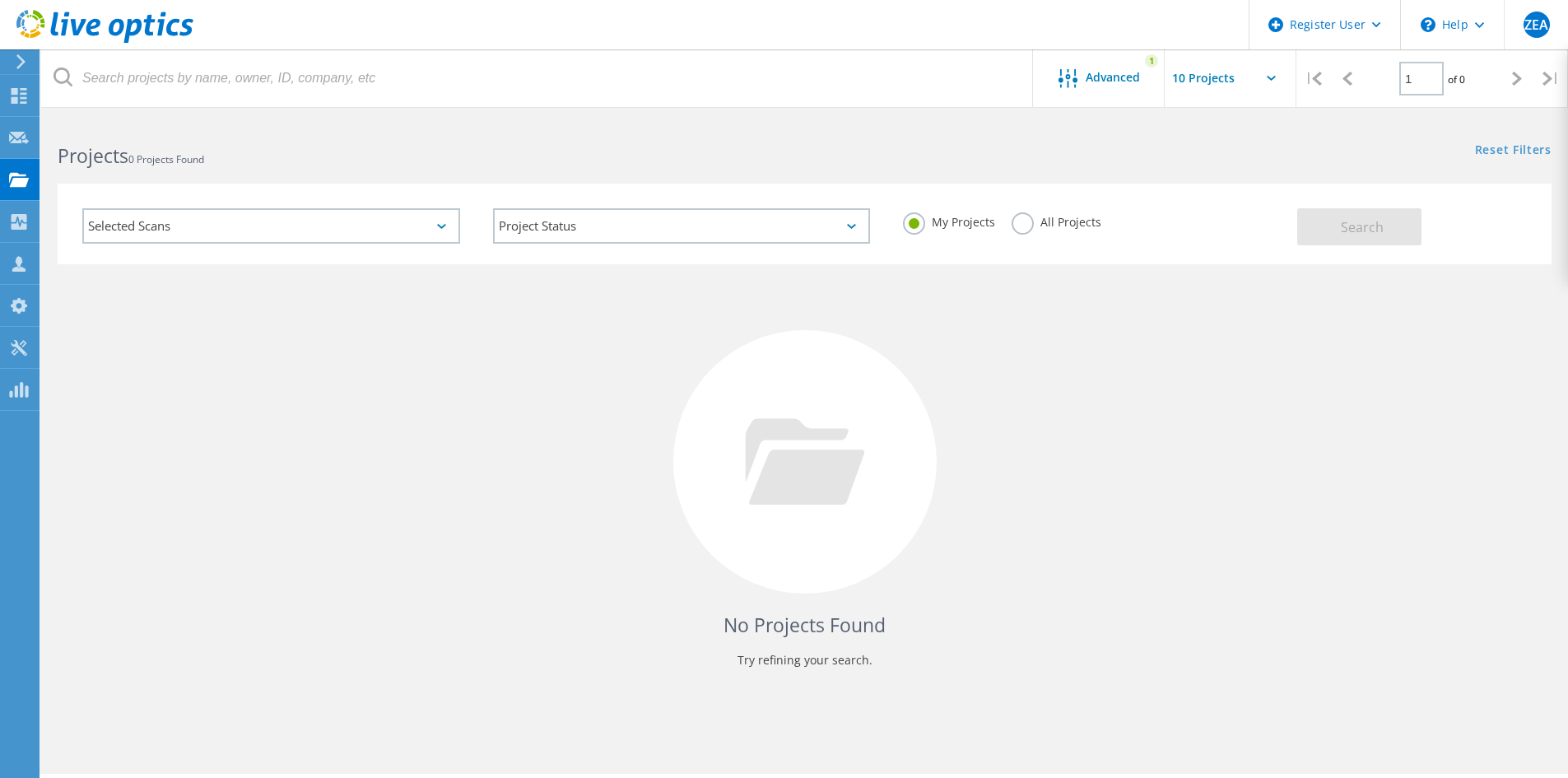
click at [1016, 227] on label "All Projects" at bounding box center [1057, 220] width 89 height 16
click at [0, 0] on input "All Projects" at bounding box center [0, 0] width 0 height 0
click at [1394, 226] on button "Search" at bounding box center [1359, 227] width 124 height 37
click at [1097, 62] on div "Advanced 1" at bounding box center [1099, 78] width 132 height 57
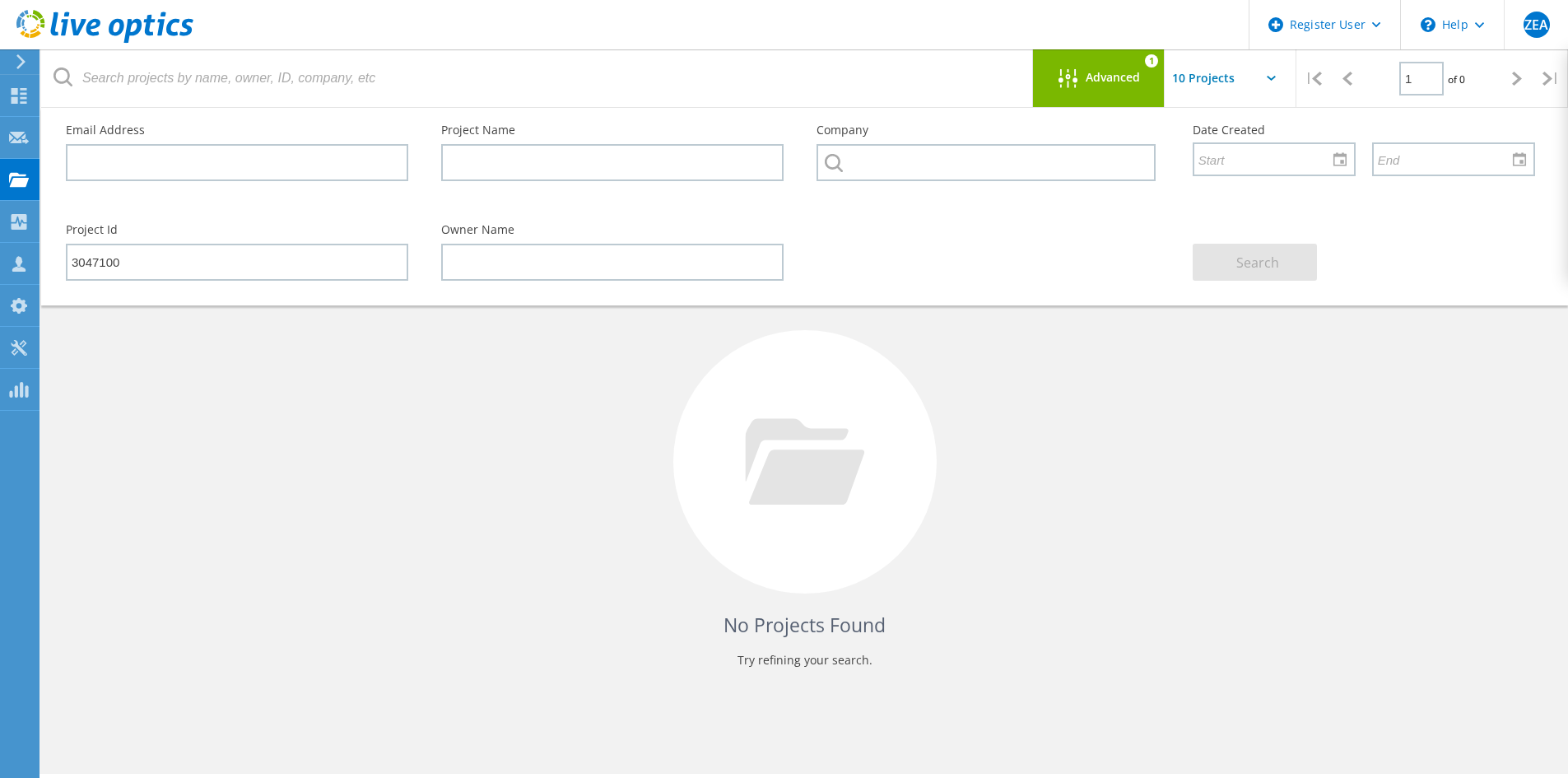
click at [1073, 79] on icon at bounding box center [1067, 79] width 19 height 19
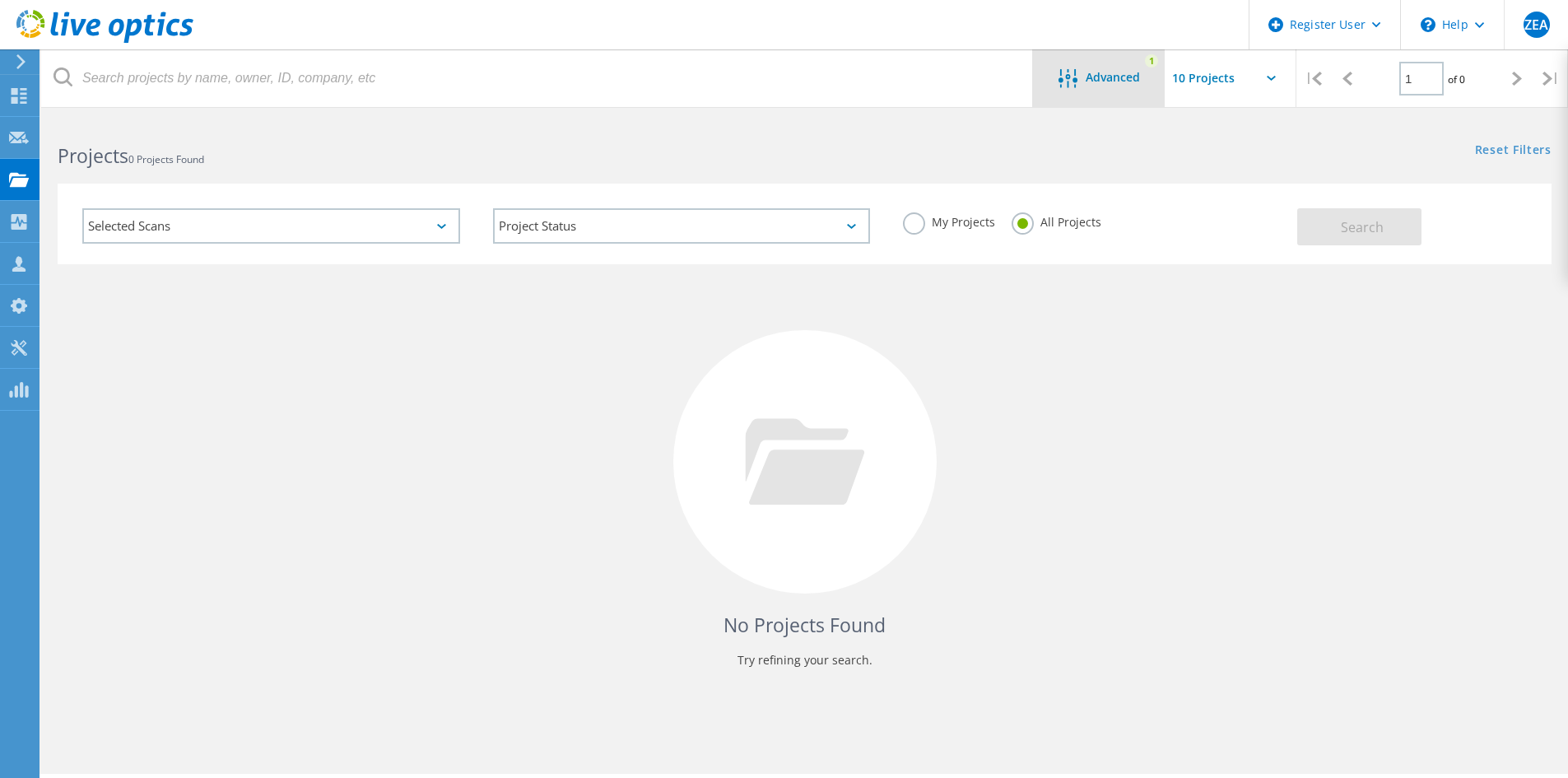
click at [1062, 84] on icon at bounding box center [1068, 79] width 19 height 19
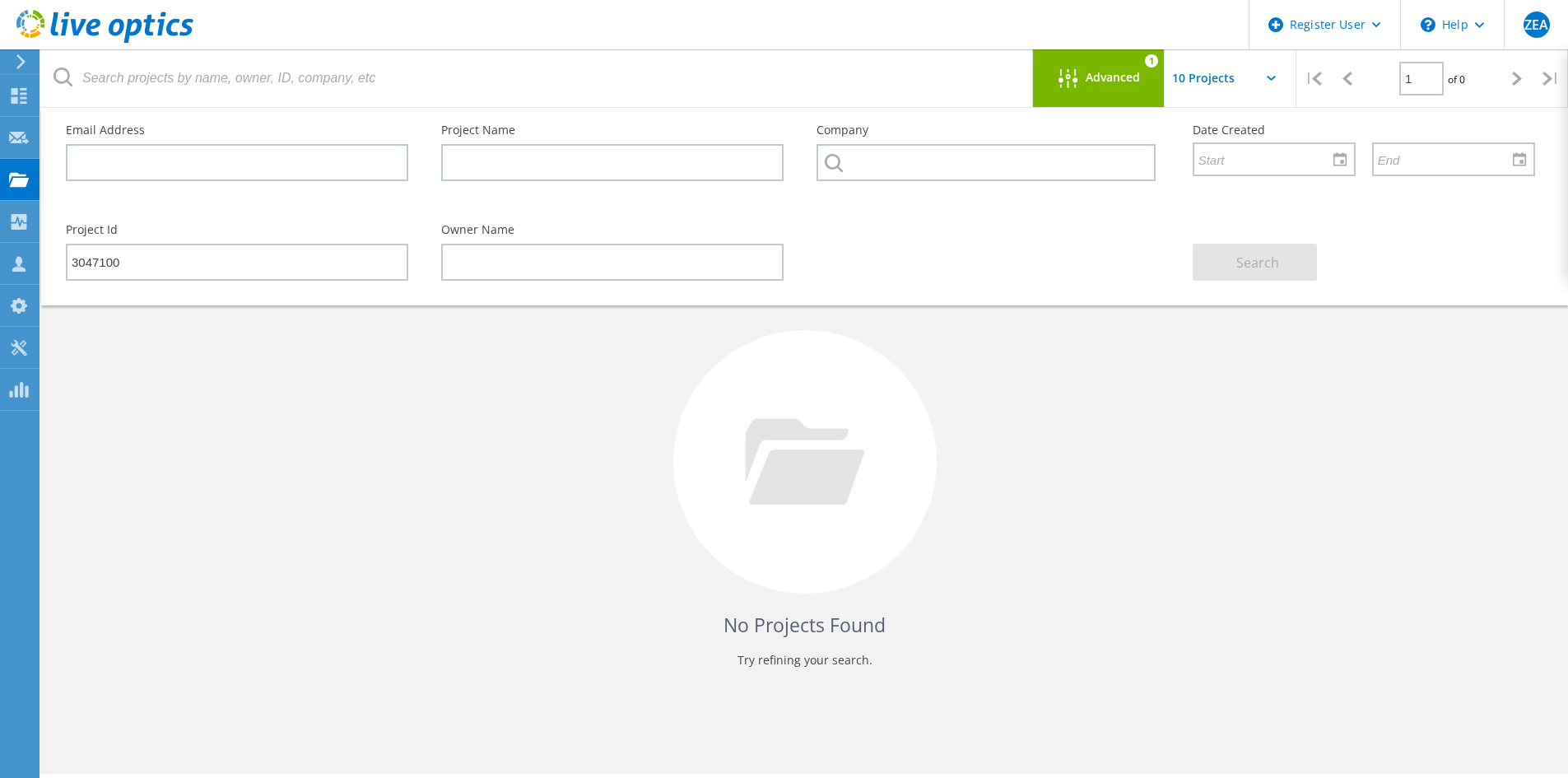
click at [1062, 84] on icon at bounding box center [1068, 79] width 19 height 19
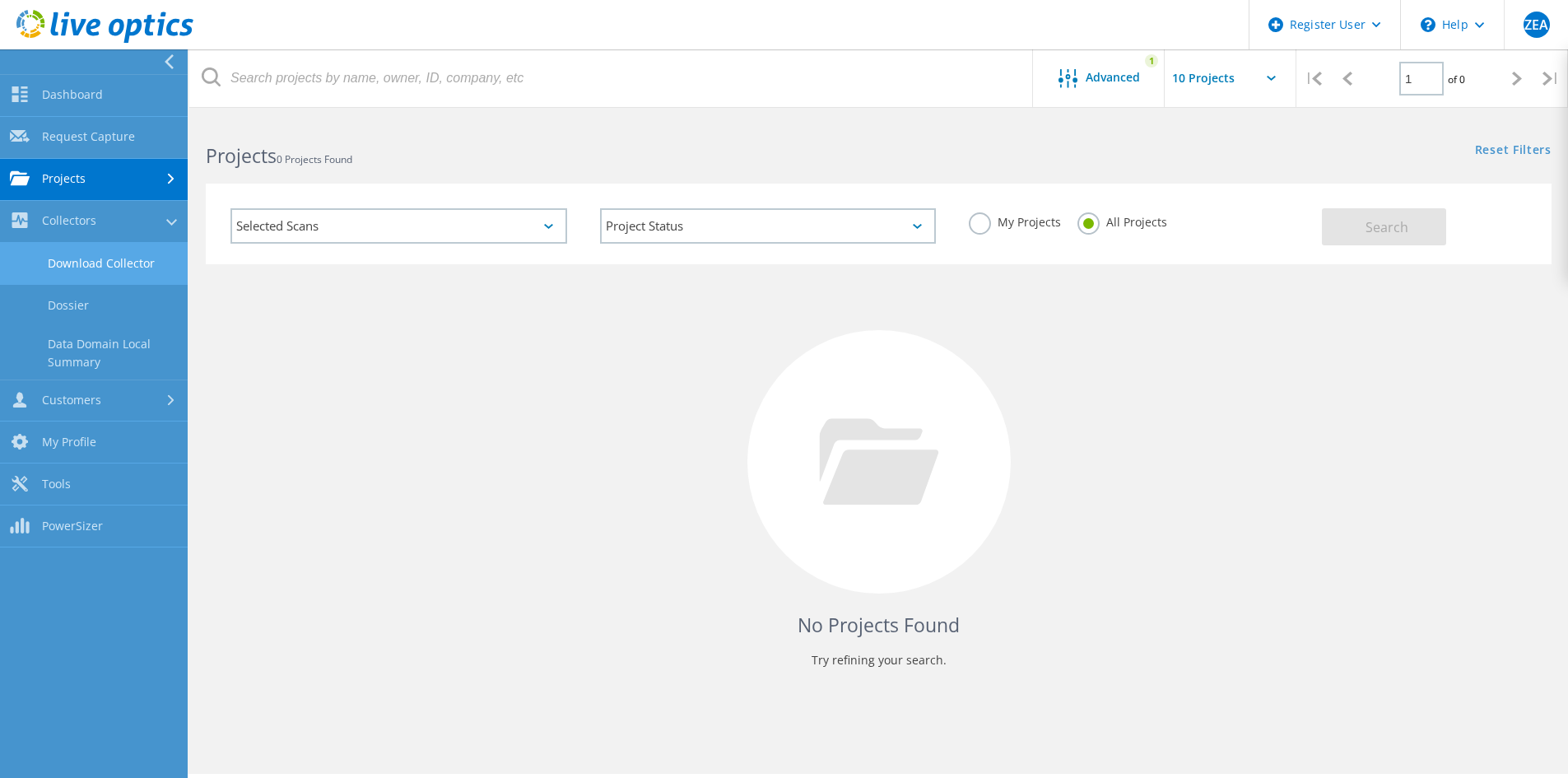
click at [82, 263] on link "Download Collector" at bounding box center [93, 263] width 187 height 42
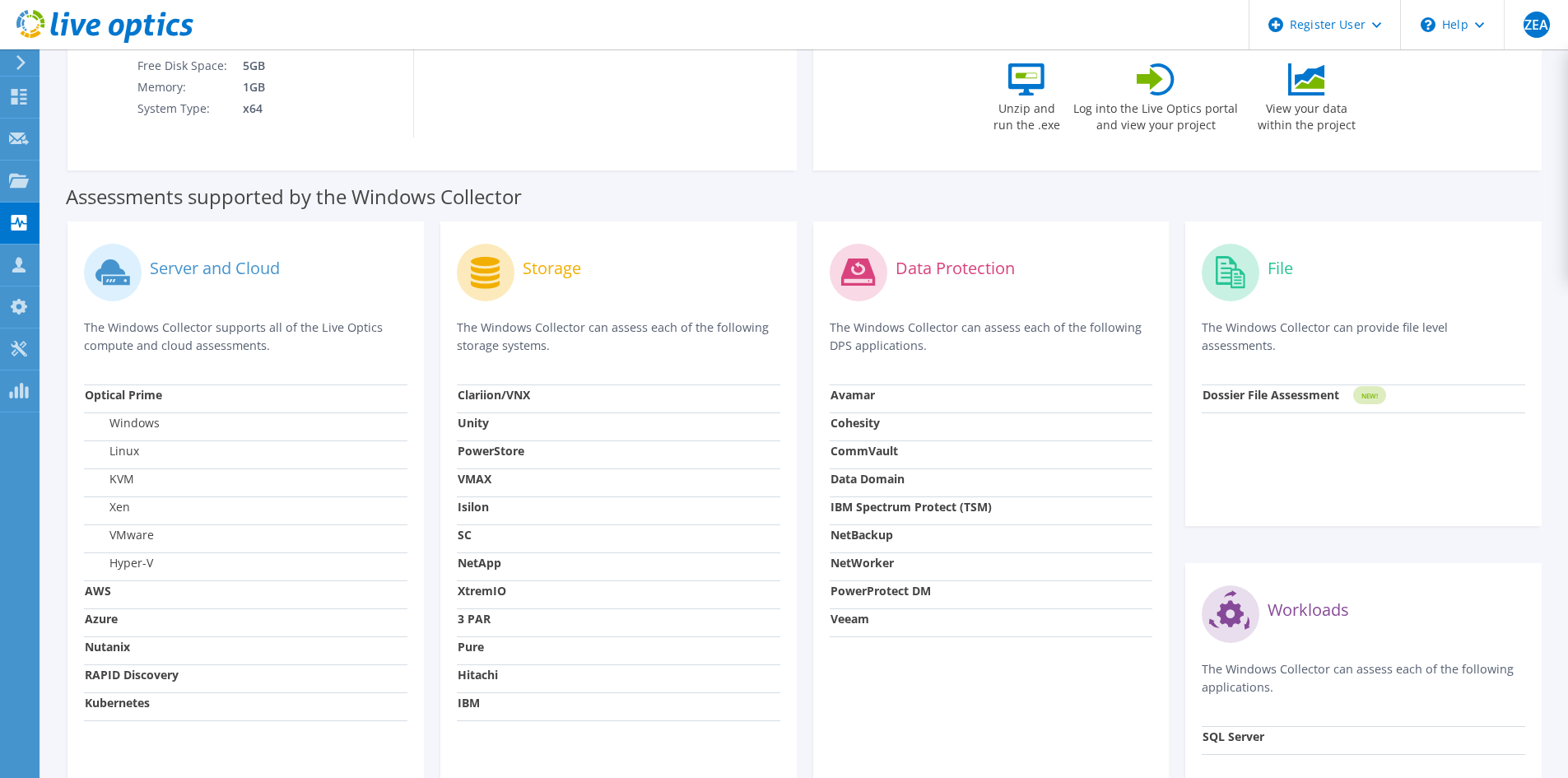
scroll to position [411, 0]
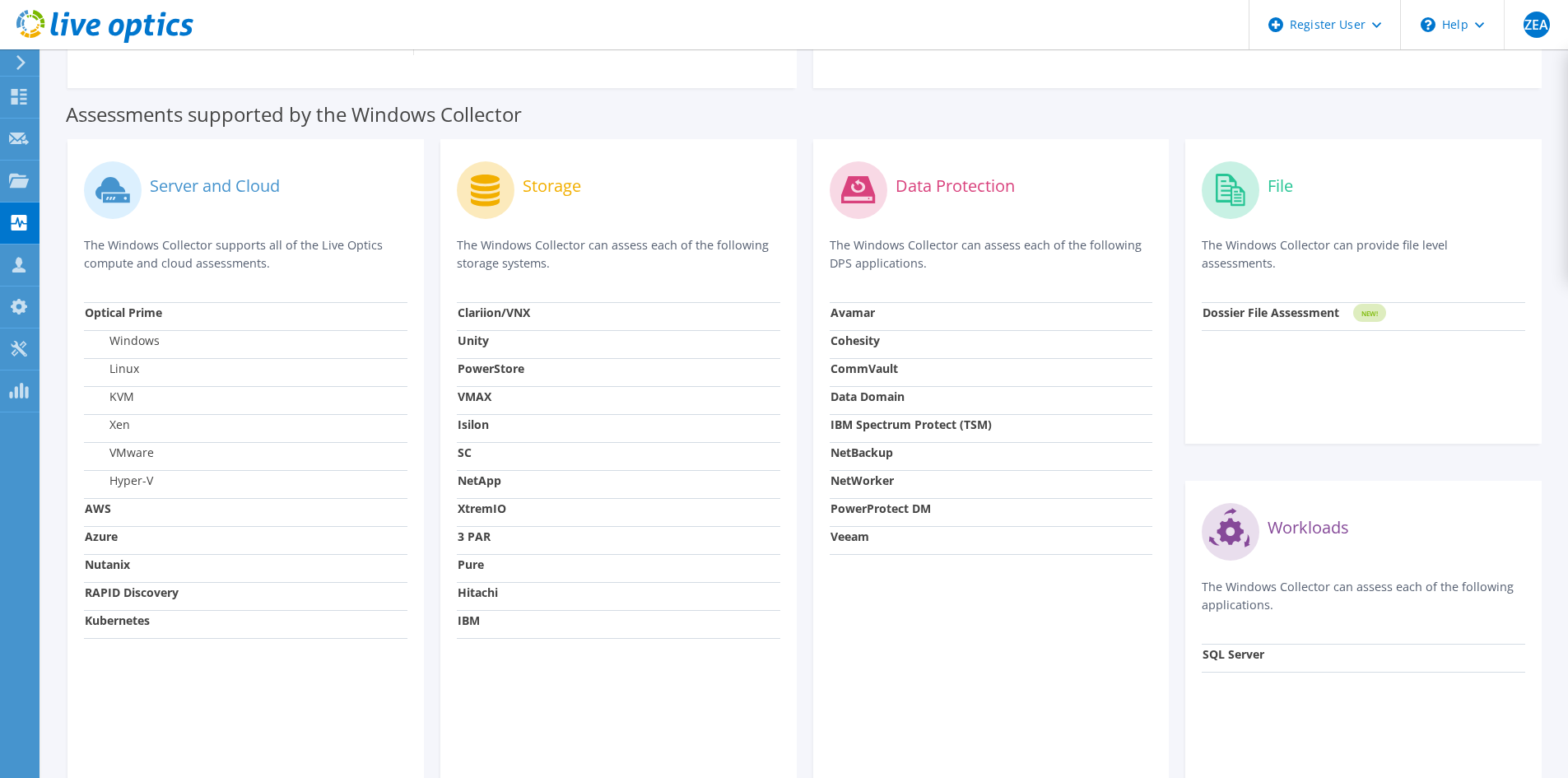
click at [470, 401] on strong "VMAX" at bounding box center [474, 396] width 34 height 16
click at [470, 396] on strong "VMAX" at bounding box center [474, 396] width 34 height 16
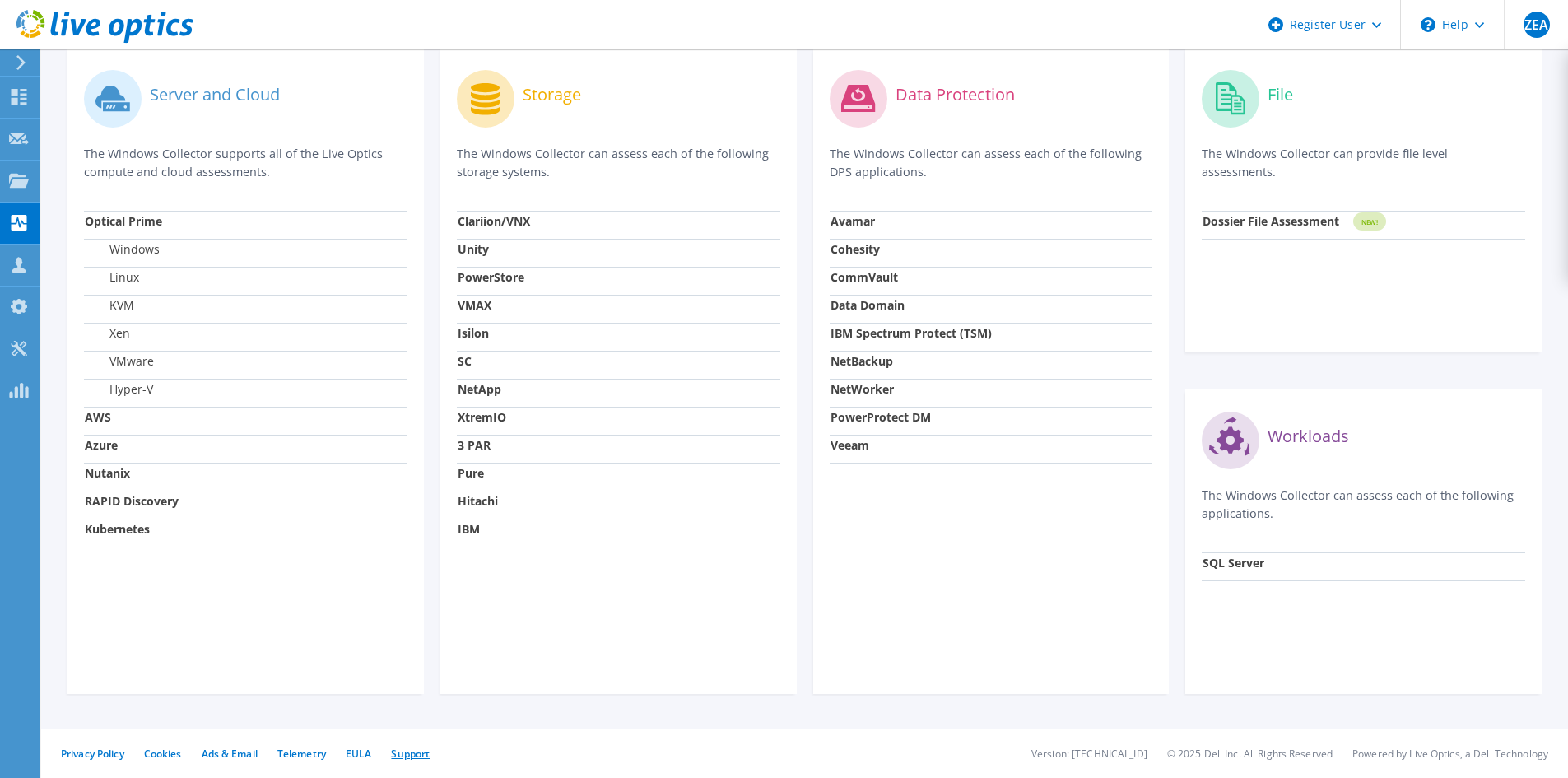
click at [405, 753] on link "Support" at bounding box center [410, 753] width 39 height 14
